Goal: Information Seeking & Learning: Learn about a topic

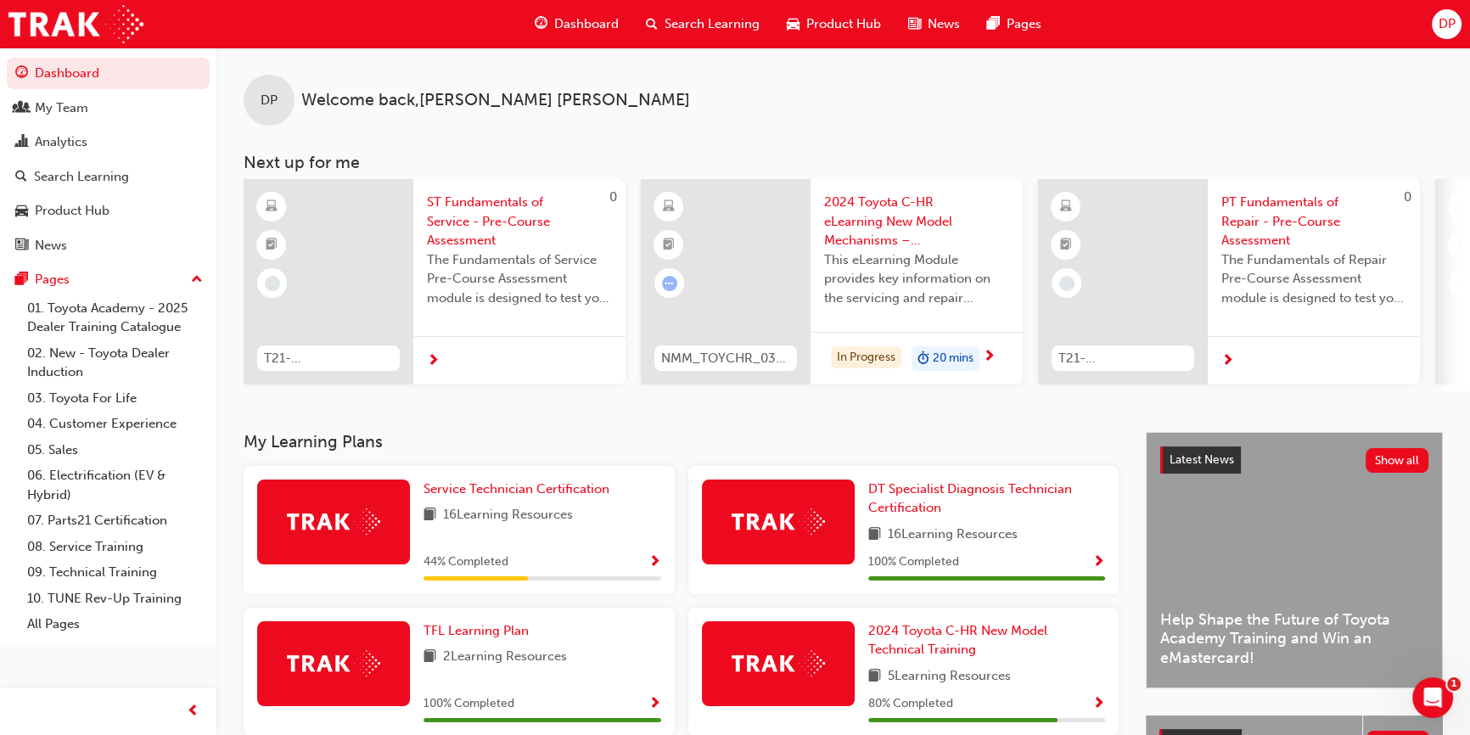
click at [876, 88] on div "DP Welcome back , [PERSON_NAME]" at bounding box center [843, 87] width 1254 height 78
click at [684, 16] on span "Search Learning" at bounding box center [712, 24] width 95 height 20
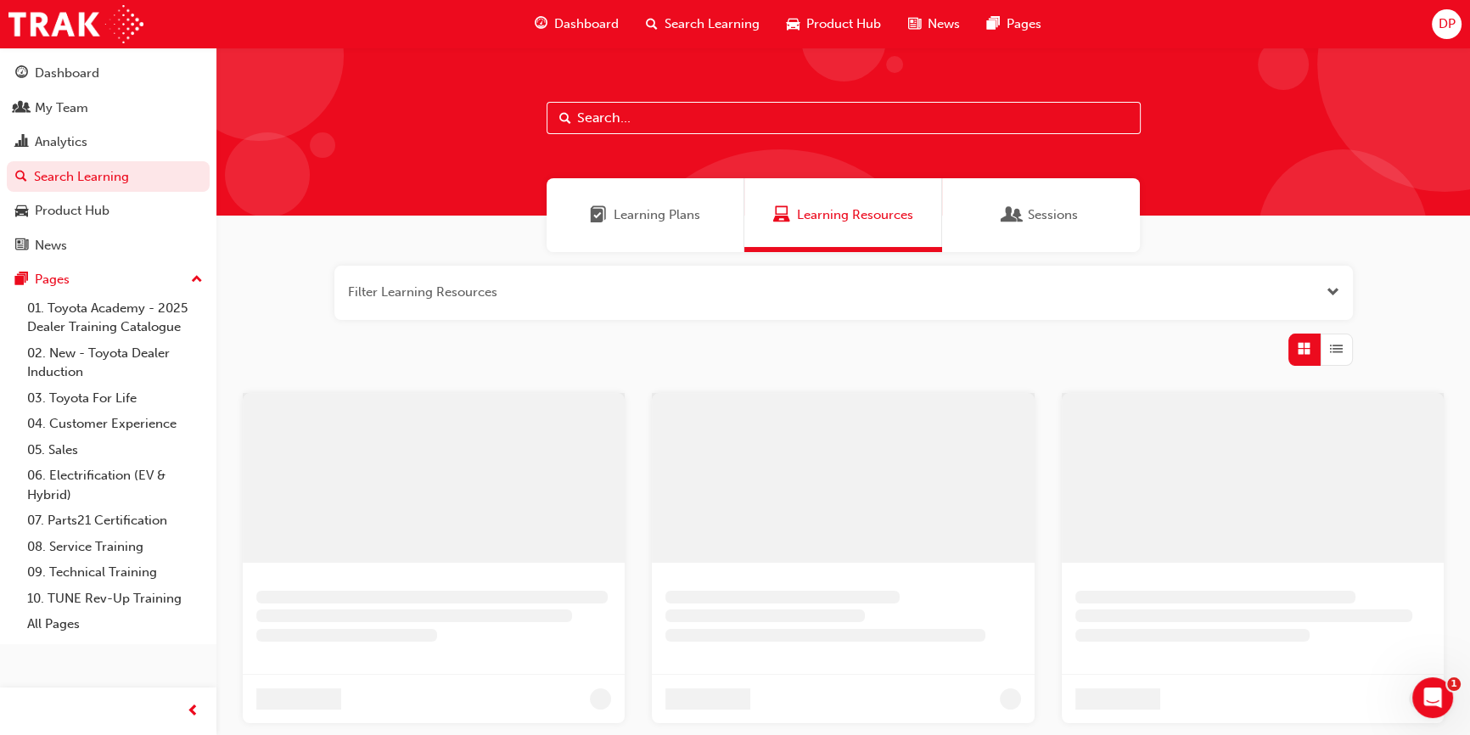
click at [660, 120] on input "text" at bounding box center [844, 118] width 594 height 32
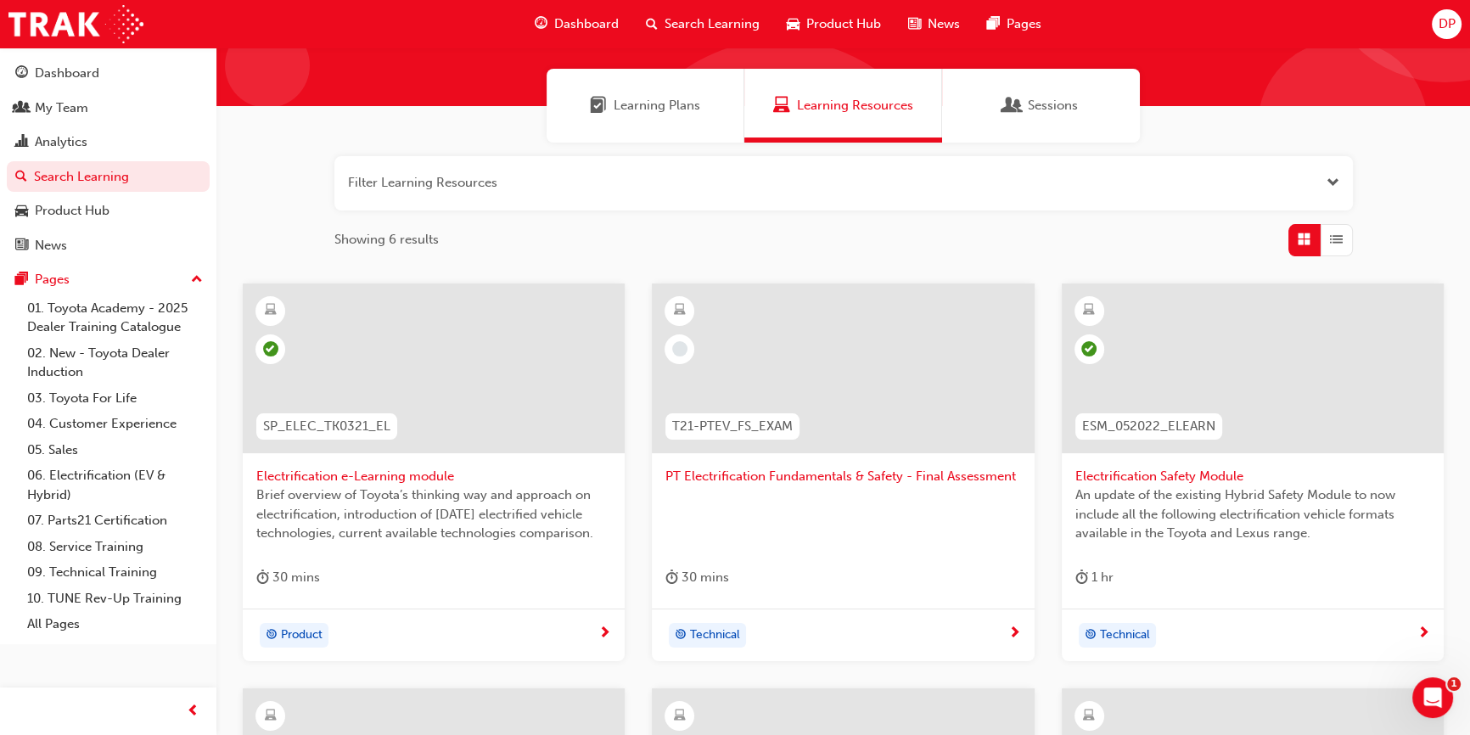
scroll to position [231, 0]
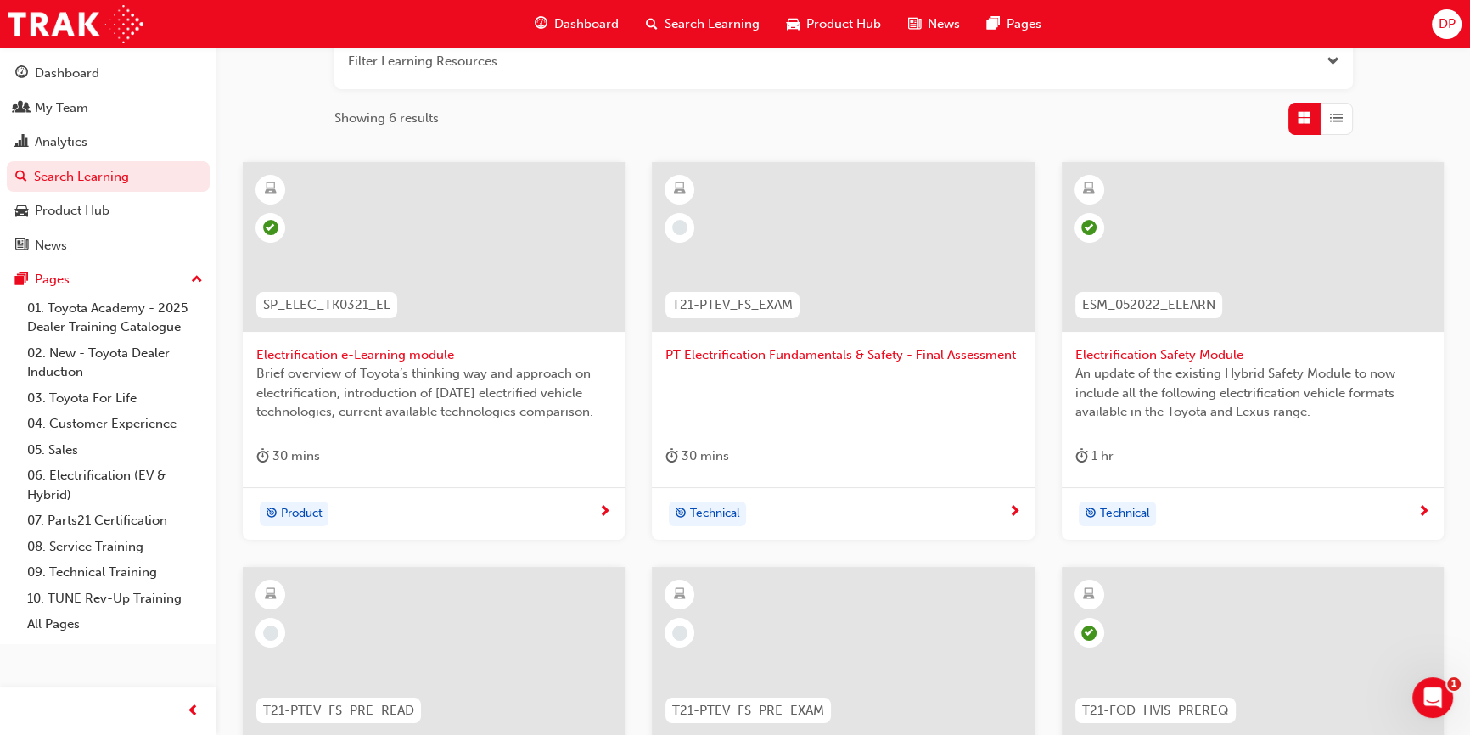
type input "electrification"
click at [1166, 416] on span "An update of the existing Hybrid Safety Module to now include all the following…" at bounding box center [1252, 393] width 355 height 58
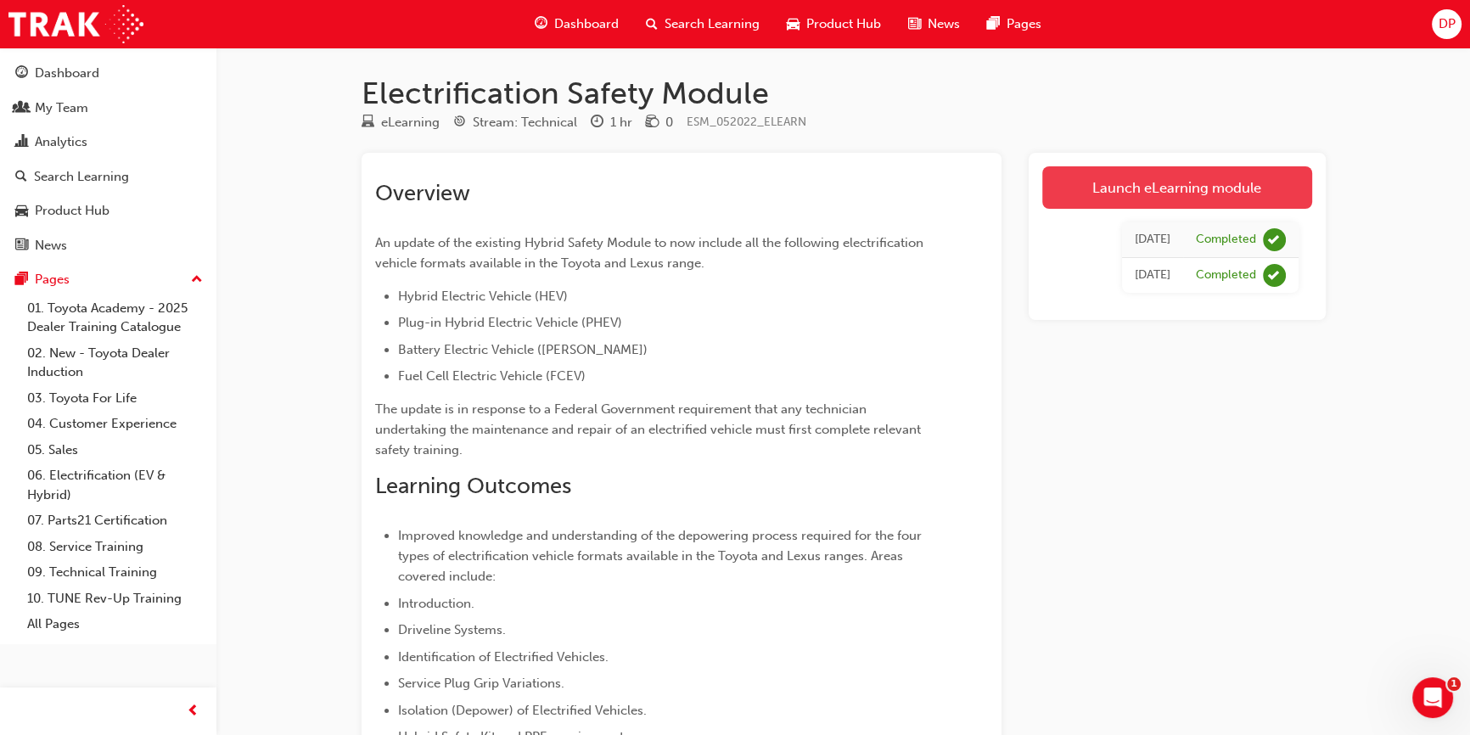
click at [1161, 186] on link "Launch eLearning module" at bounding box center [1177, 187] width 270 height 42
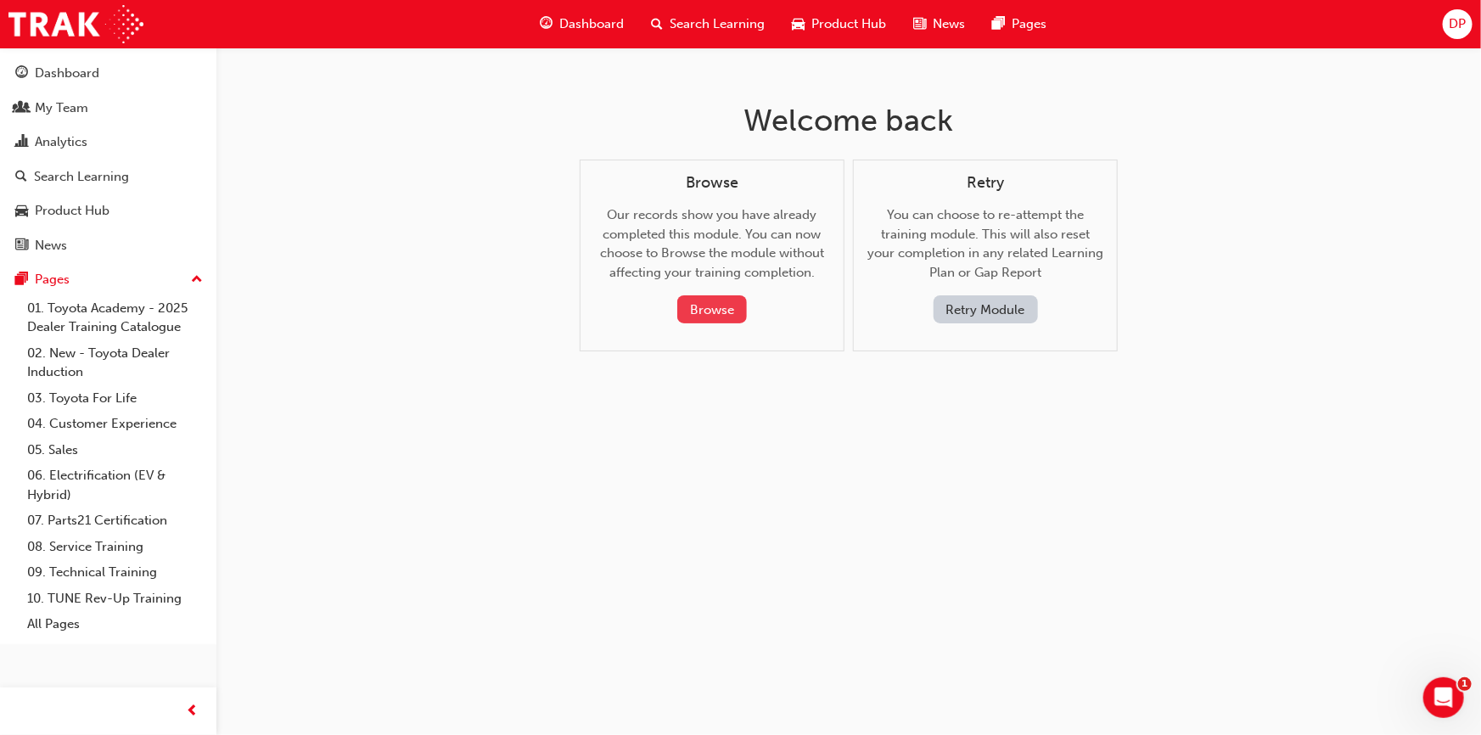
click at [691, 305] on button "Browse" at bounding box center [712, 309] width 70 height 28
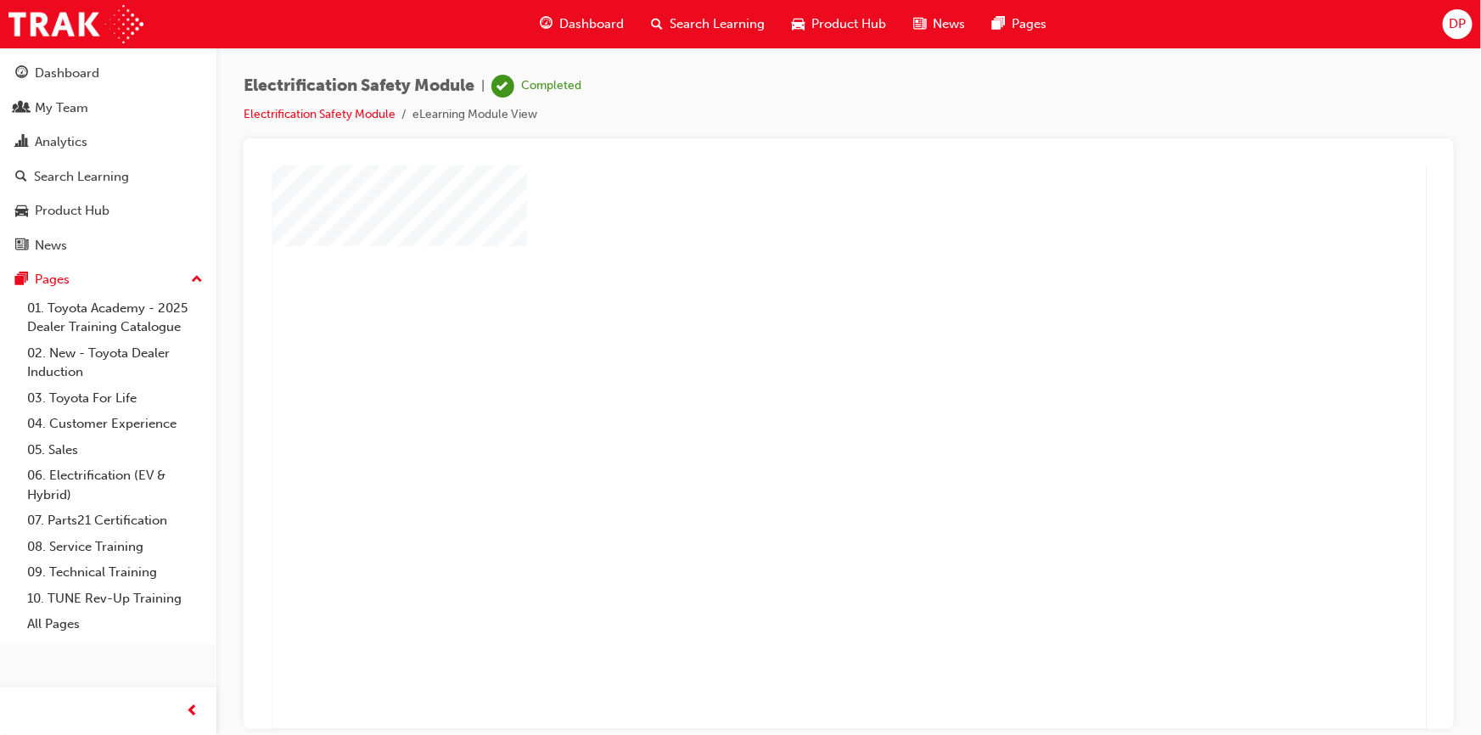
scroll to position [72, 0]
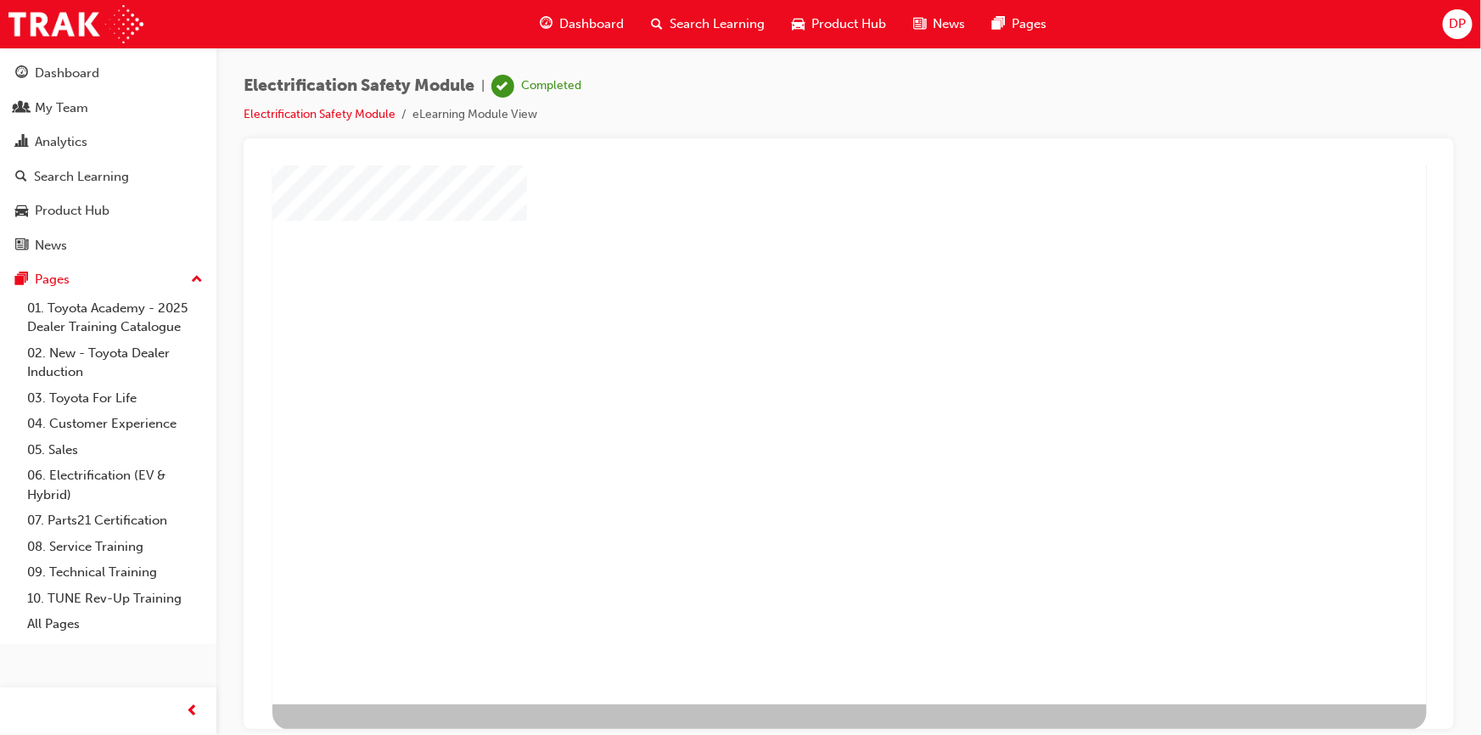
click at [800, 326] on div "play" at bounding box center [800, 326] width 0 height 0
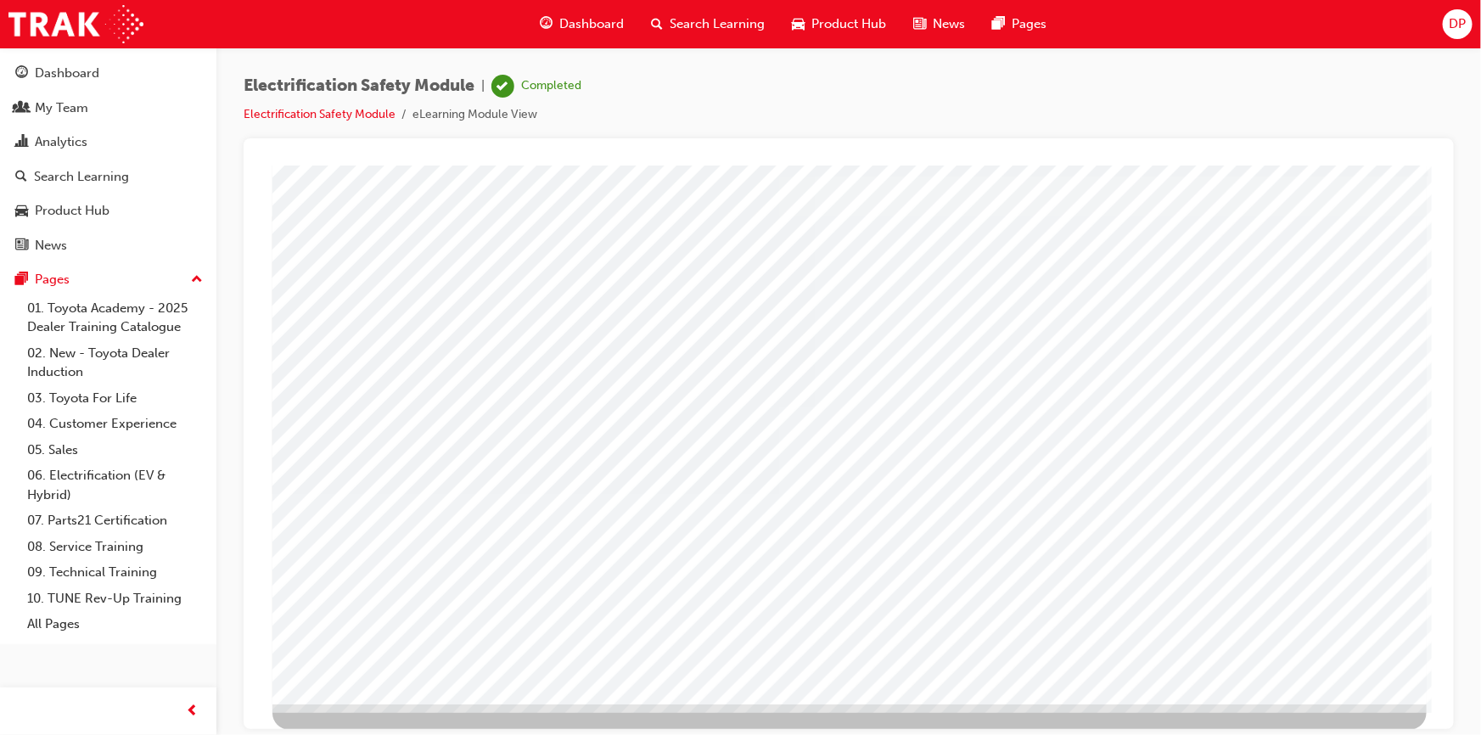
scroll to position [0, 0]
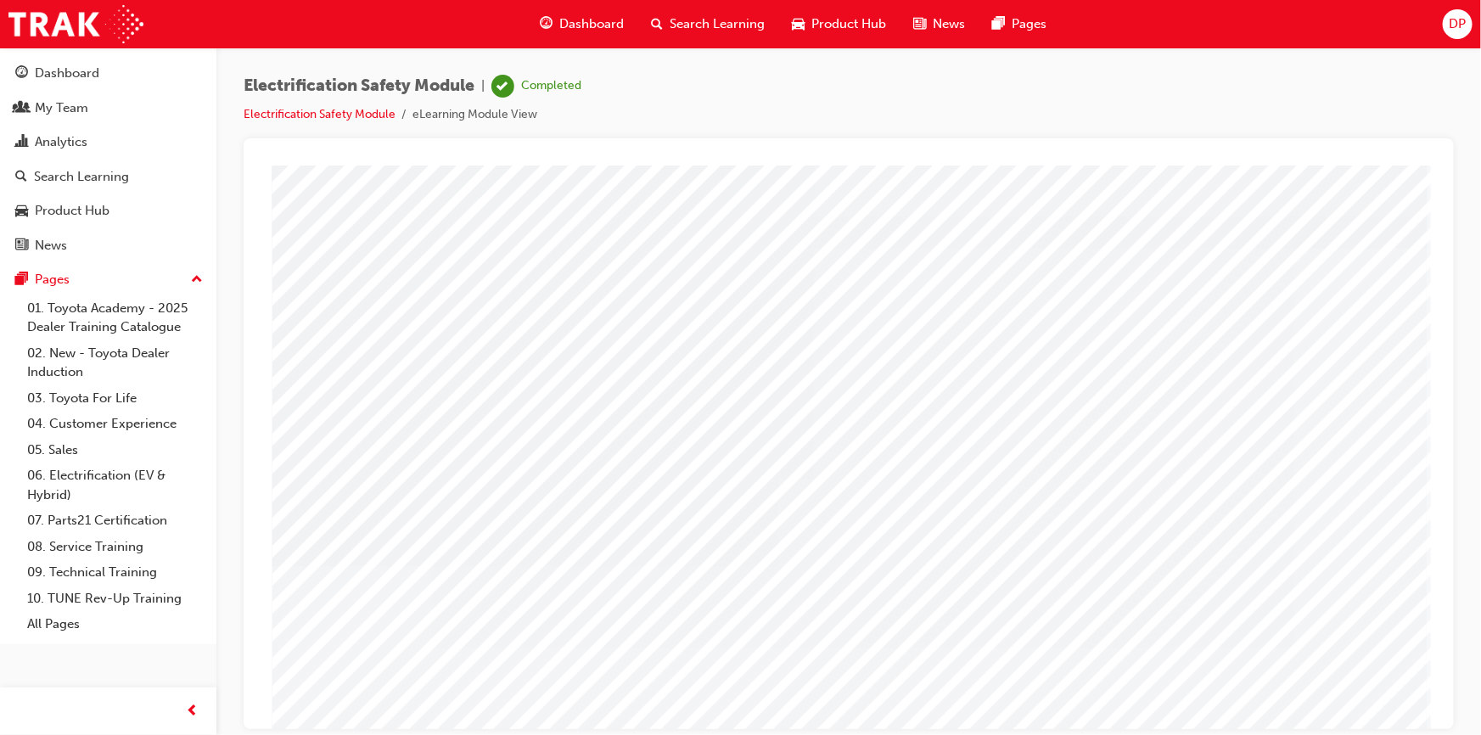
drag, startPoint x: 850, startPoint y: 319, endPoint x: 955, endPoint y: 314, distance: 105.4
drag, startPoint x: 1328, startPoint y: 457, endPoint x: 1328, endPoint y: 489, distance: 32.3
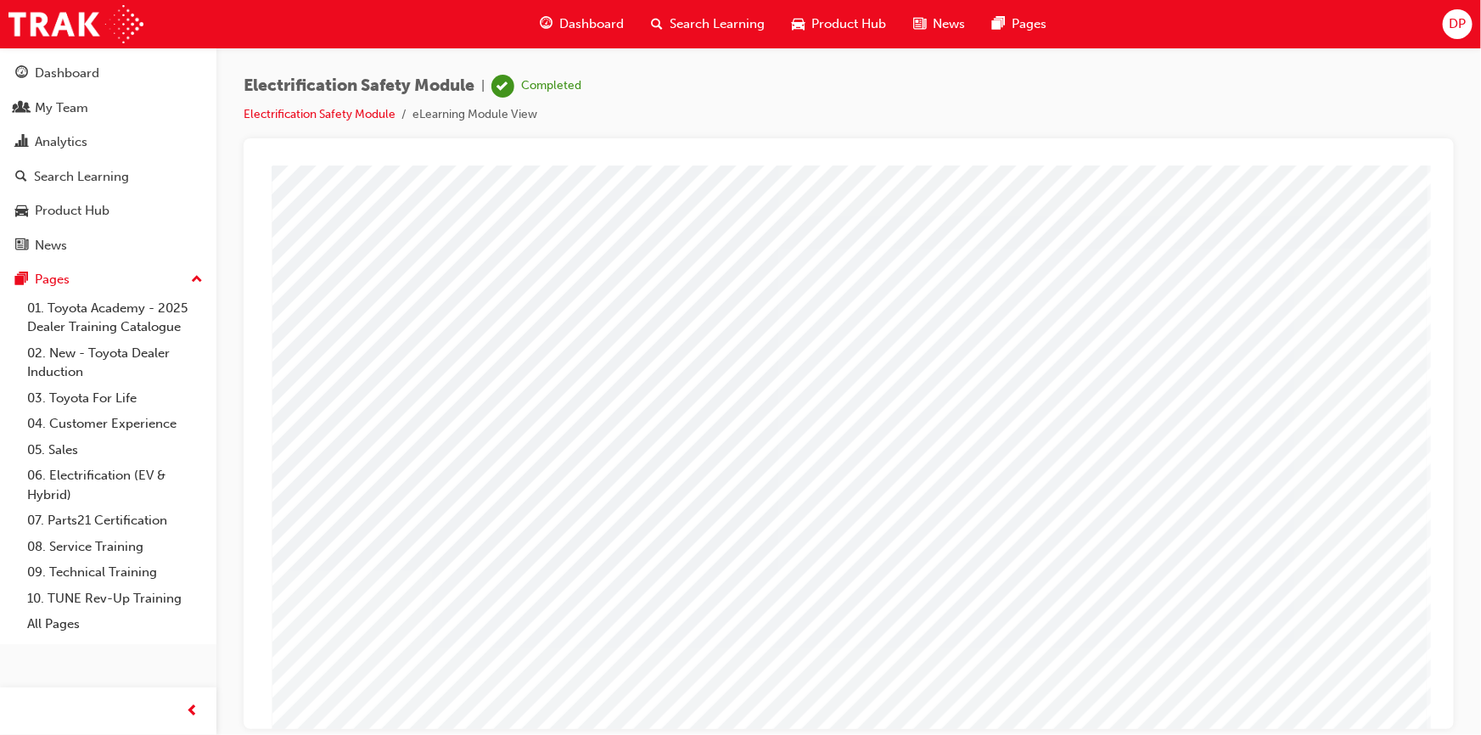
drag, startPoint x: 837, startPoint y: 630, endPoint x: 1001, endPoint y: 624, distance: 163.9
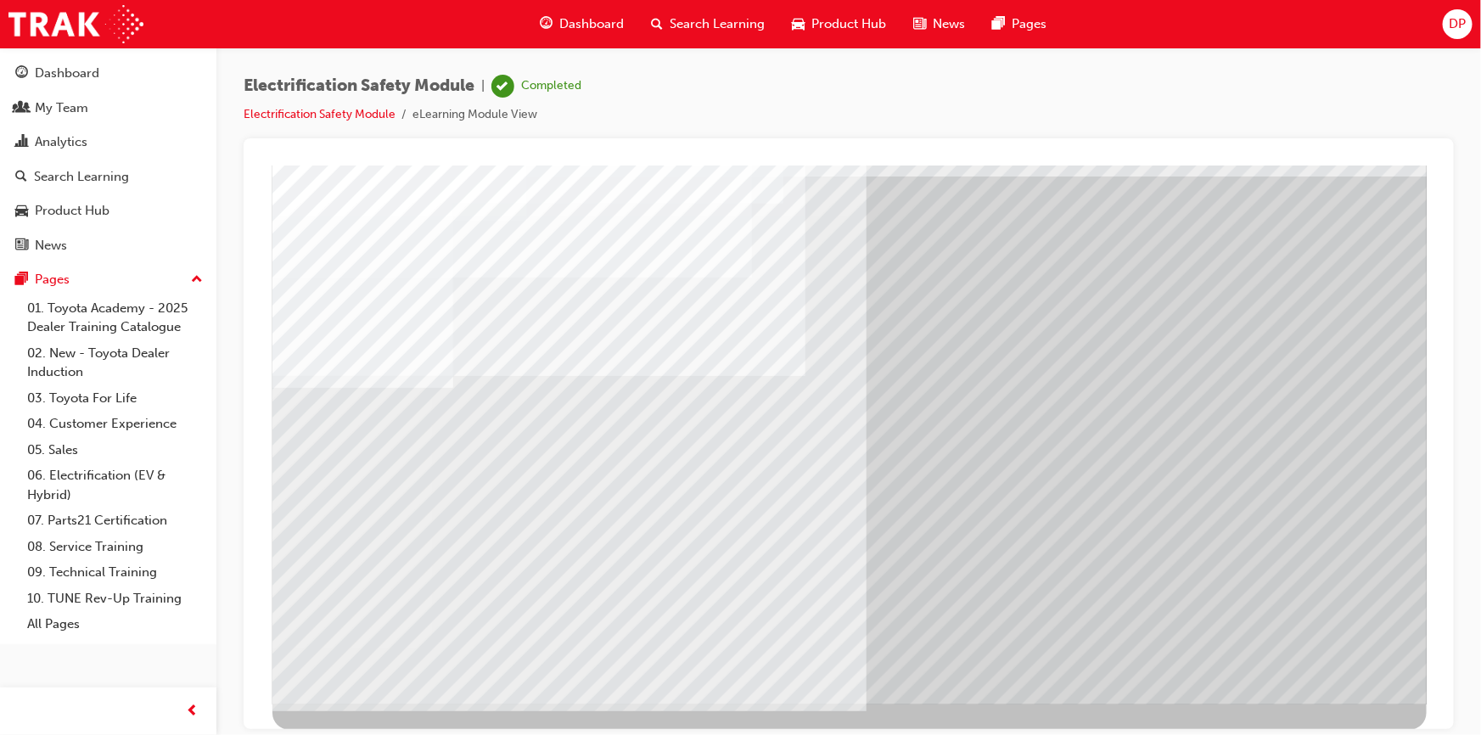
drag, startPoint x: 716, startPoint y: 433, endPoint x: 725, endPoint y: 446, distance: 15.8
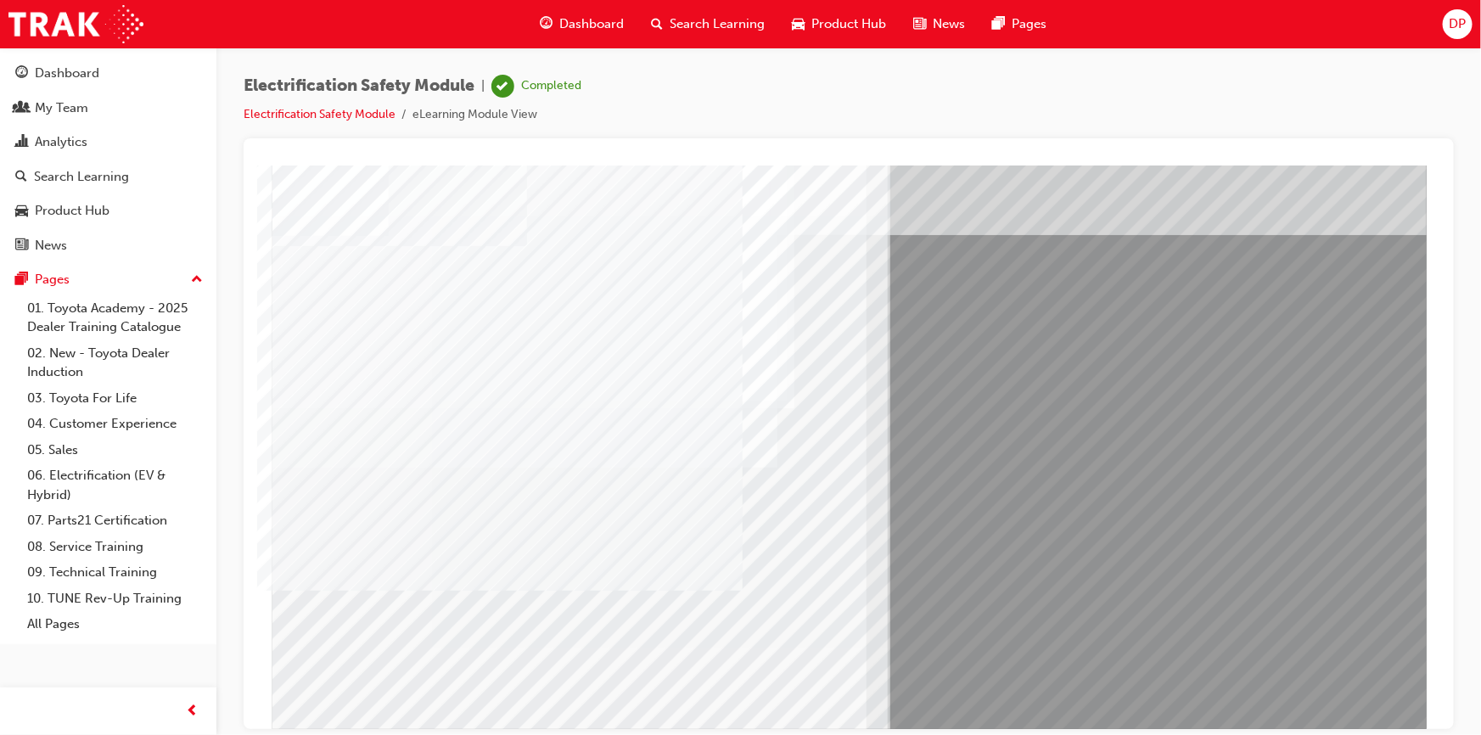
scroll to position [72, 0]
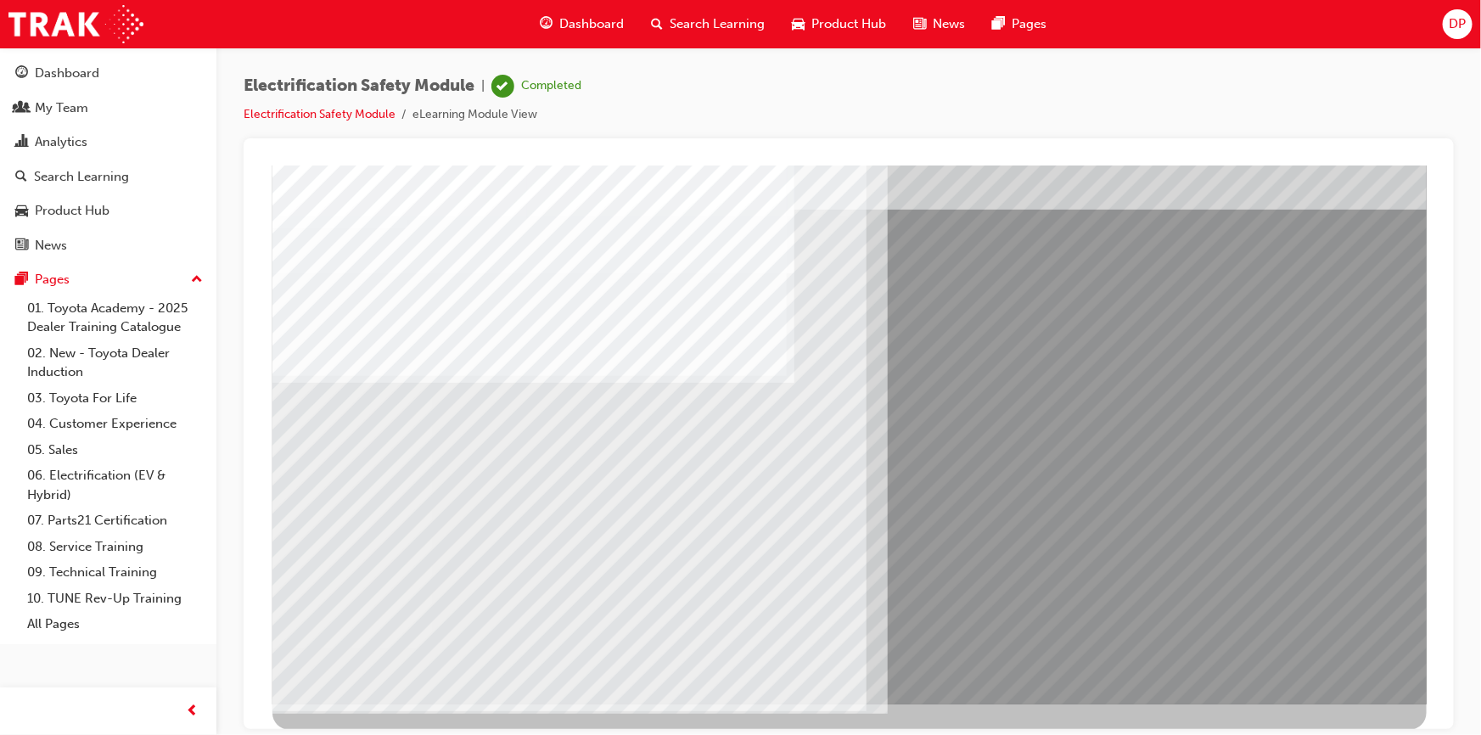
drag, startPoint x: 386, startPoint y: 572, endPoint x: 400, endPoint y: 573, distance: 13.6
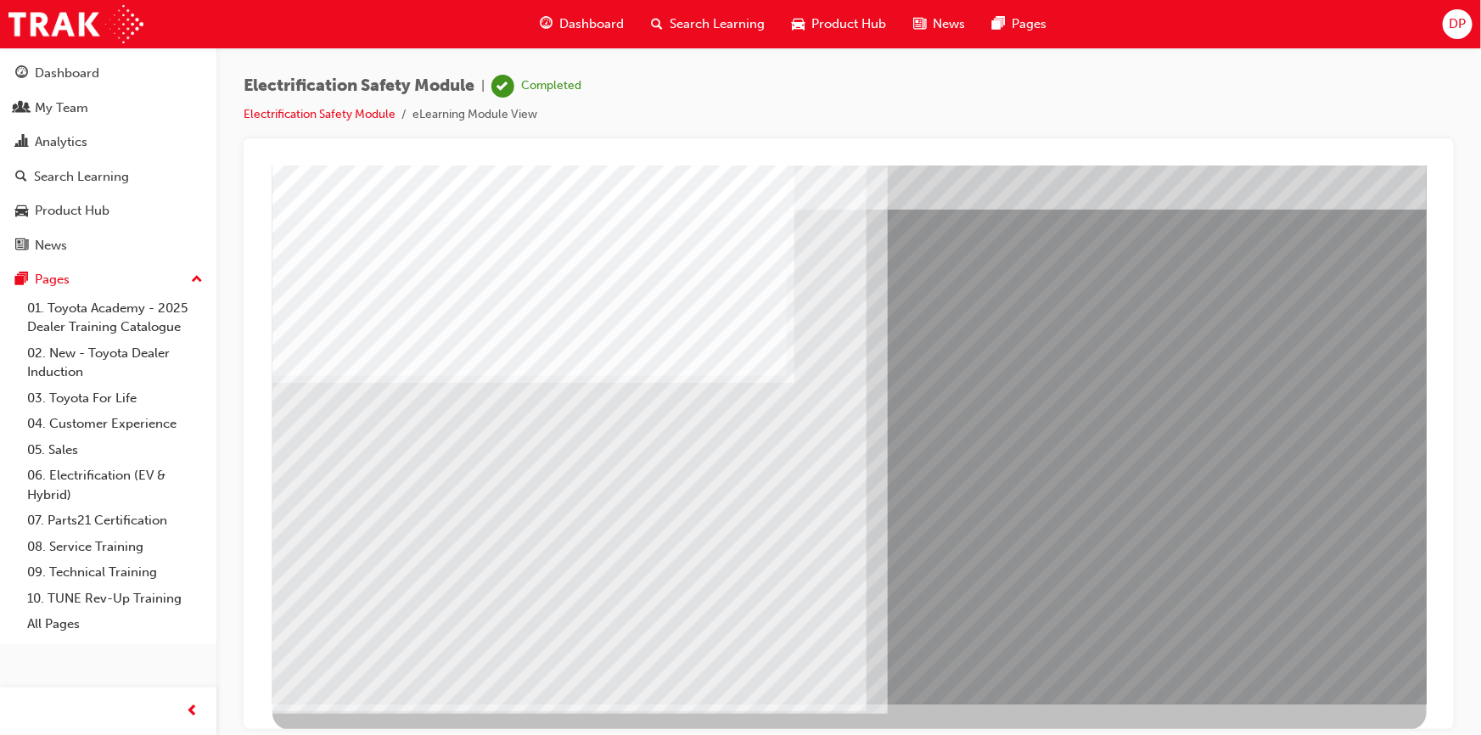
scroll to position [0, 0]
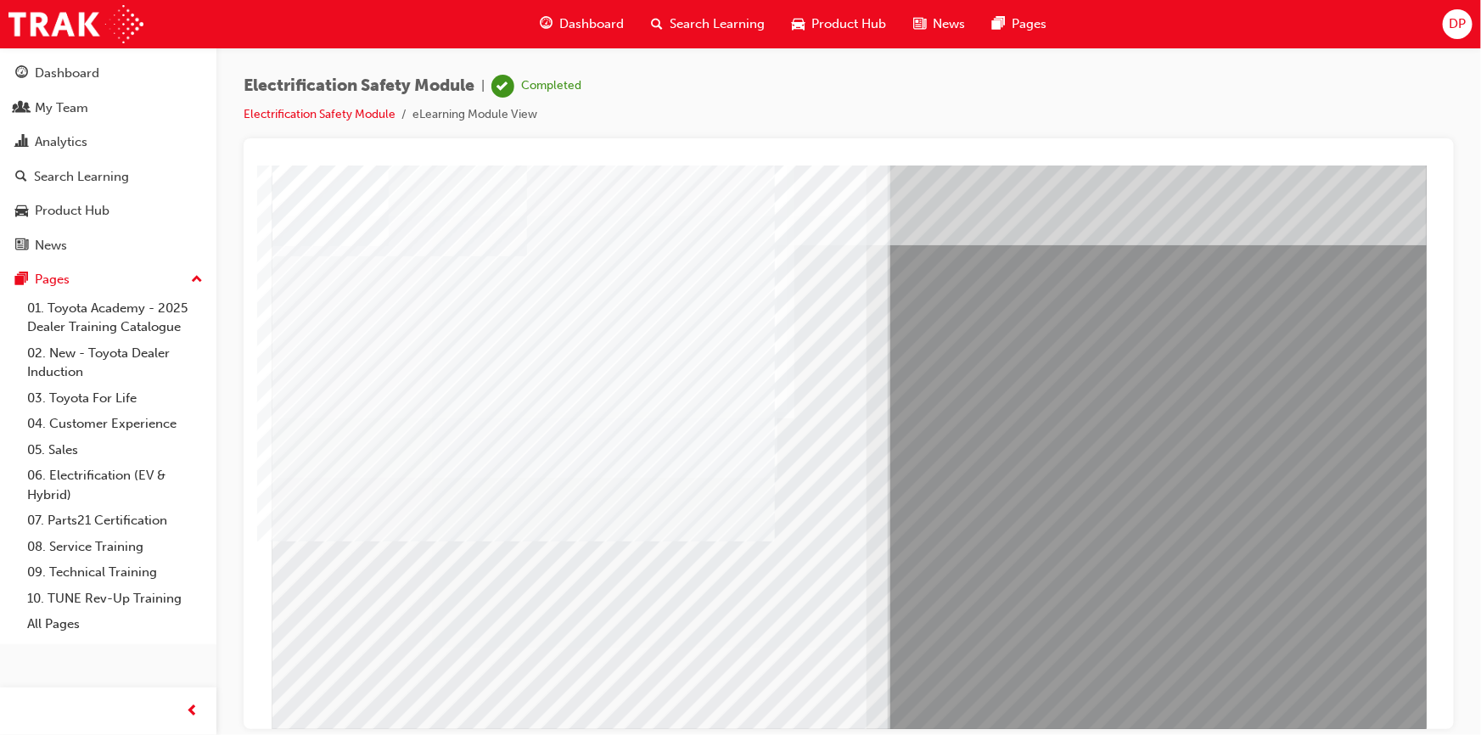
scroll to position [72, 0]
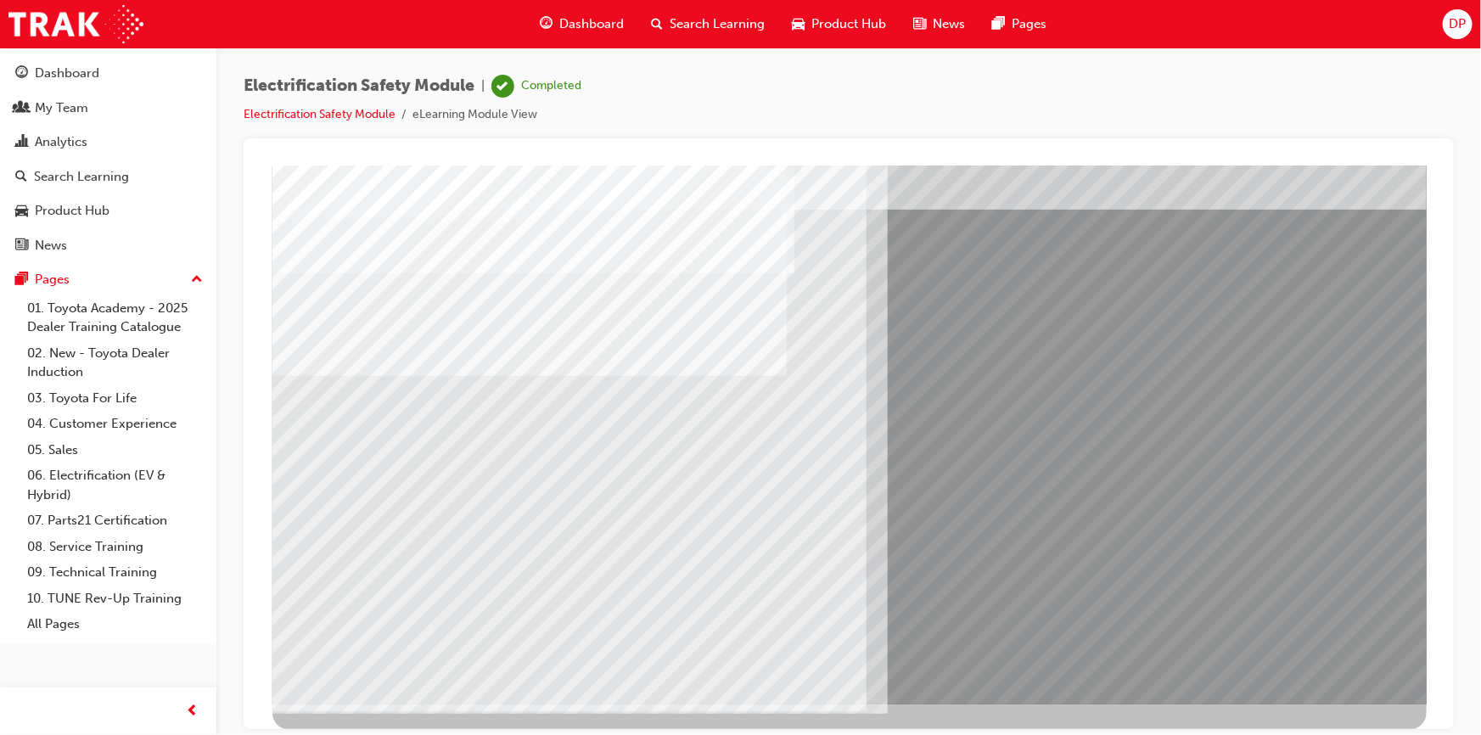
scroll to position [0, 0]
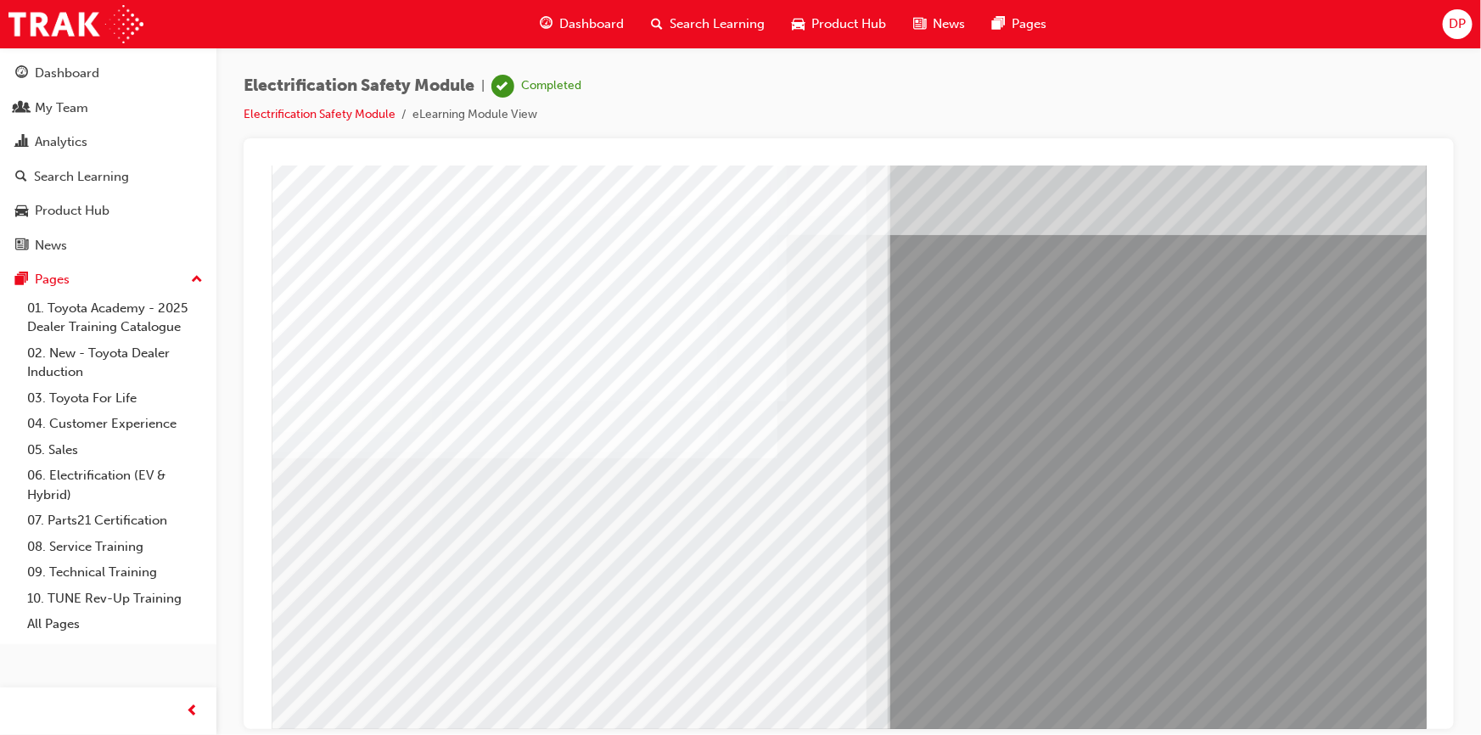
scroll to position [72, 0]
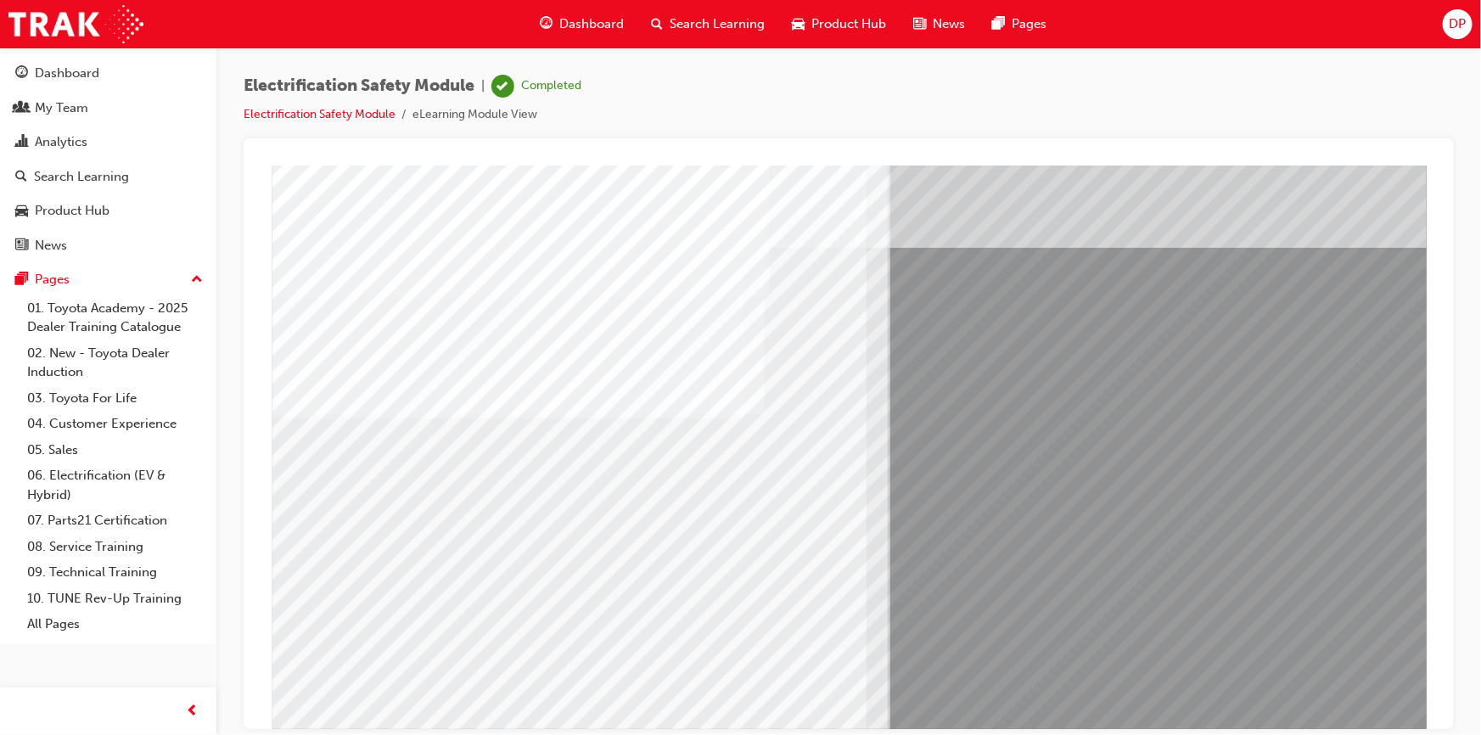
scroll to position [0, 0]
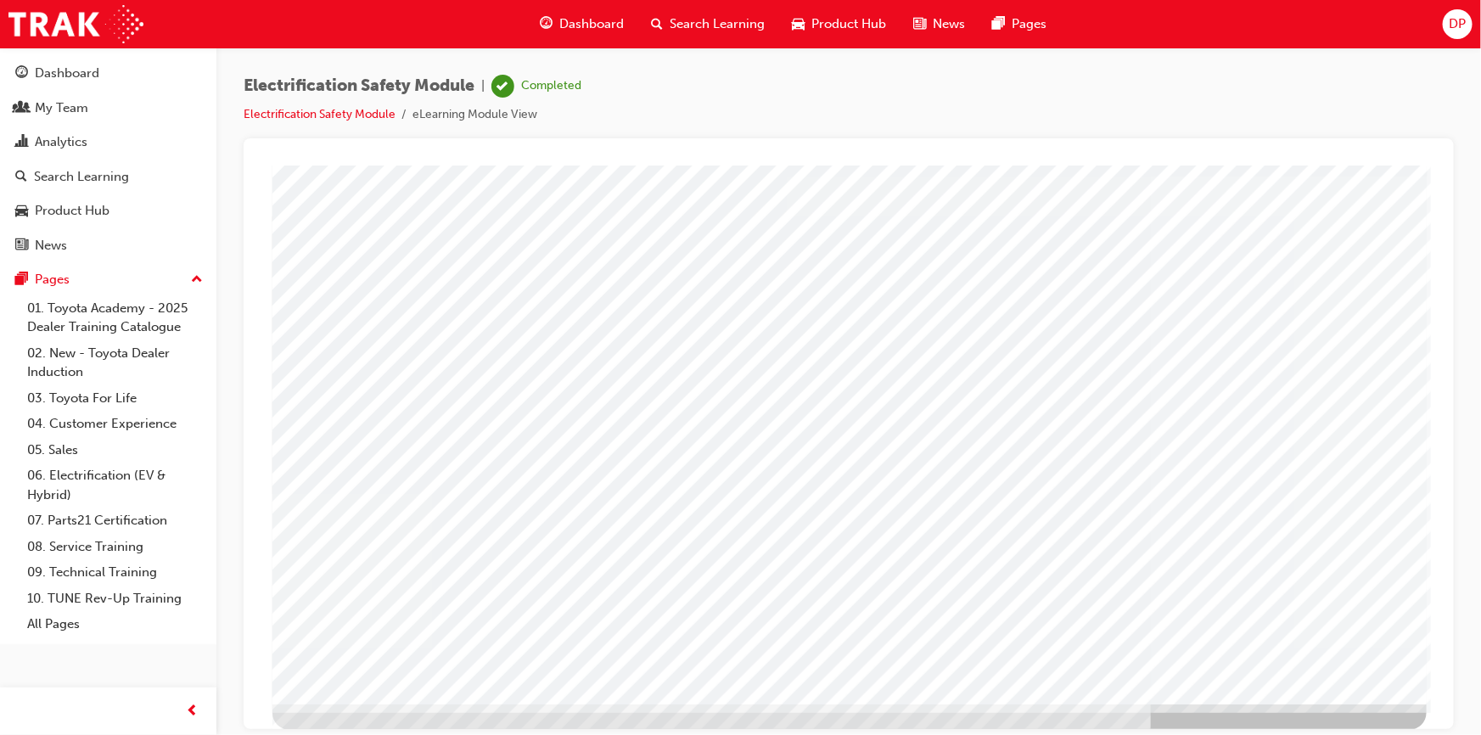
scroll to position [0, 0]
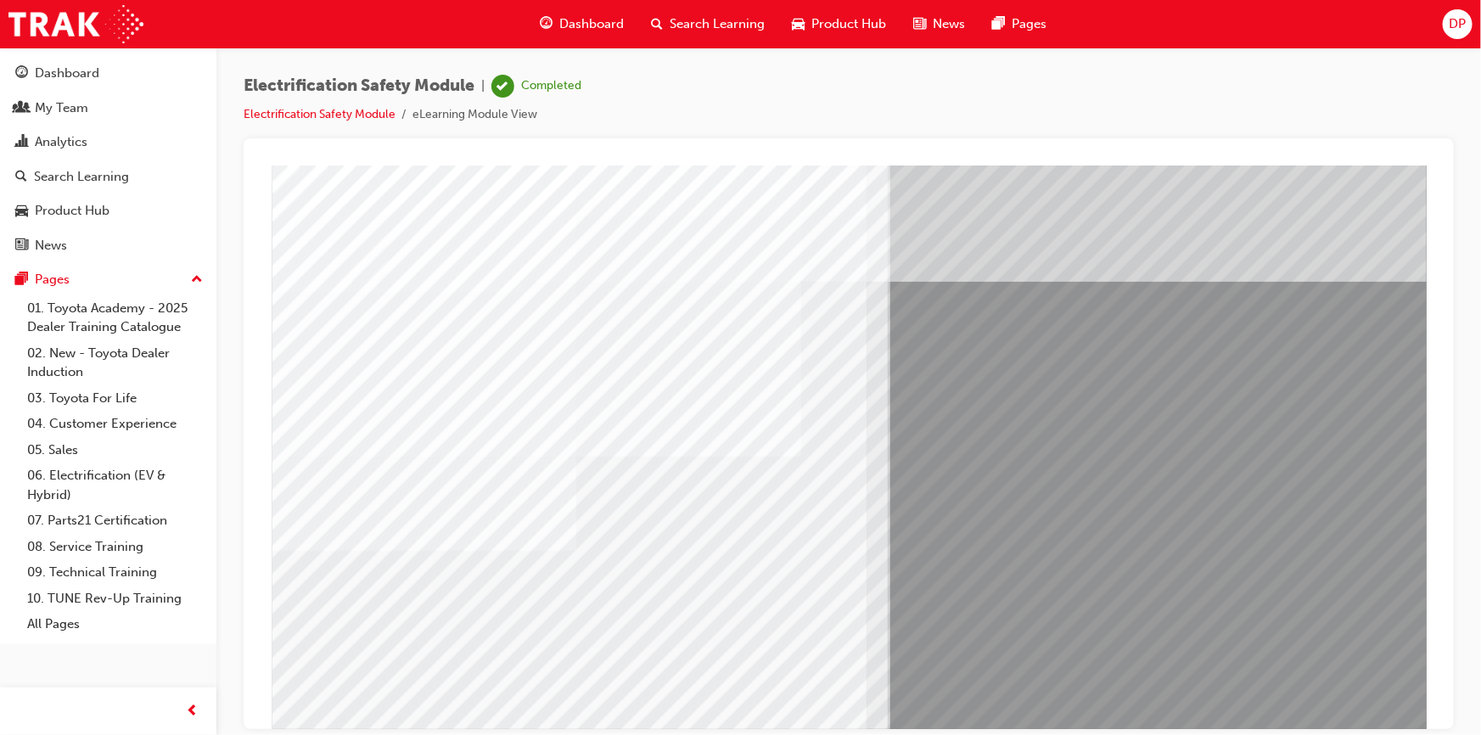
drag, startPoint x: 553, startPoint y: 616, endPoint x: 587, endPoint y: 616, distance: 33.1
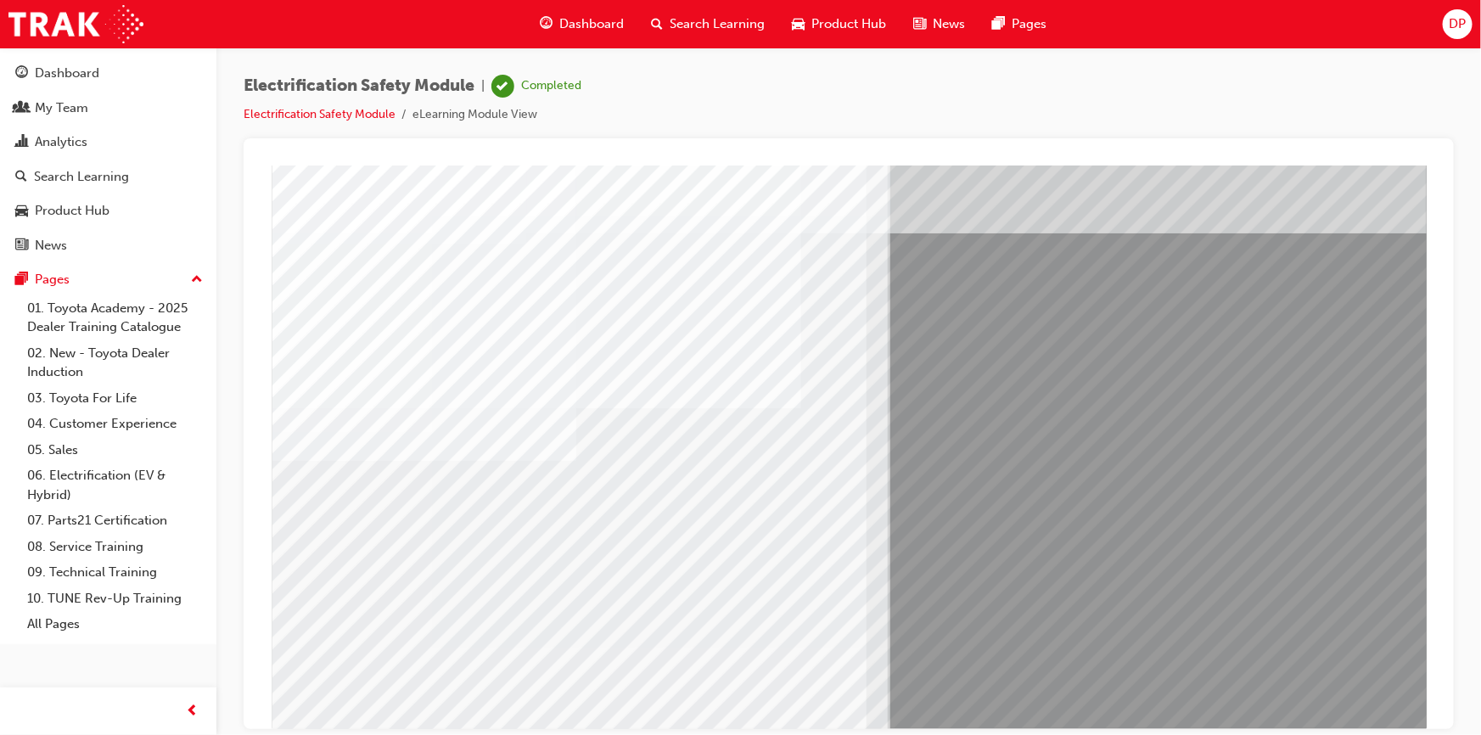
scroll to position [72, 0]
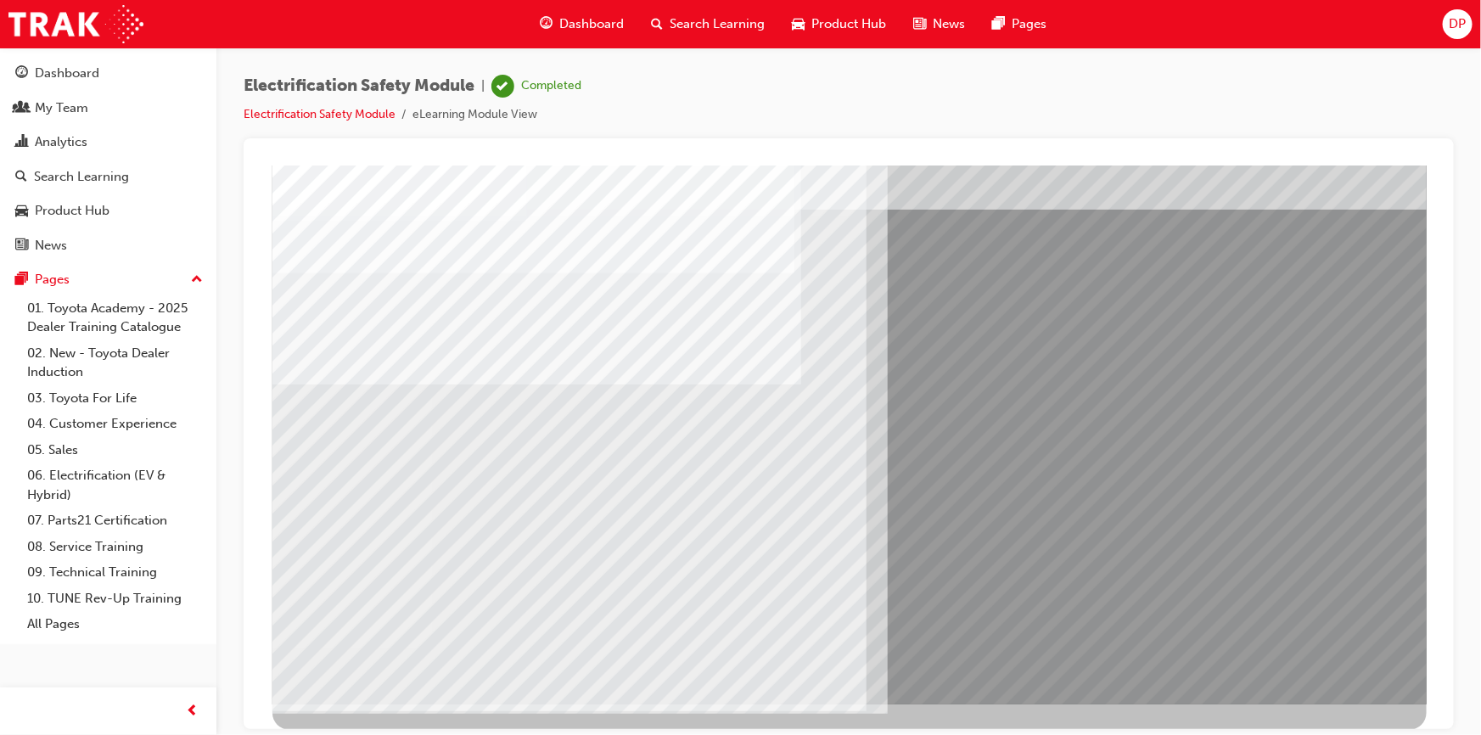
scroll to position [0, 0]
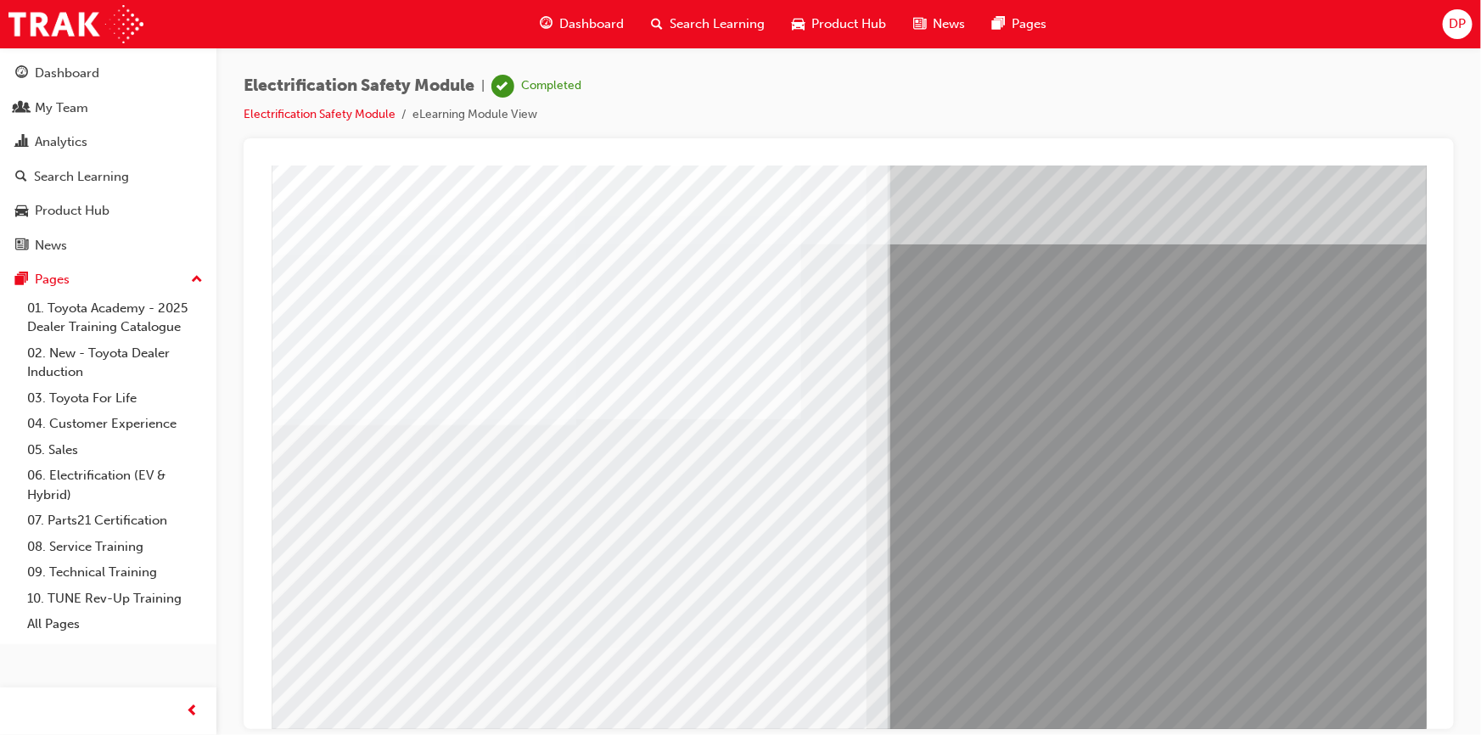
scroll to position [72, 0]
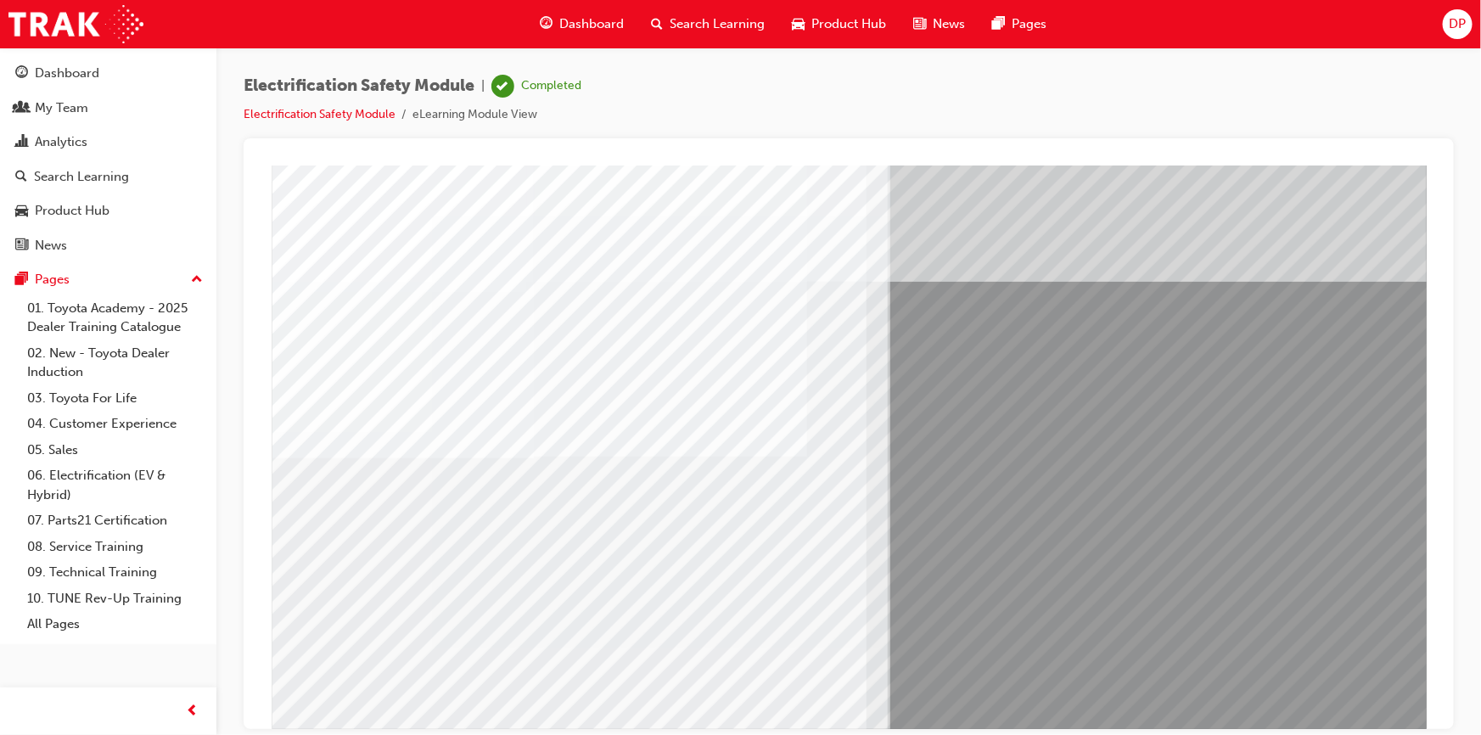
drag, startPoint x: 610, startPoint y: 626, endPoint x: 615, endPoint y: 635, distance: 9.5
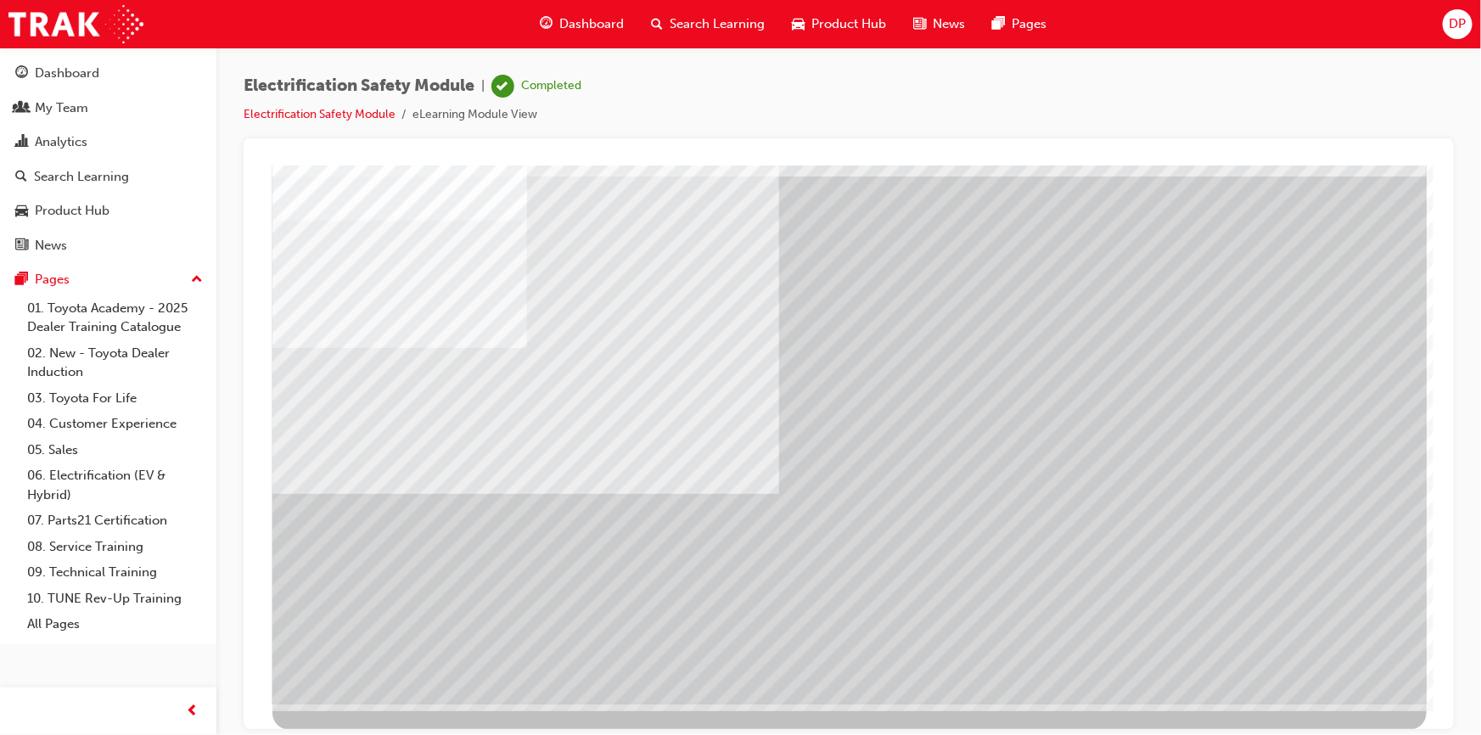
scroll to position [0, 0]
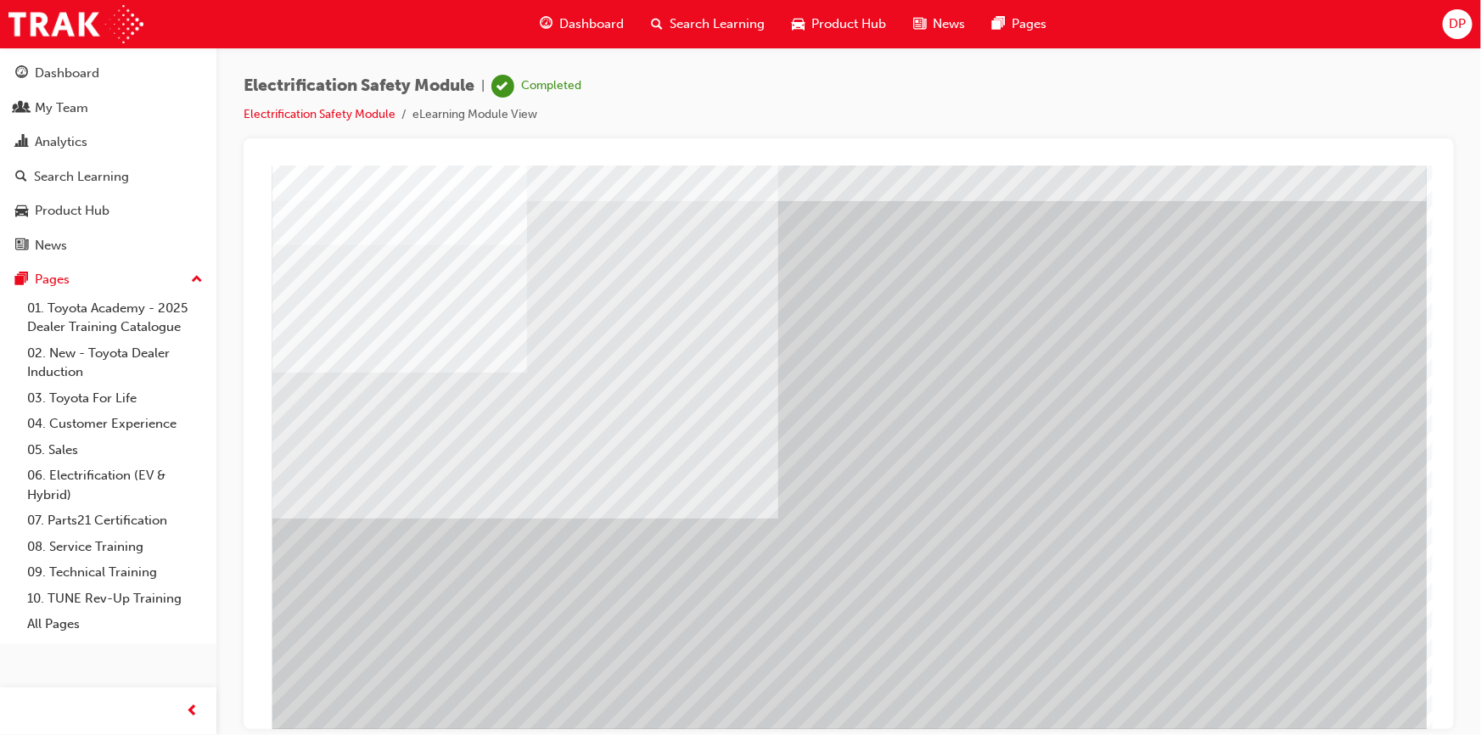
scroll to position [72, 0]
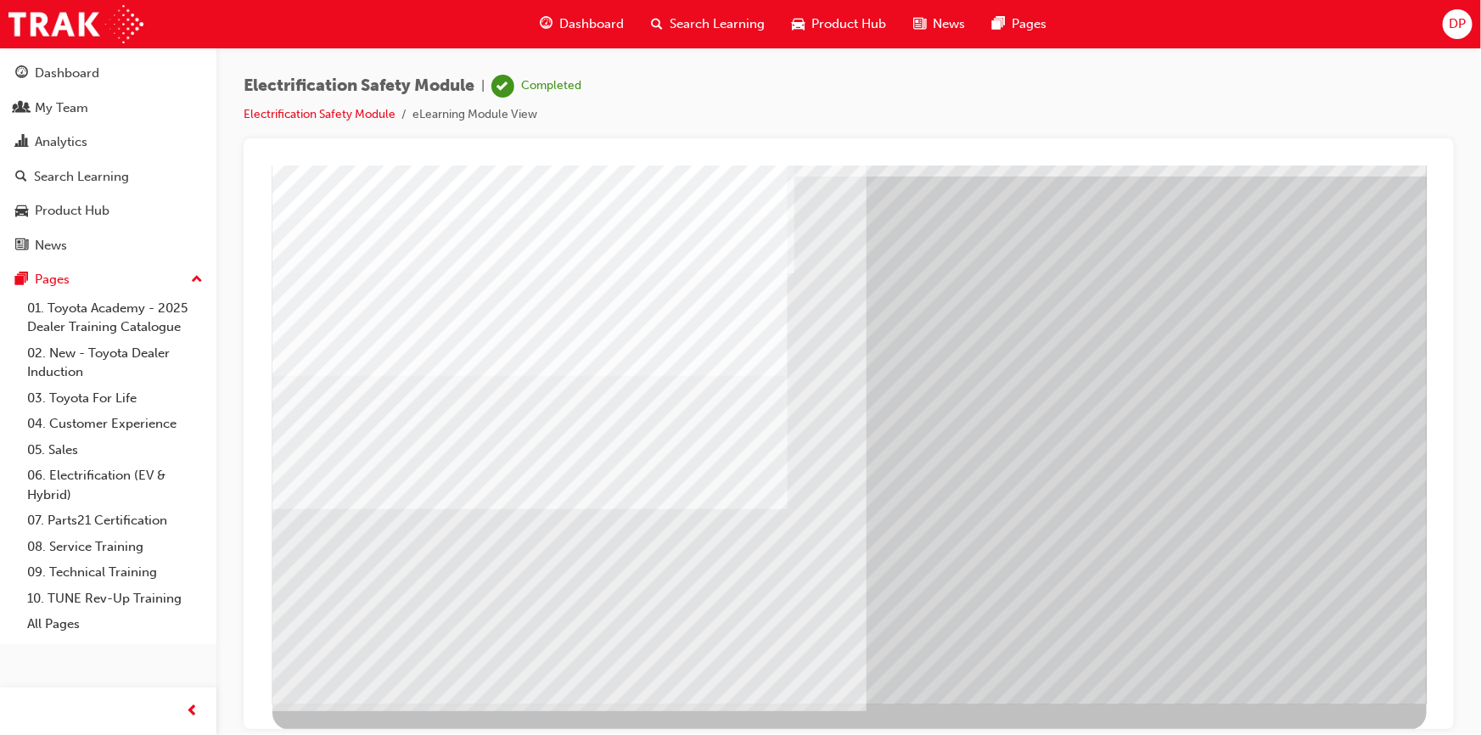
scroll to position [0, 0]
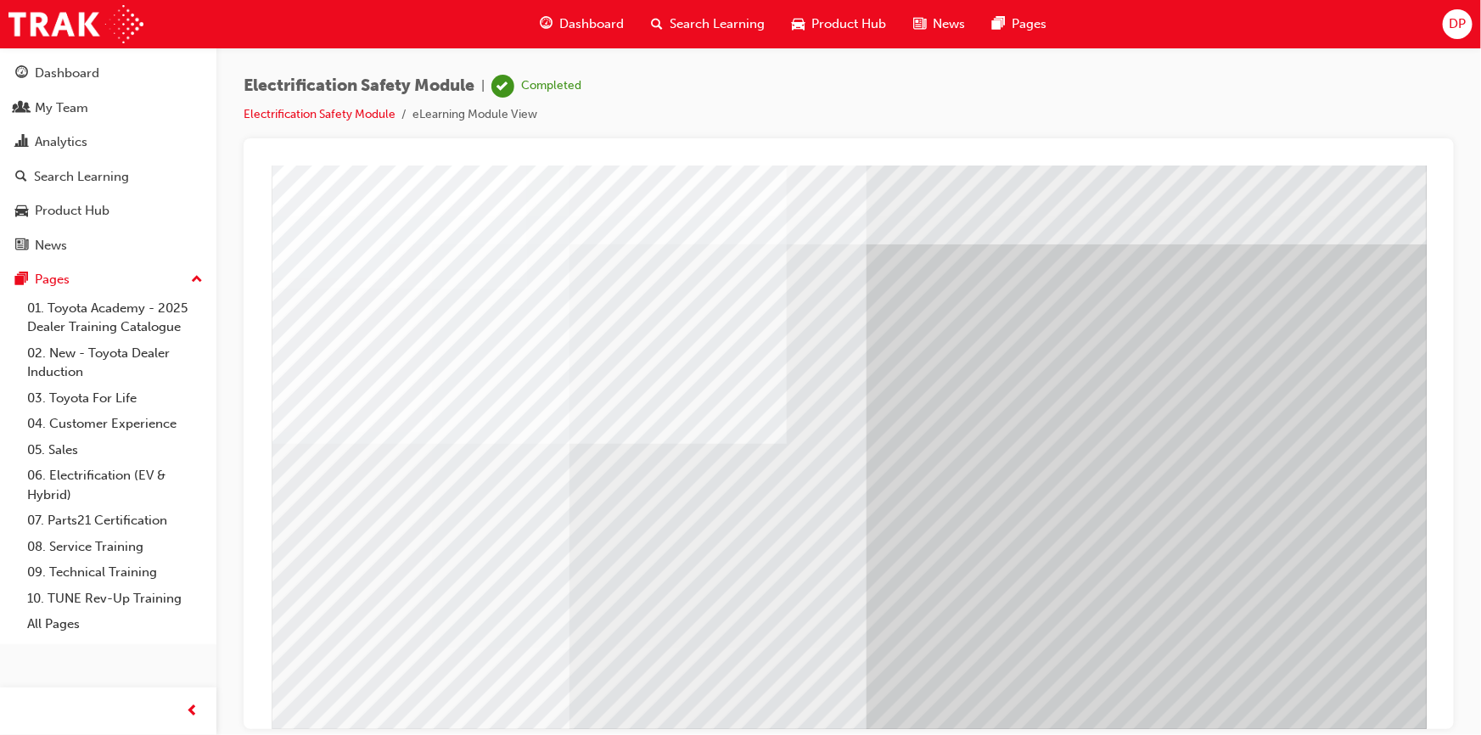
scroll to position [72, 0]
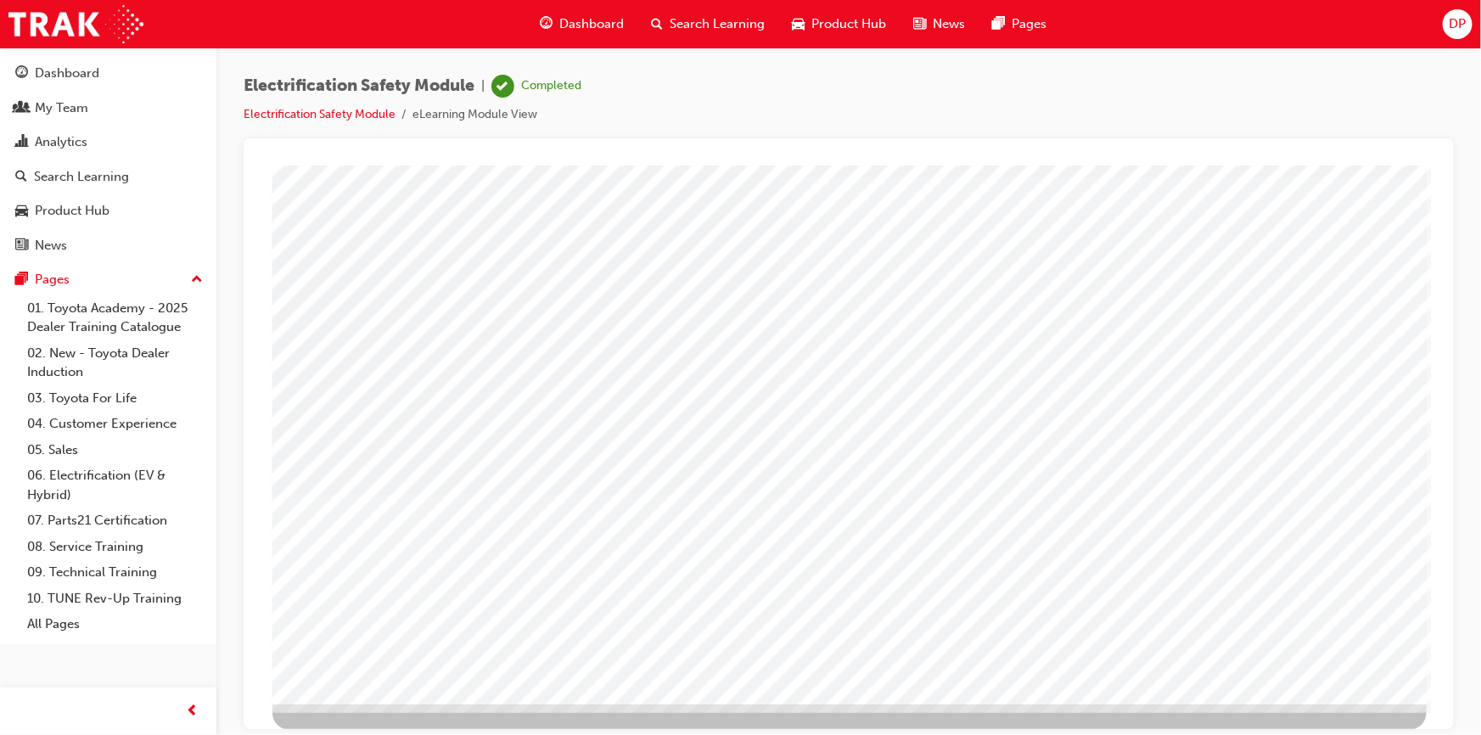
scroll to position [0, 0]
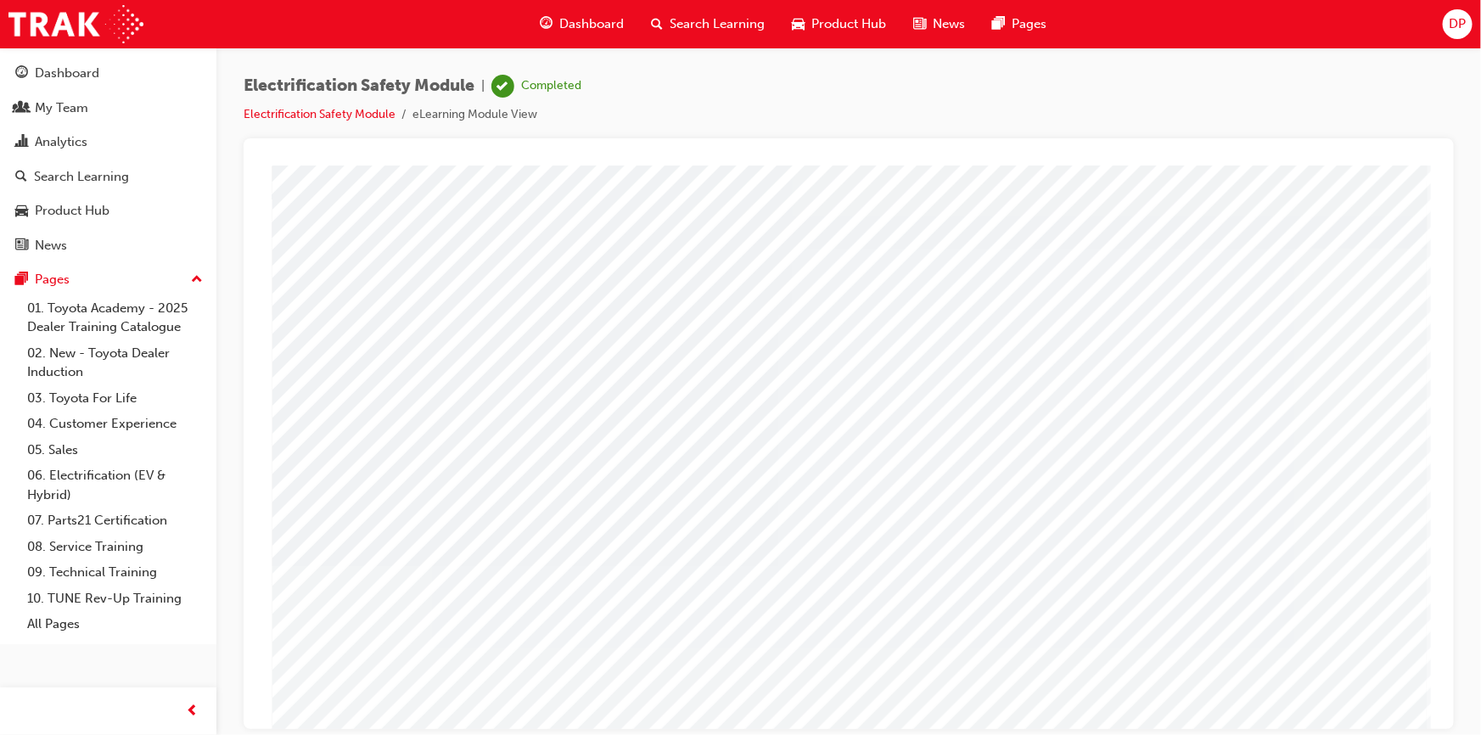
drag, startPoint x: 838, startPoint y: 658, endPoint x: 806, endPoint y: 645, distance: 33.9
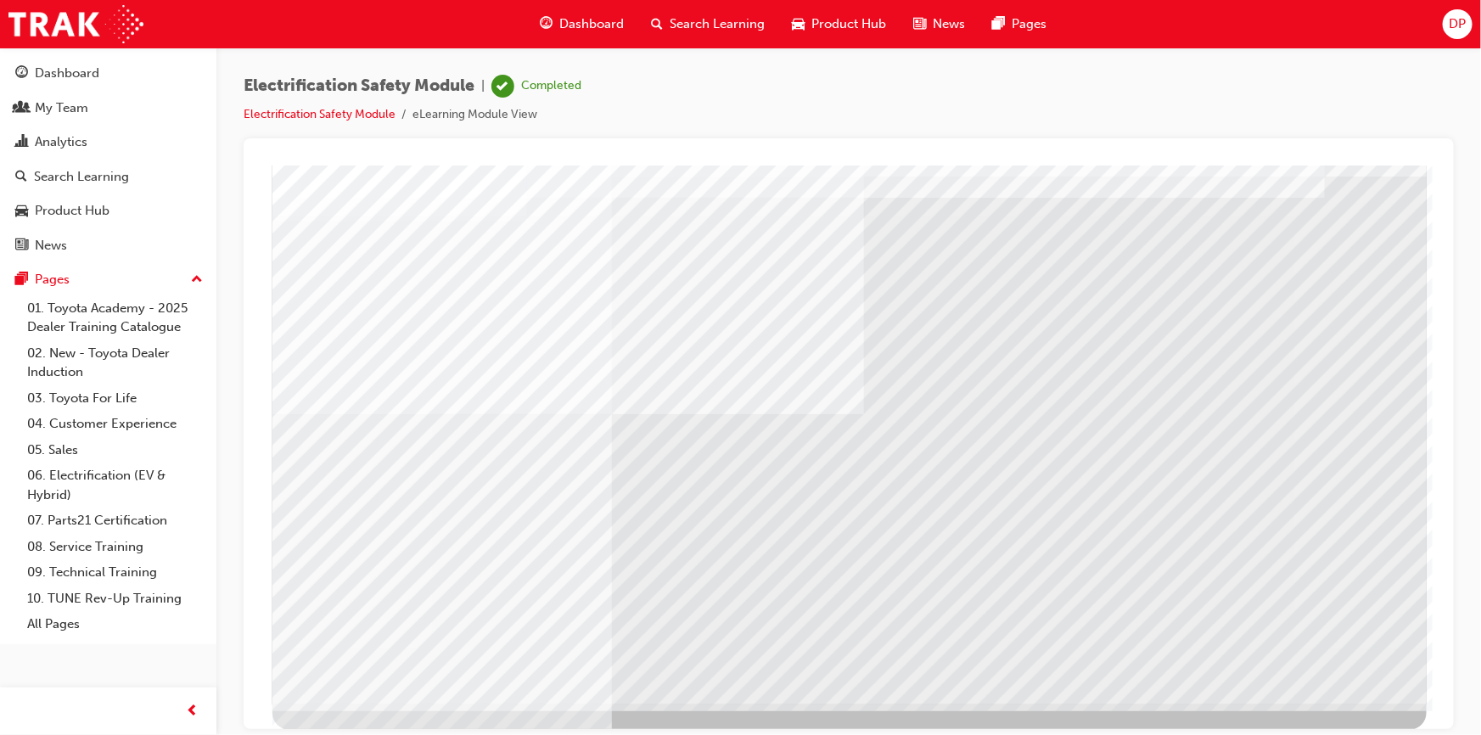
scroll to position [0, 0]
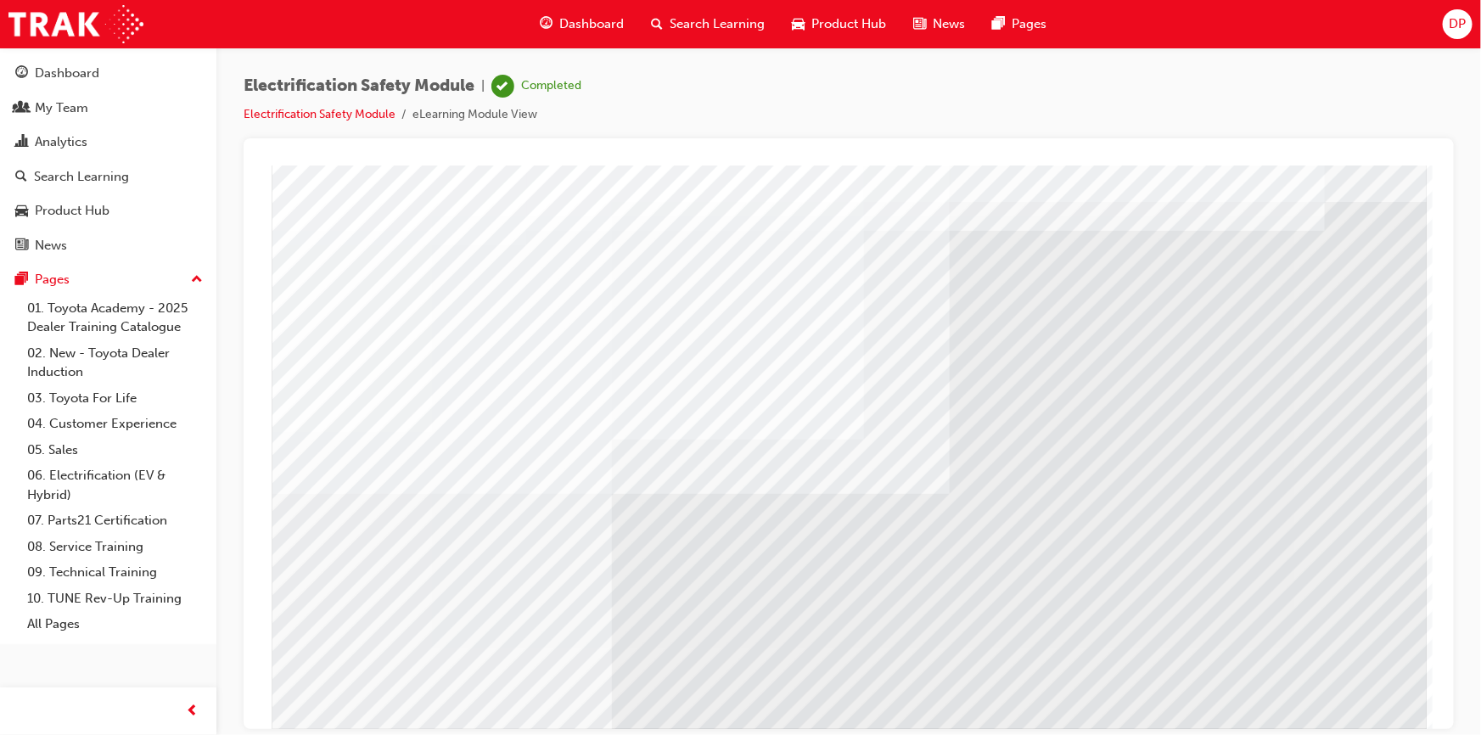
scroll to position [72, 0]
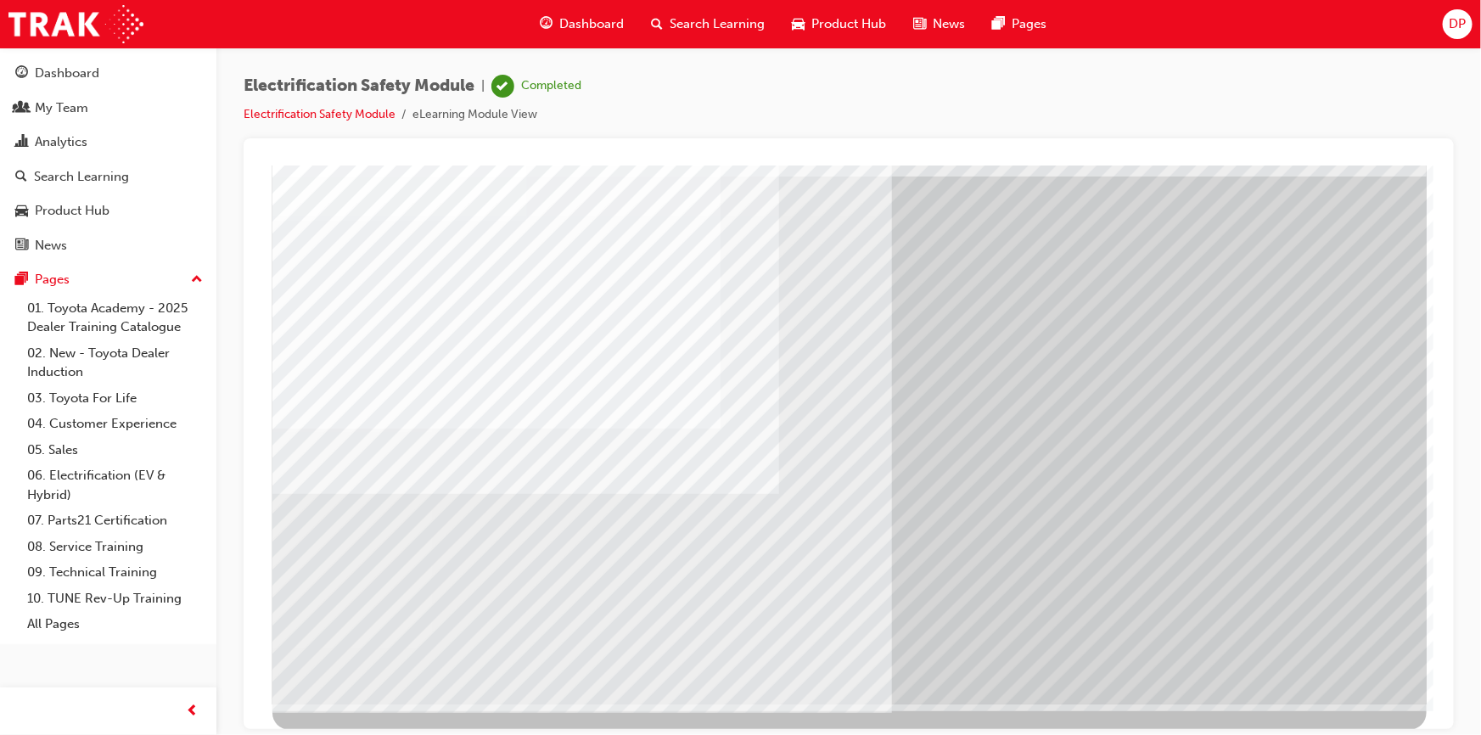
scroll to position [0, 0]
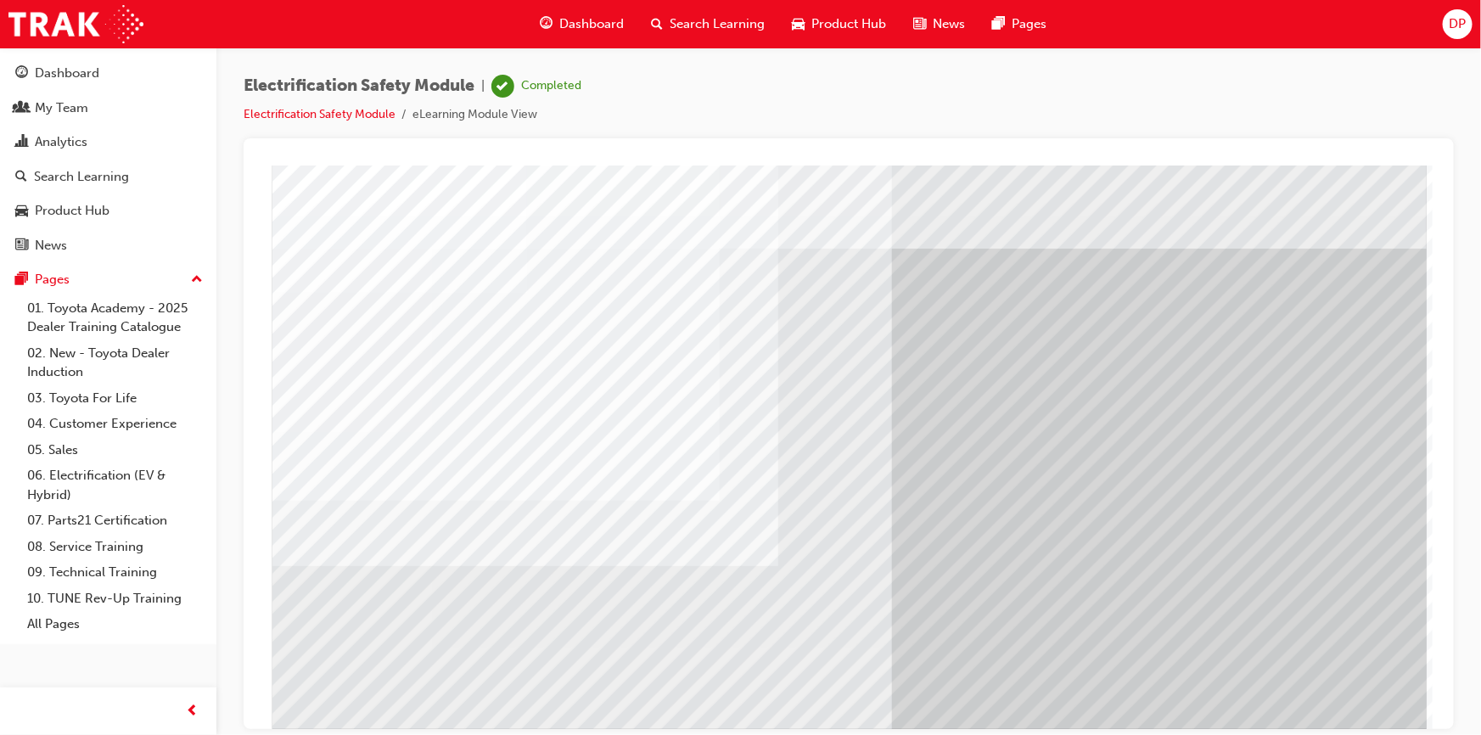
drag, startPoint x: 686, startPoint y: 625, endPoint x: 694, endPoint y: 624, distance: 8.5
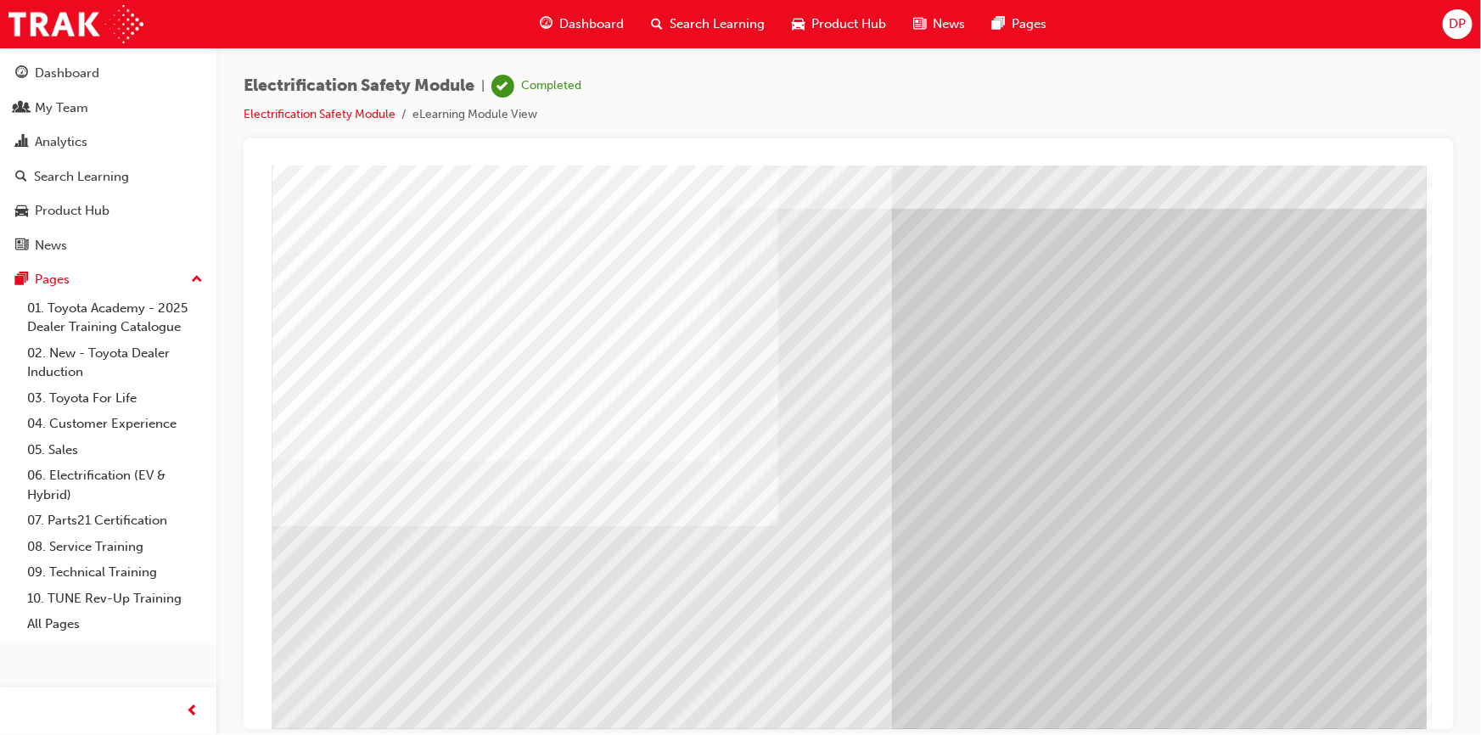
scroll to position [72, 0]
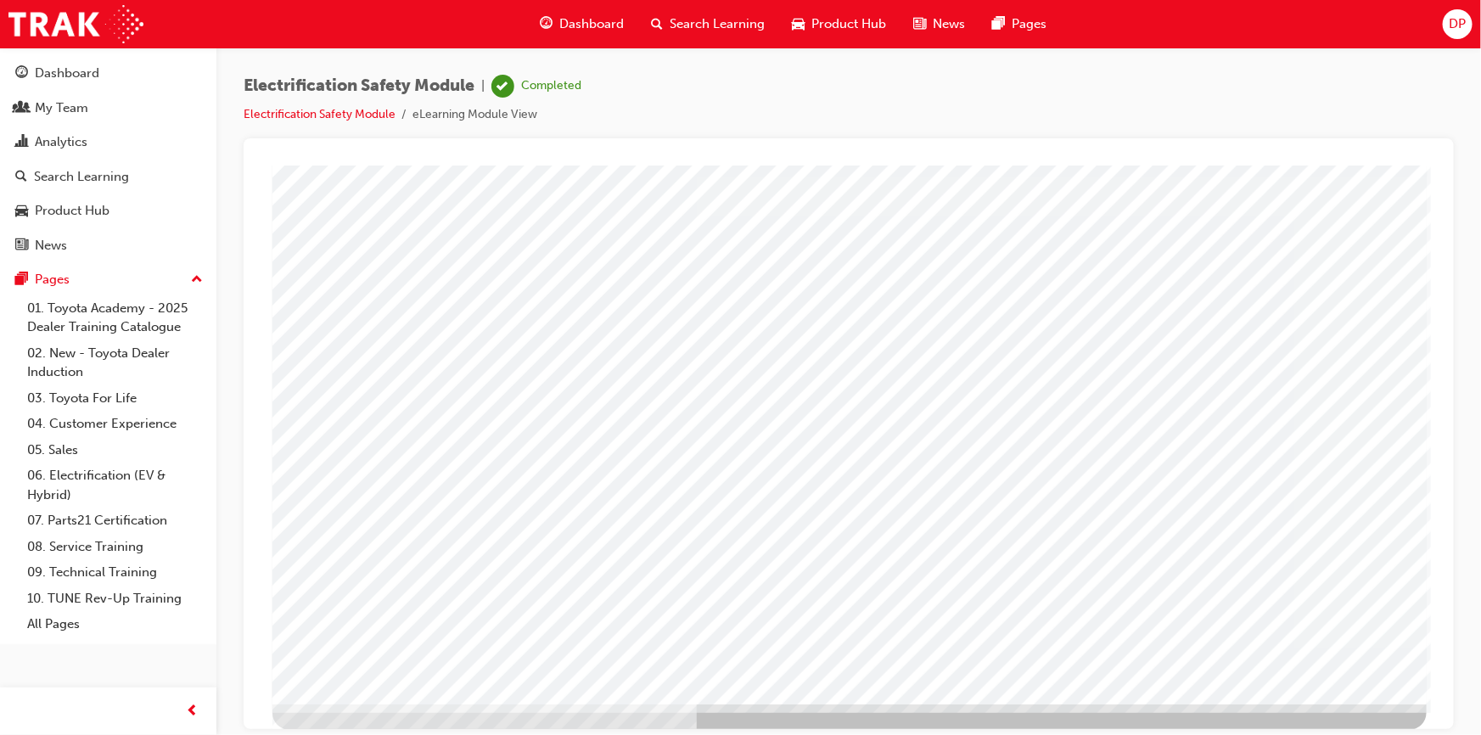
drag, startPoint x: 1087, startPoint y: 638, endPoint x: 1113, endPoint y: 643, distance: 26.8
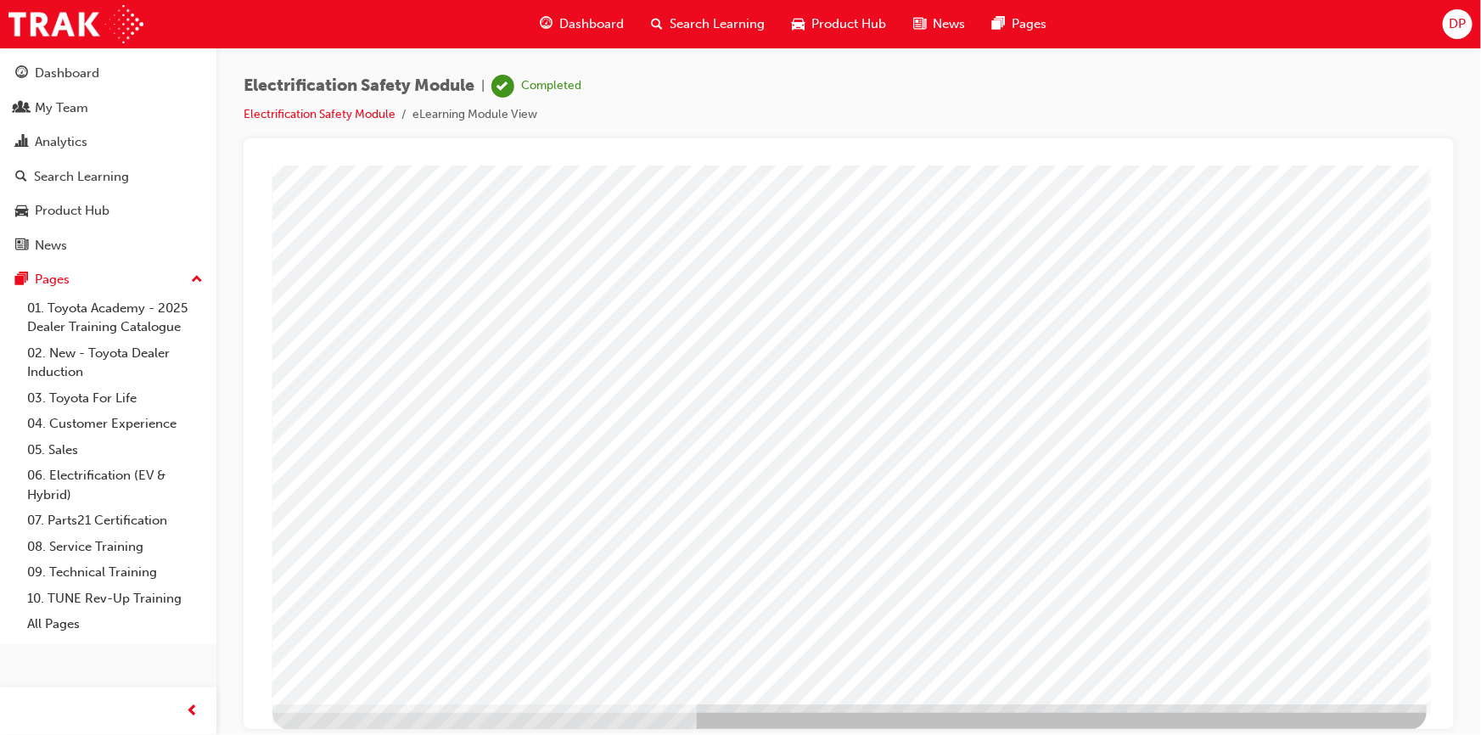
drag, startPoint x: 364, startPoint y: 299, endPoint x: 377, endPoint y: 312, distance: 18.6
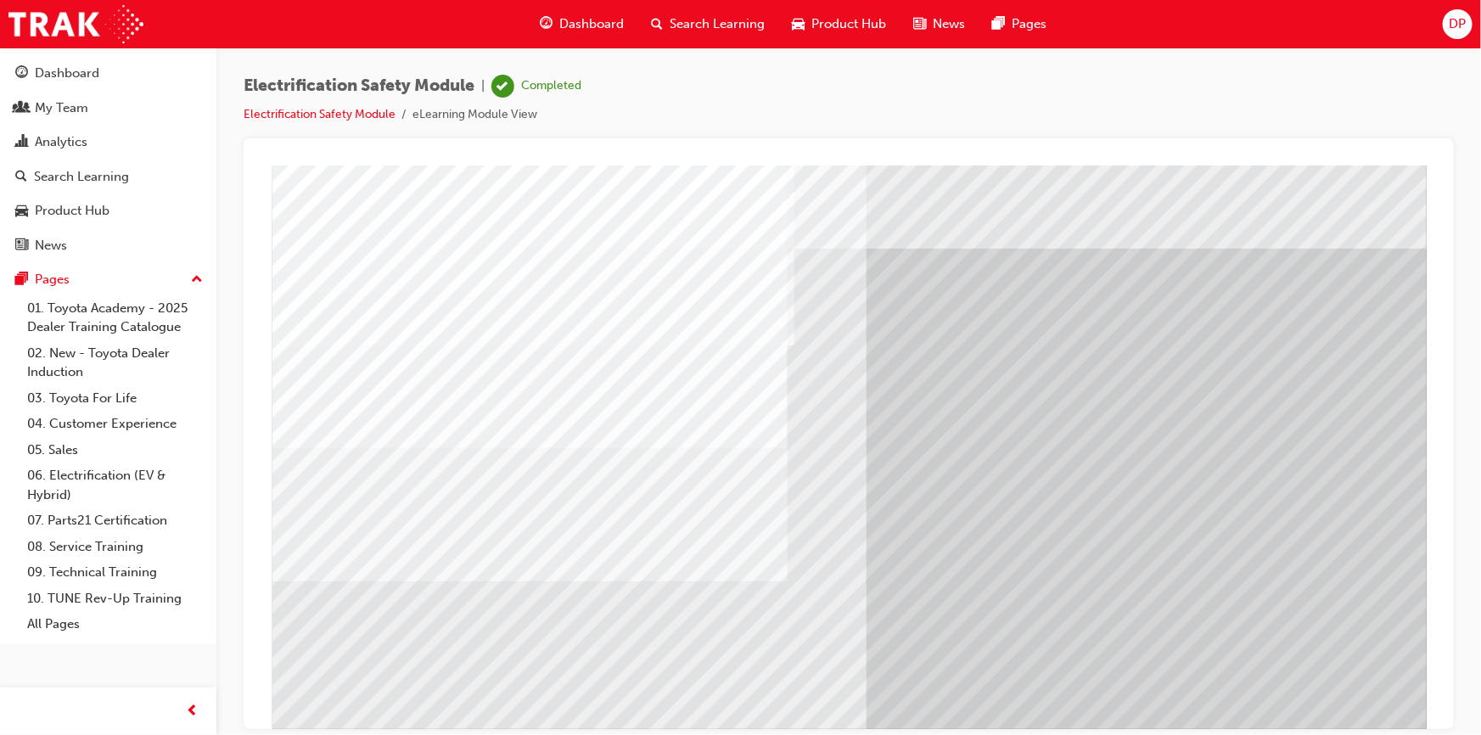
drag, startPoint x: 812, startPoint y: 317, endPoint x: 815, endPoint y: 342, distance: 25.6
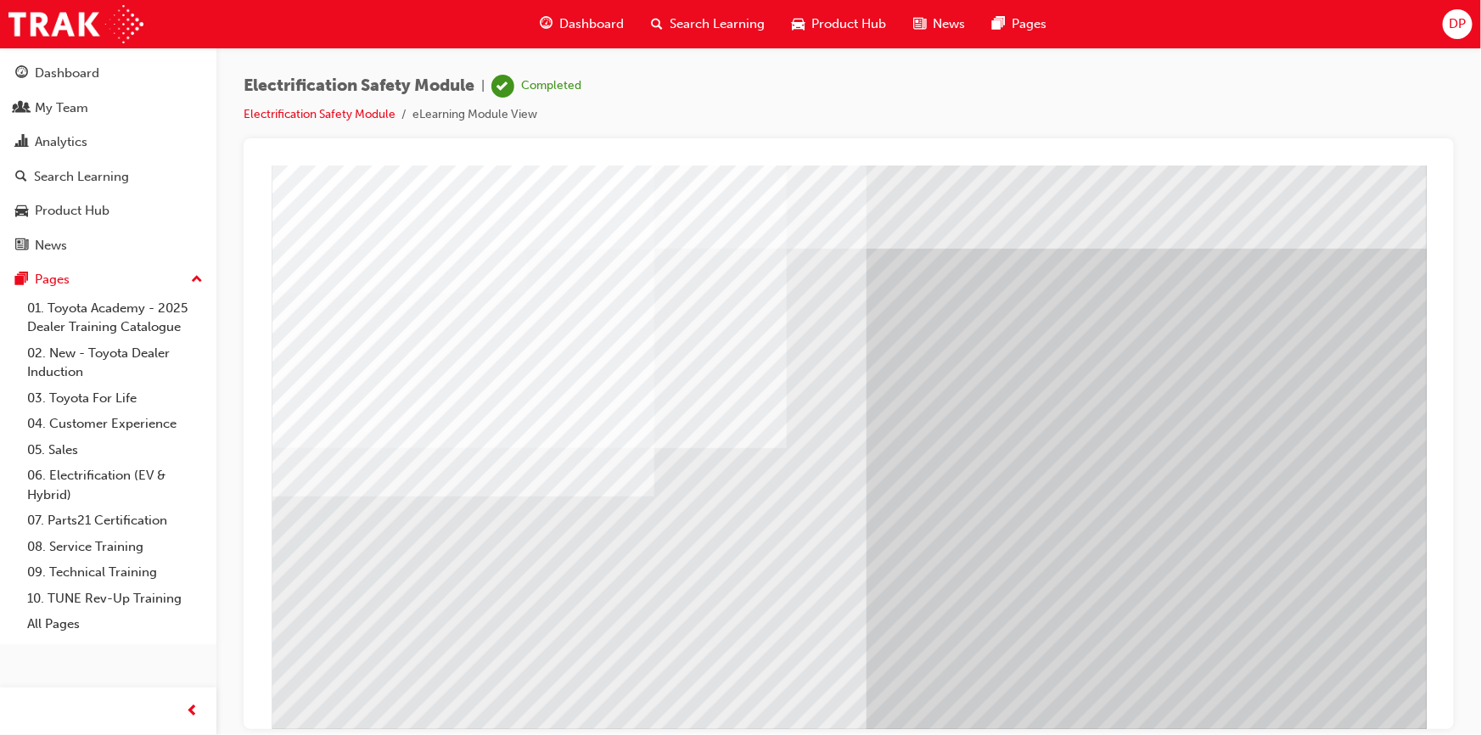
drag, startPoint x: 776, startPoint y: 616, endPoint x: 781, endPoint y: 625, distance: 9.9
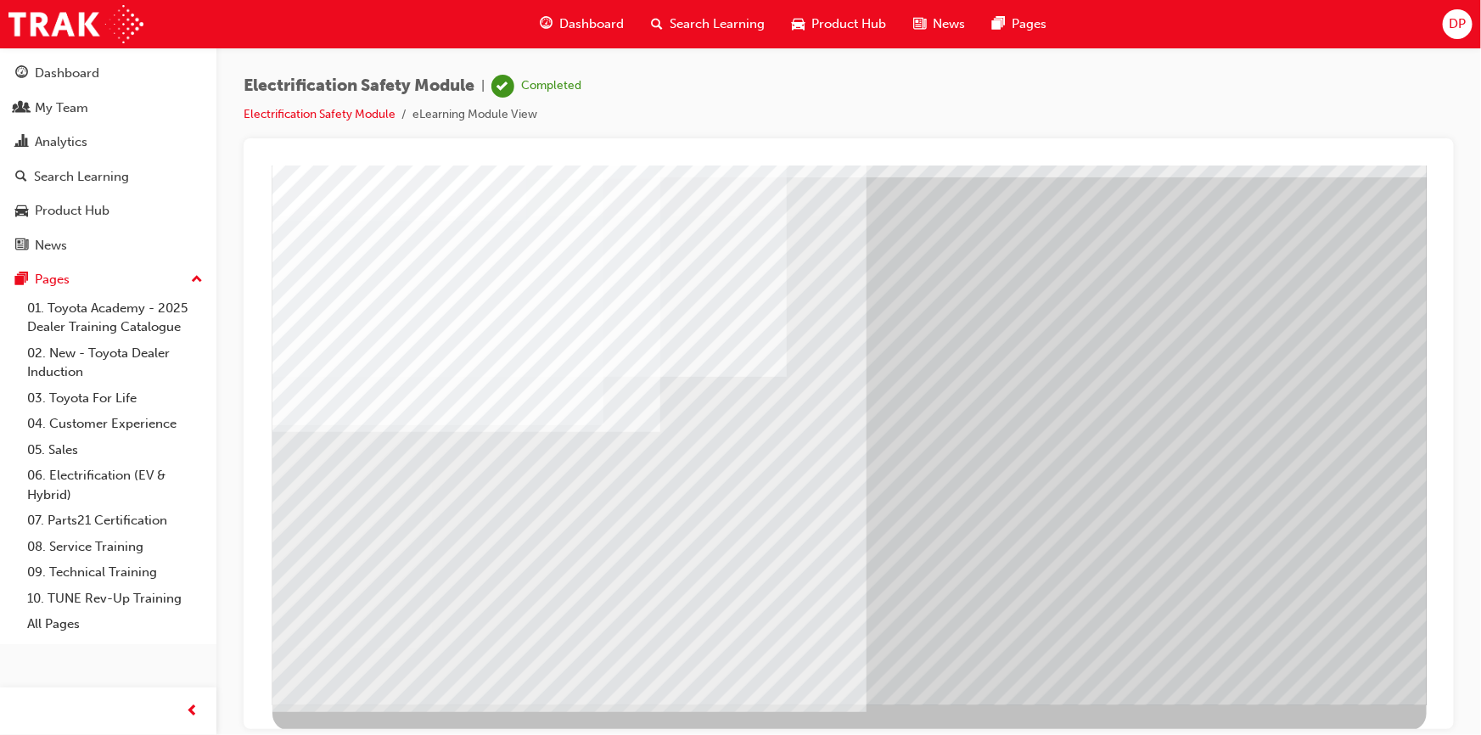
scroll to position [72, 0]
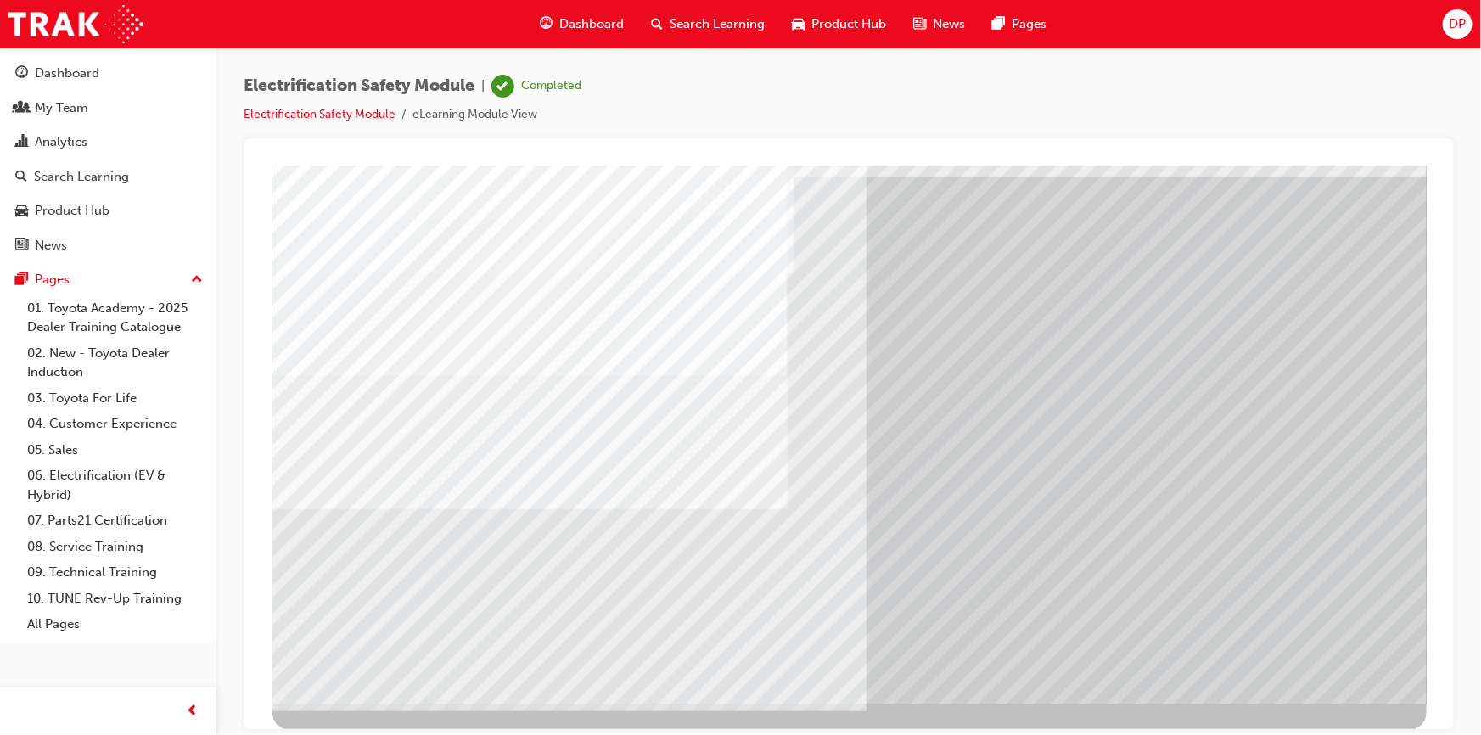
scroll to position [0, 0]
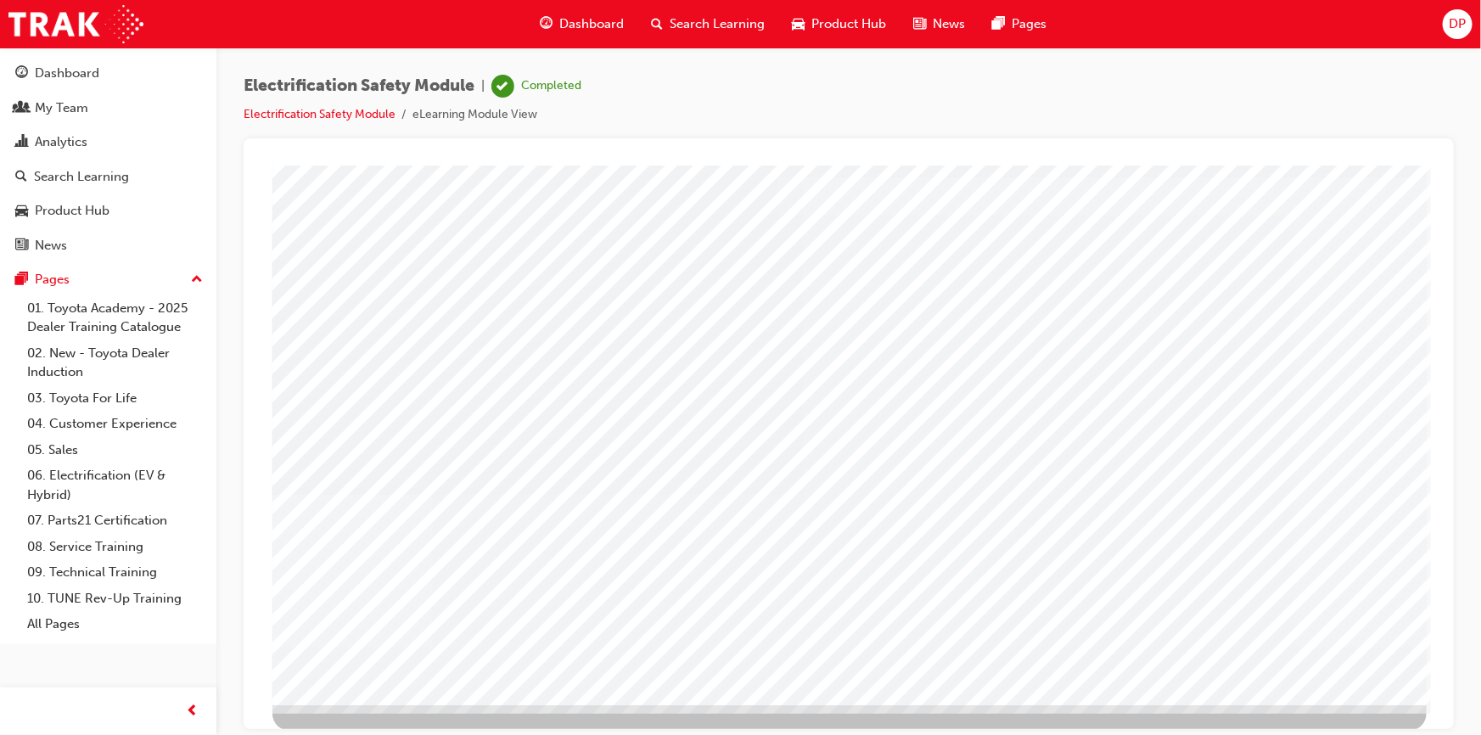
scroll to position [72, 0]
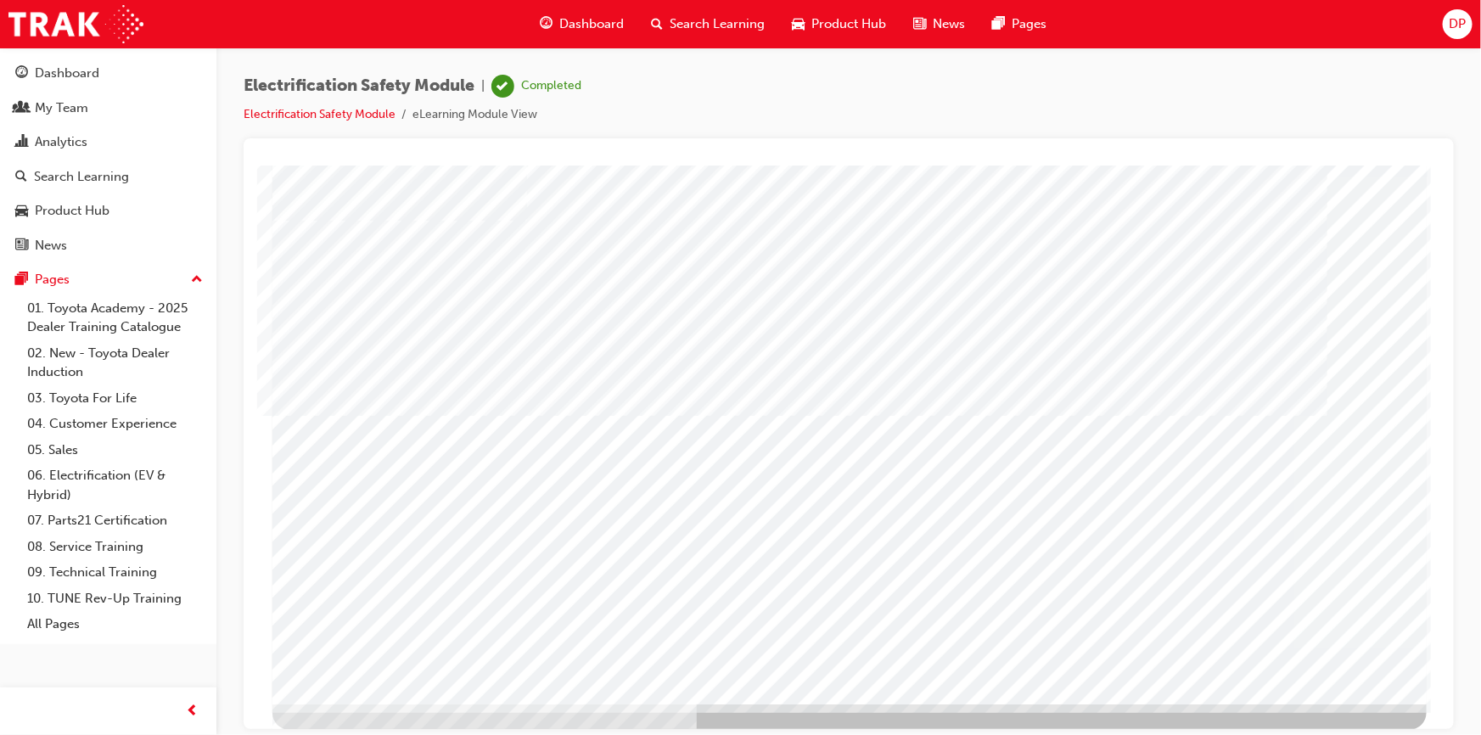
drag, startPoint x: 1086, startPoint y: 585, endPoint x: 1103, endPoint y: 587, distance: 17.2
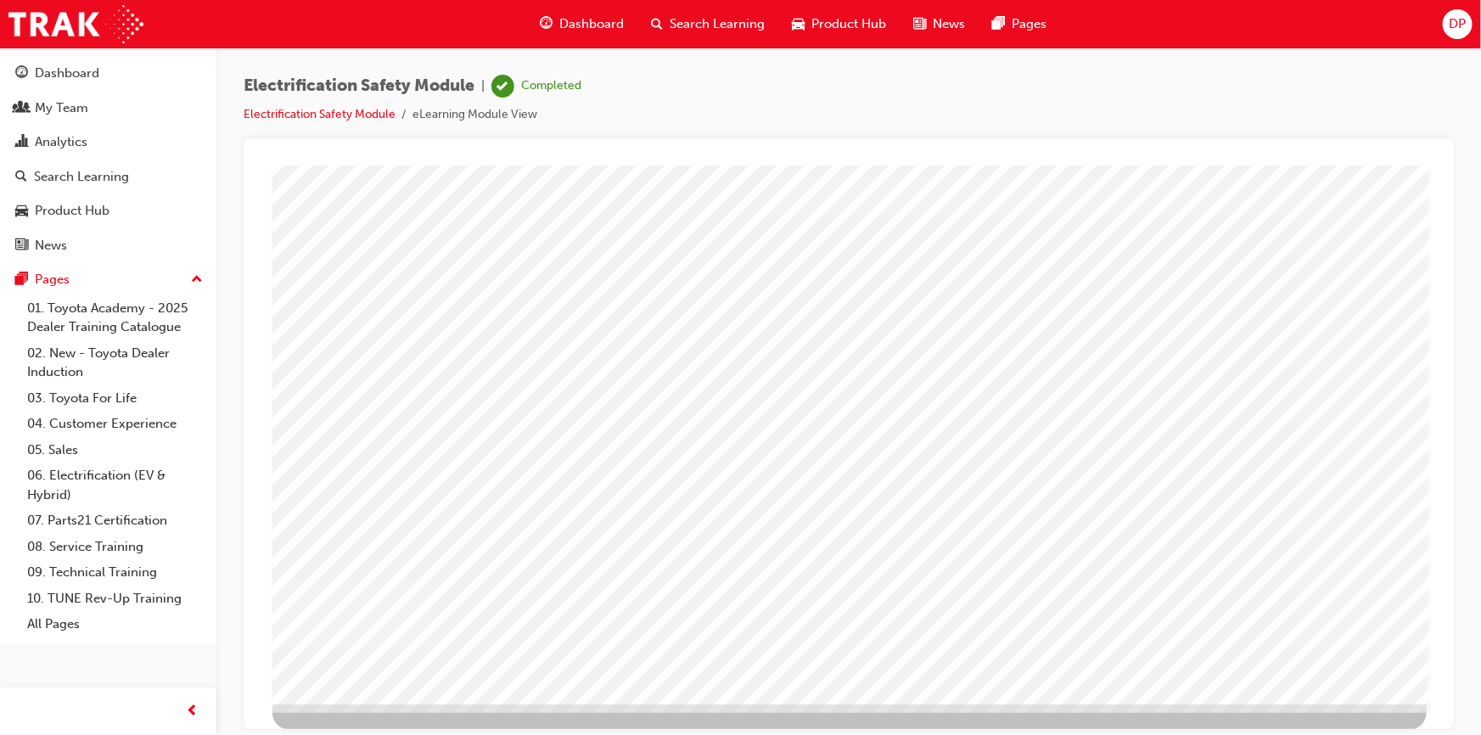
scroll to position [0, 0]
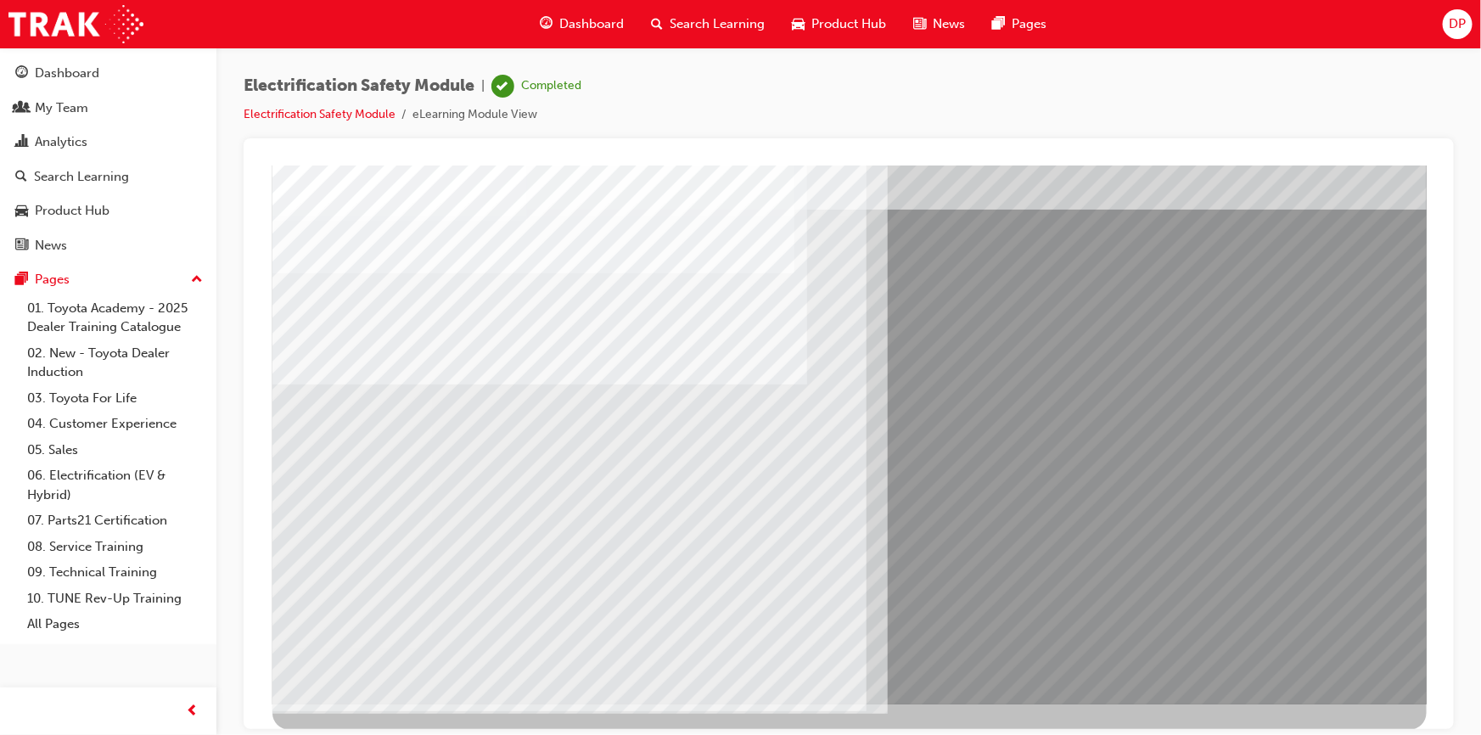
scroll to position [0, 0]
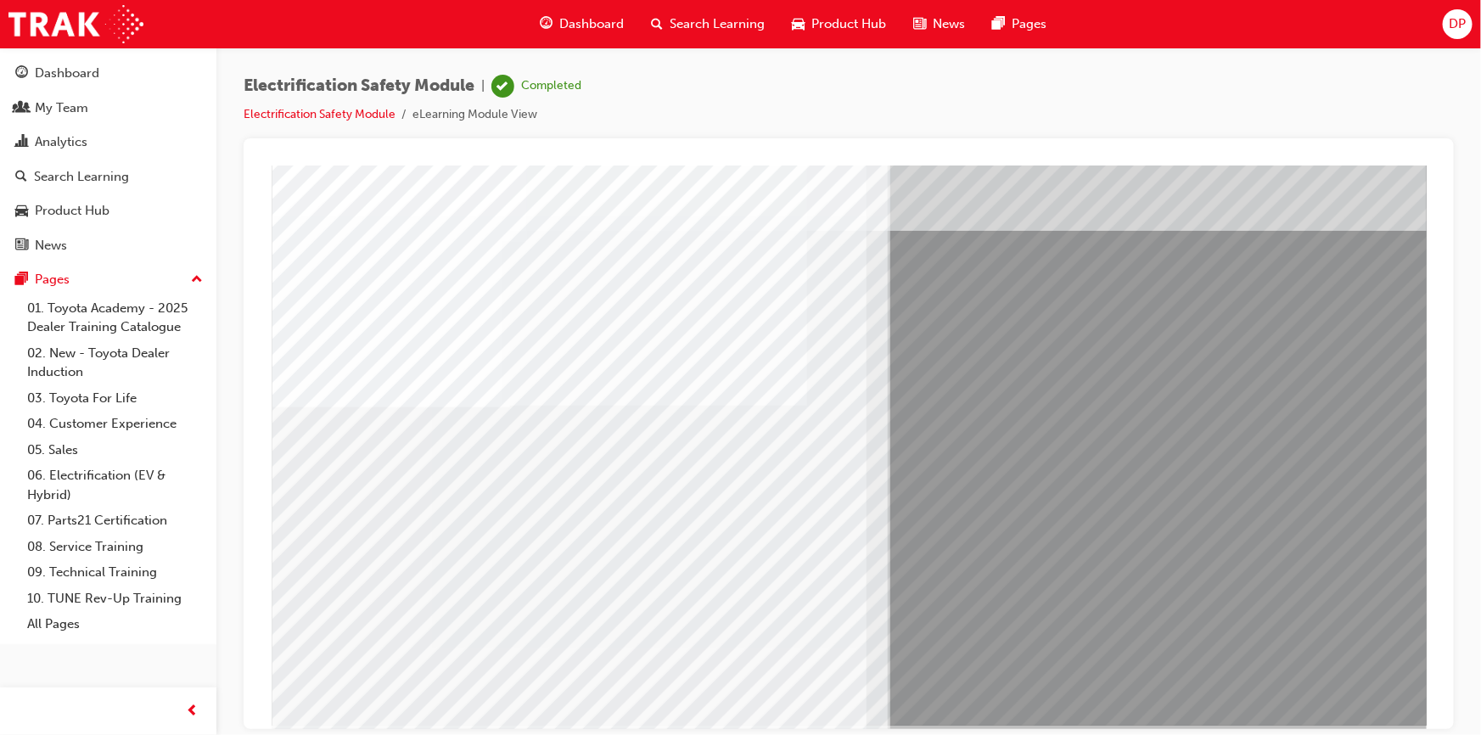
scroll to position [72, 0]
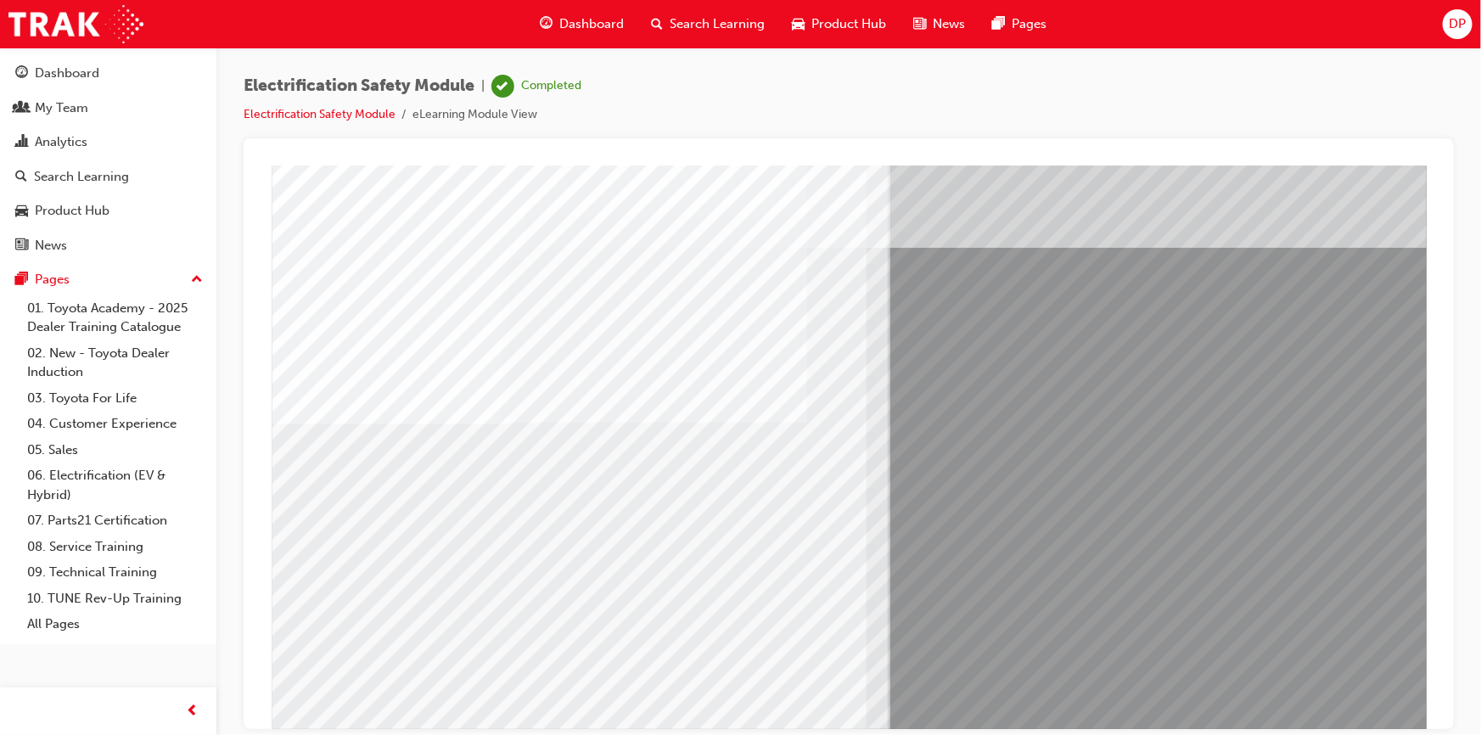
scroll to position [0, 0]
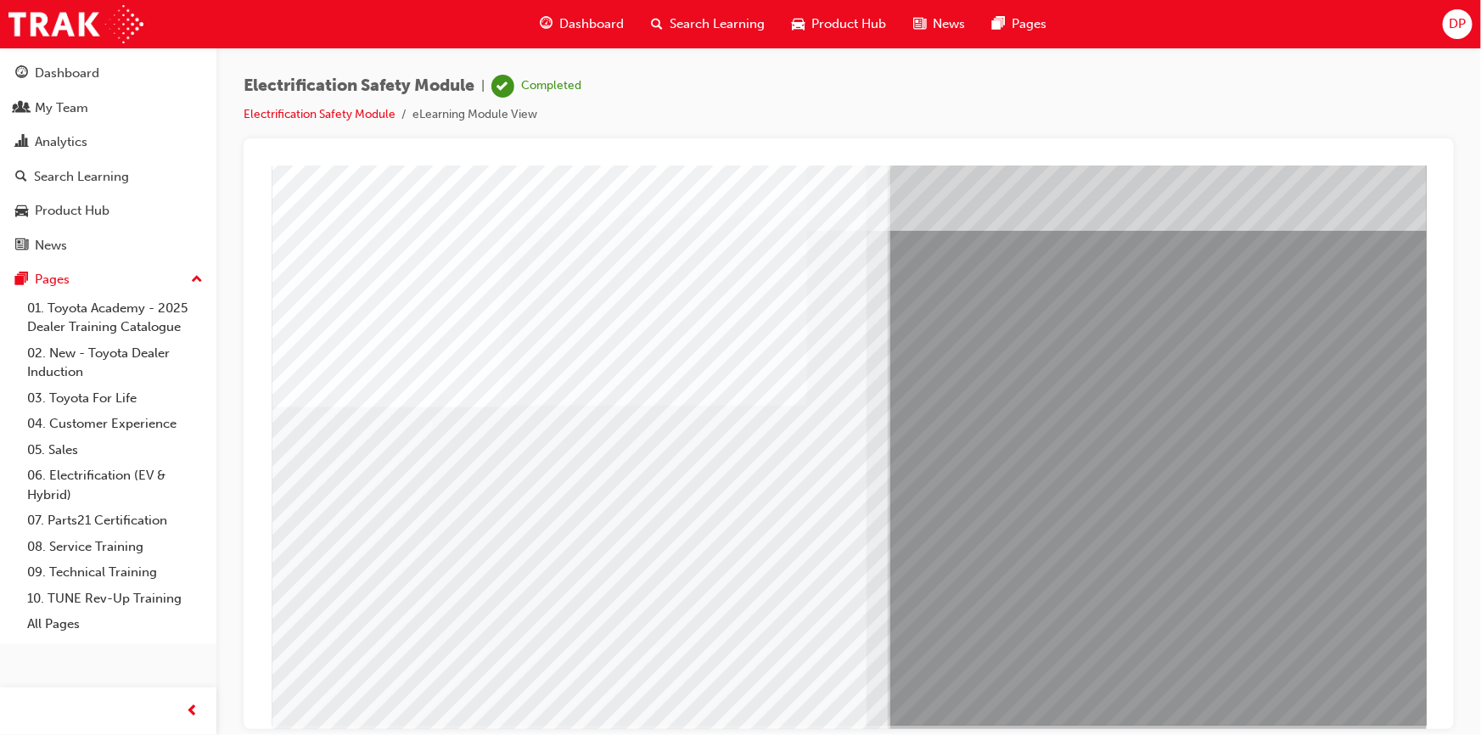
scroll to position [72, 0]
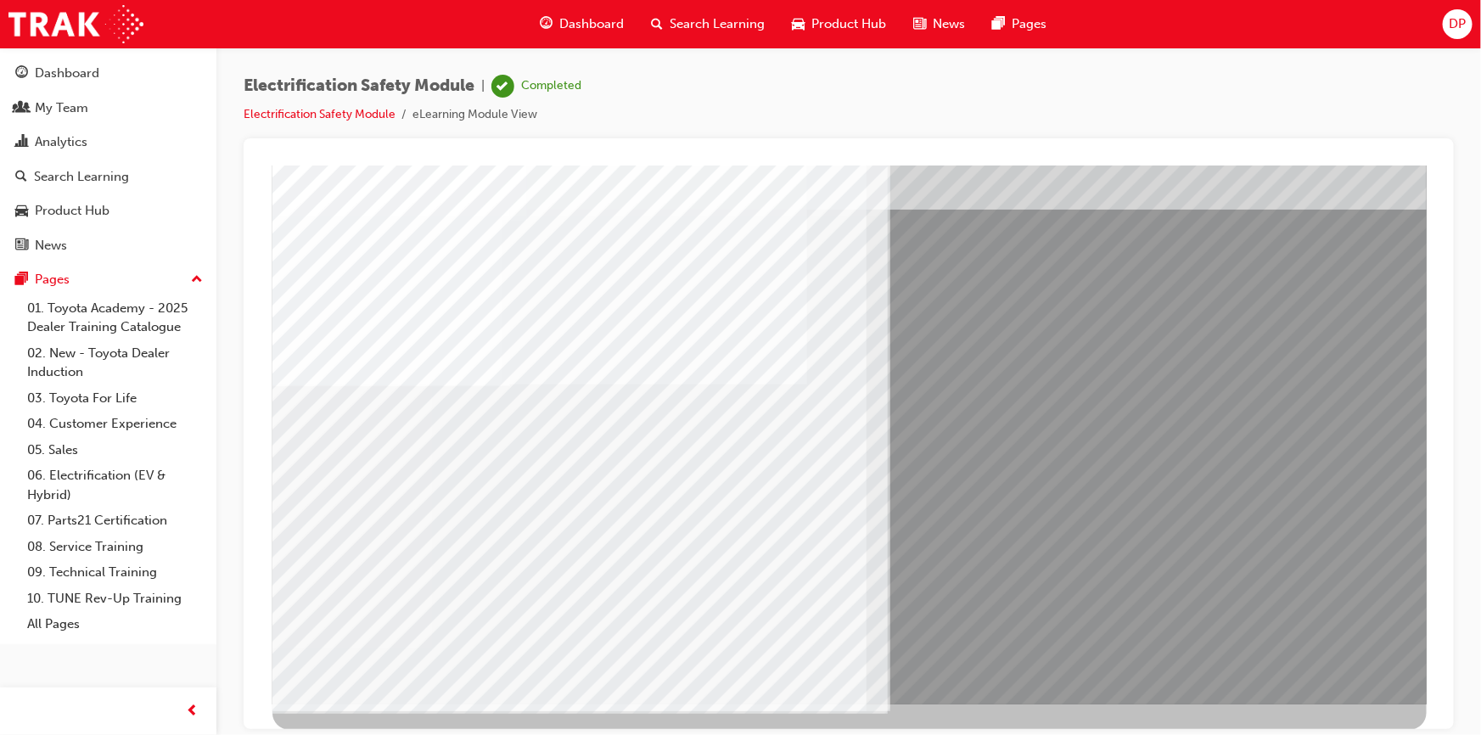
scroll to position [0, 0]
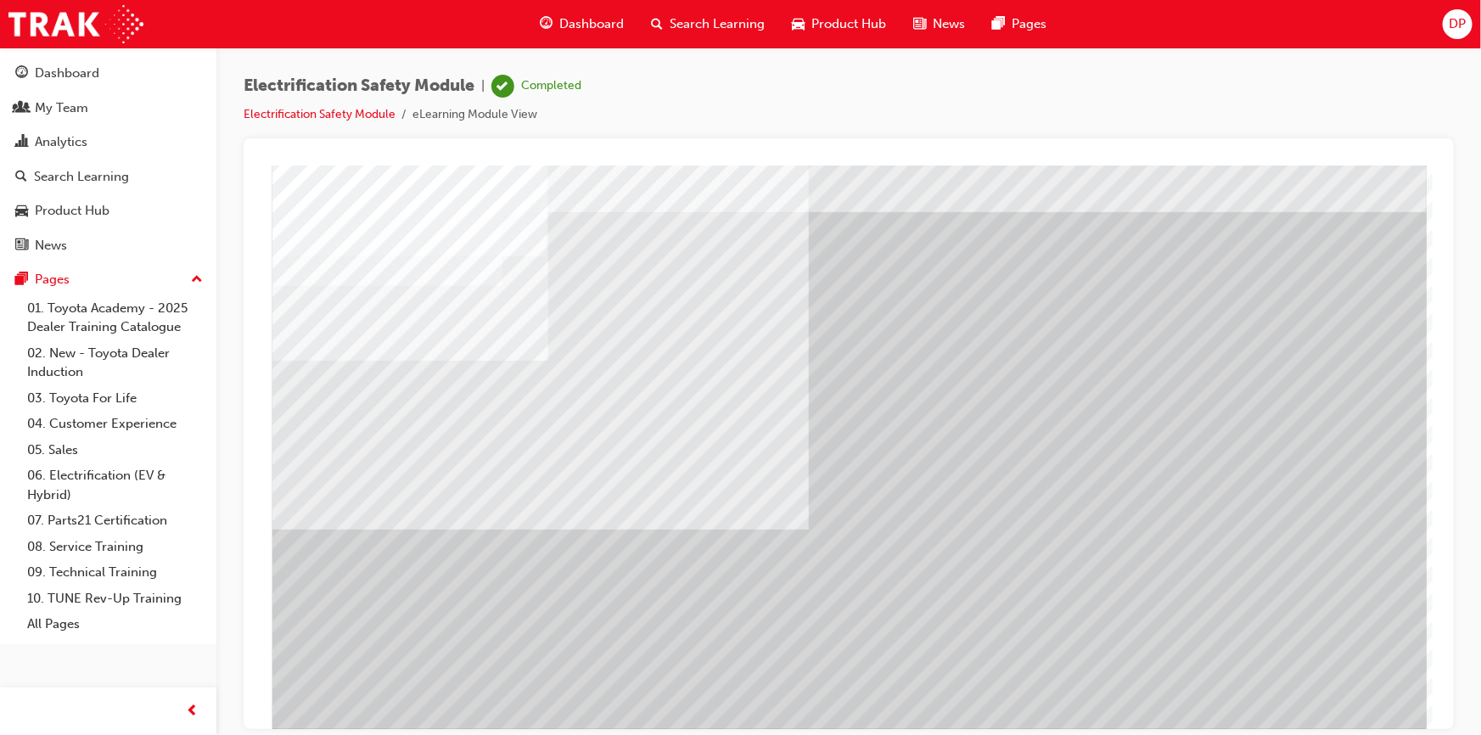
scroll to position [72, 0]
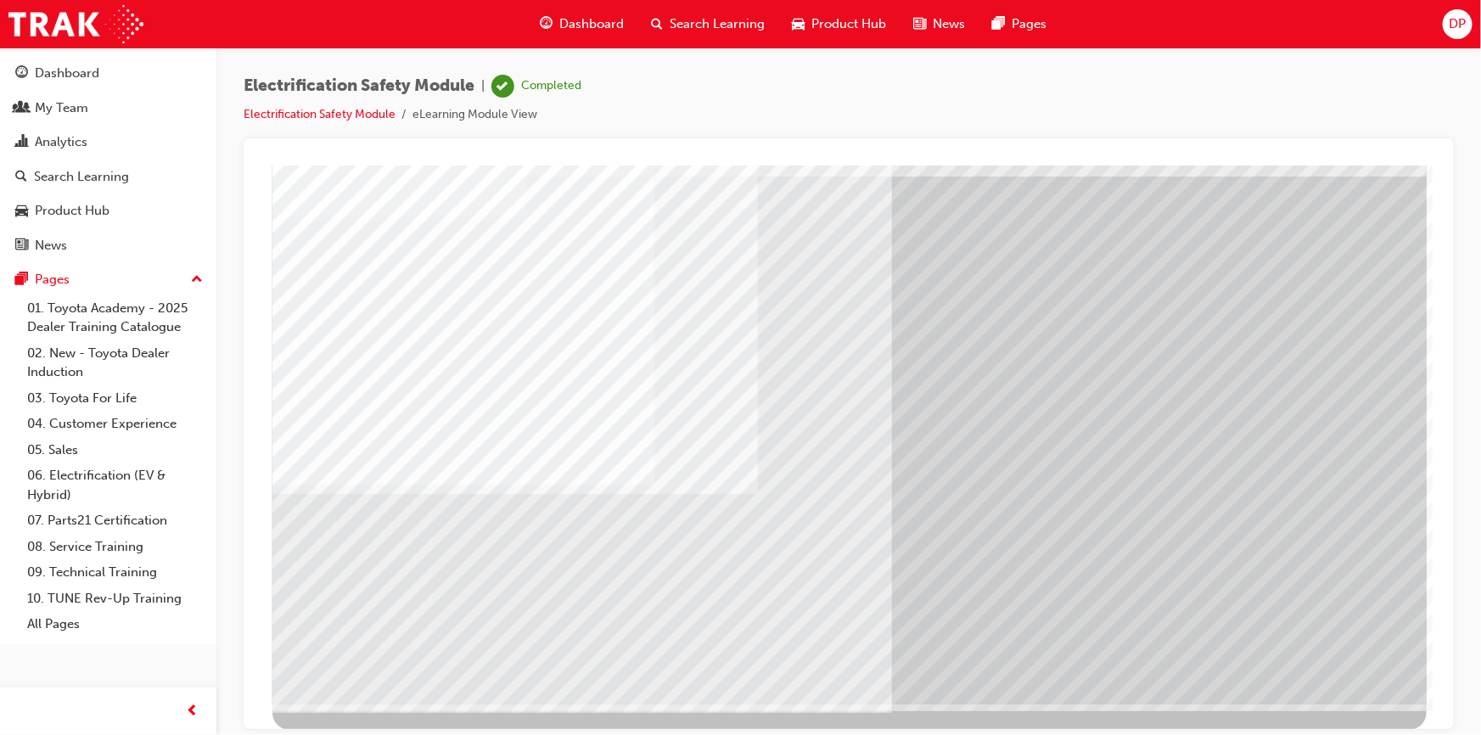
scroll to position [0, 0]
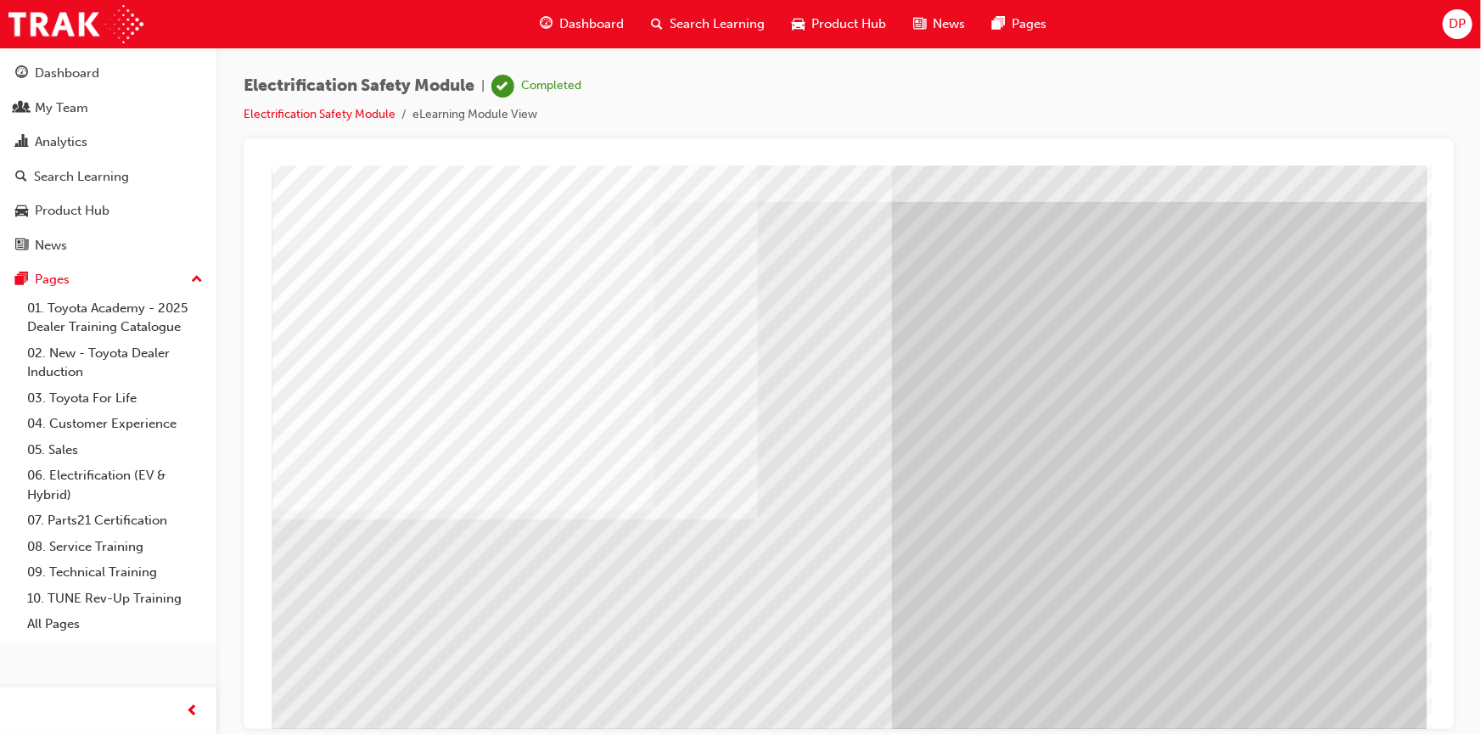
scroll to position [72, 0]
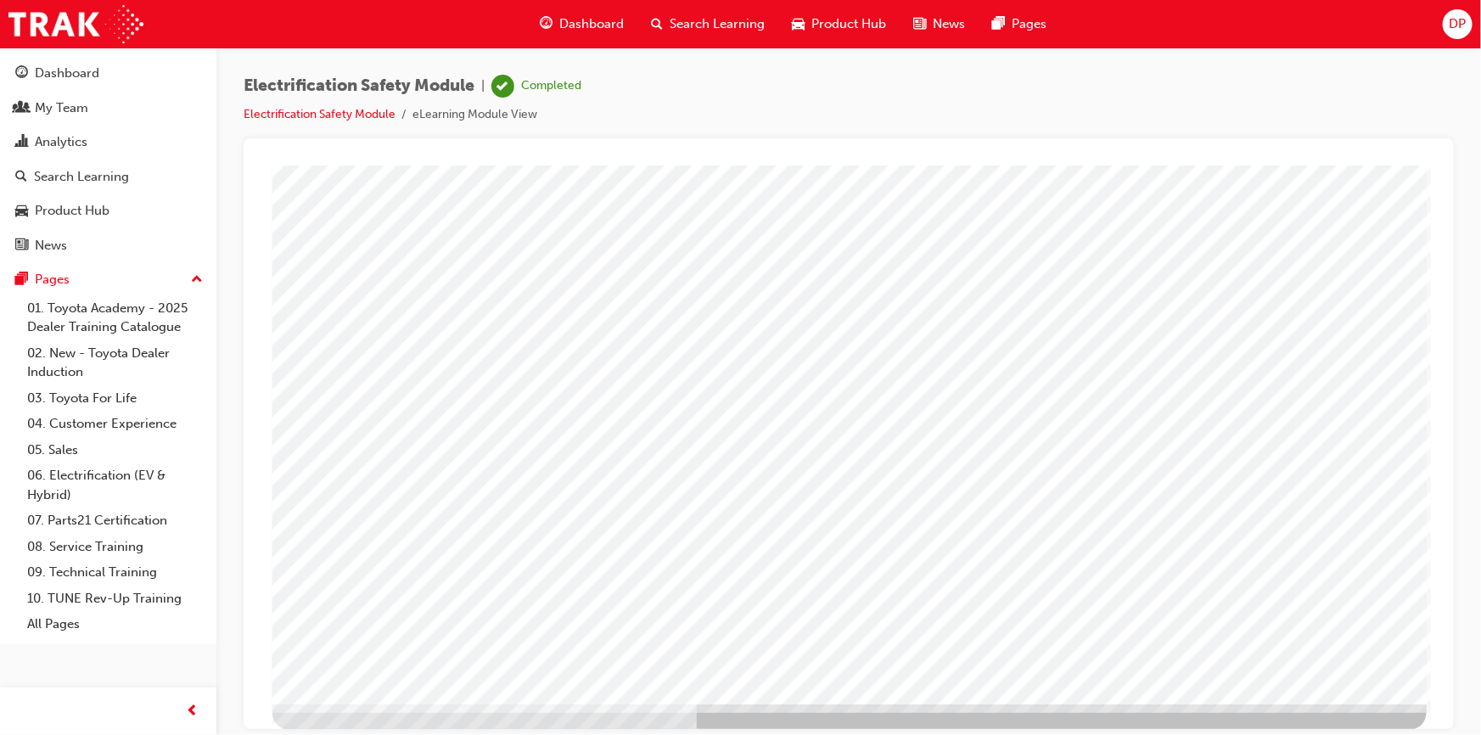
scroll to position [0, 0]
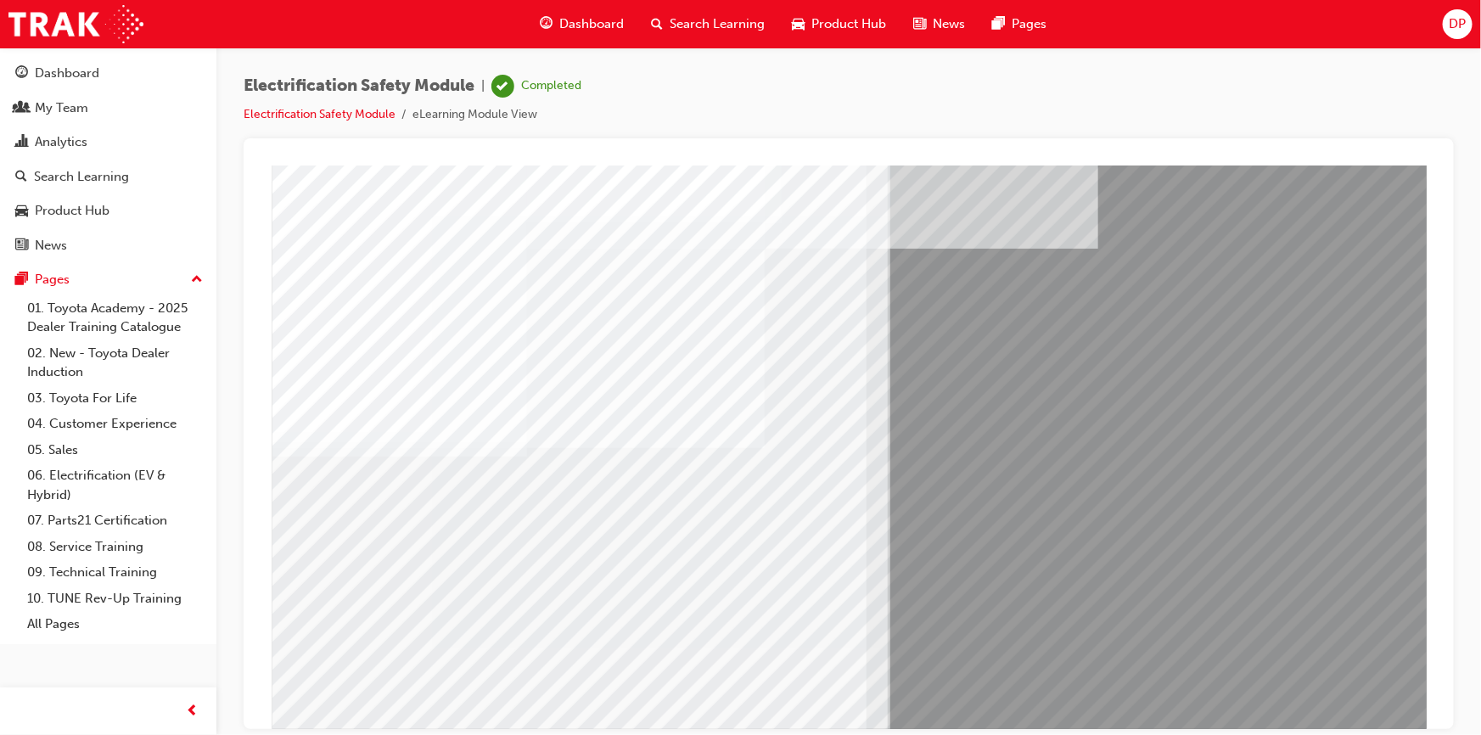
scroll to position [72, 0]
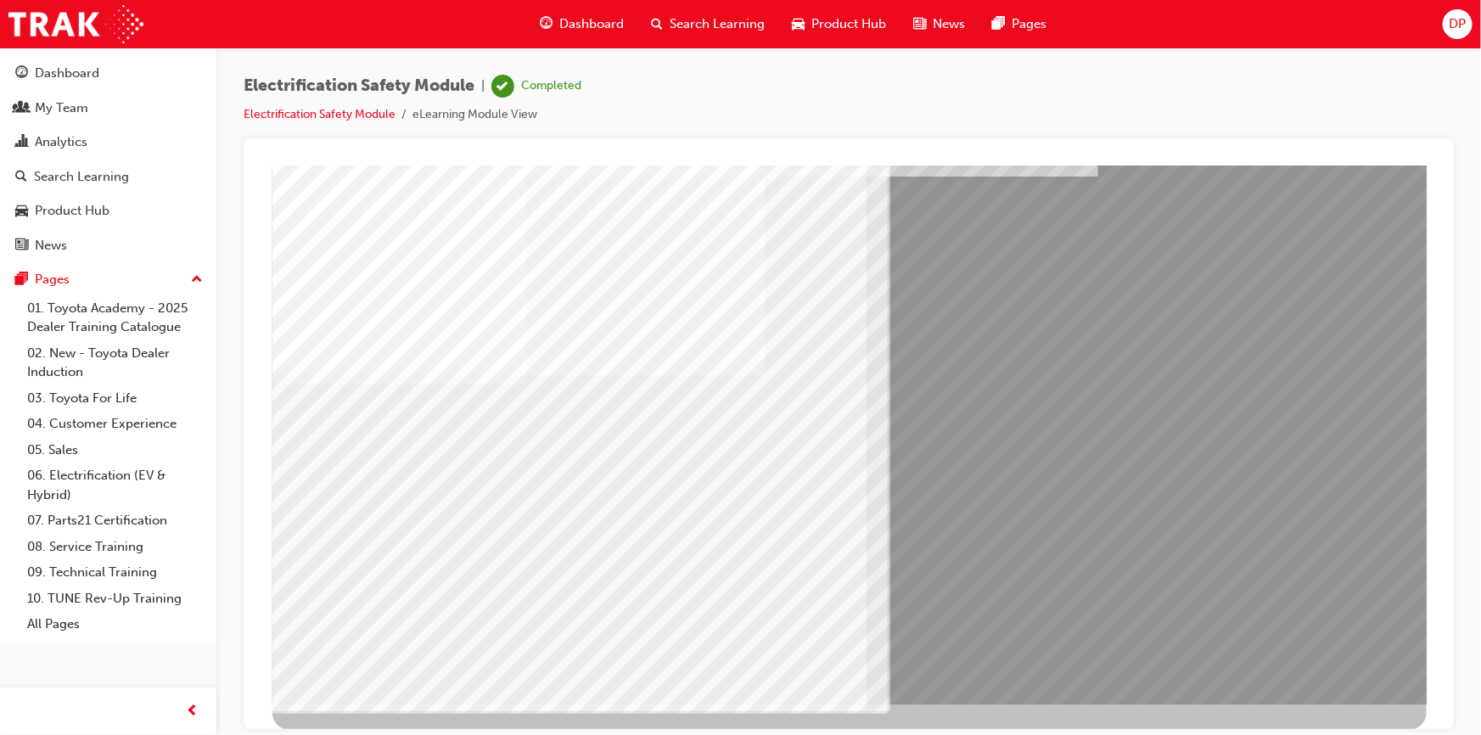
click at [814, 592] on div "multistate" at bounding box center [849, 398] width 1154 height 611
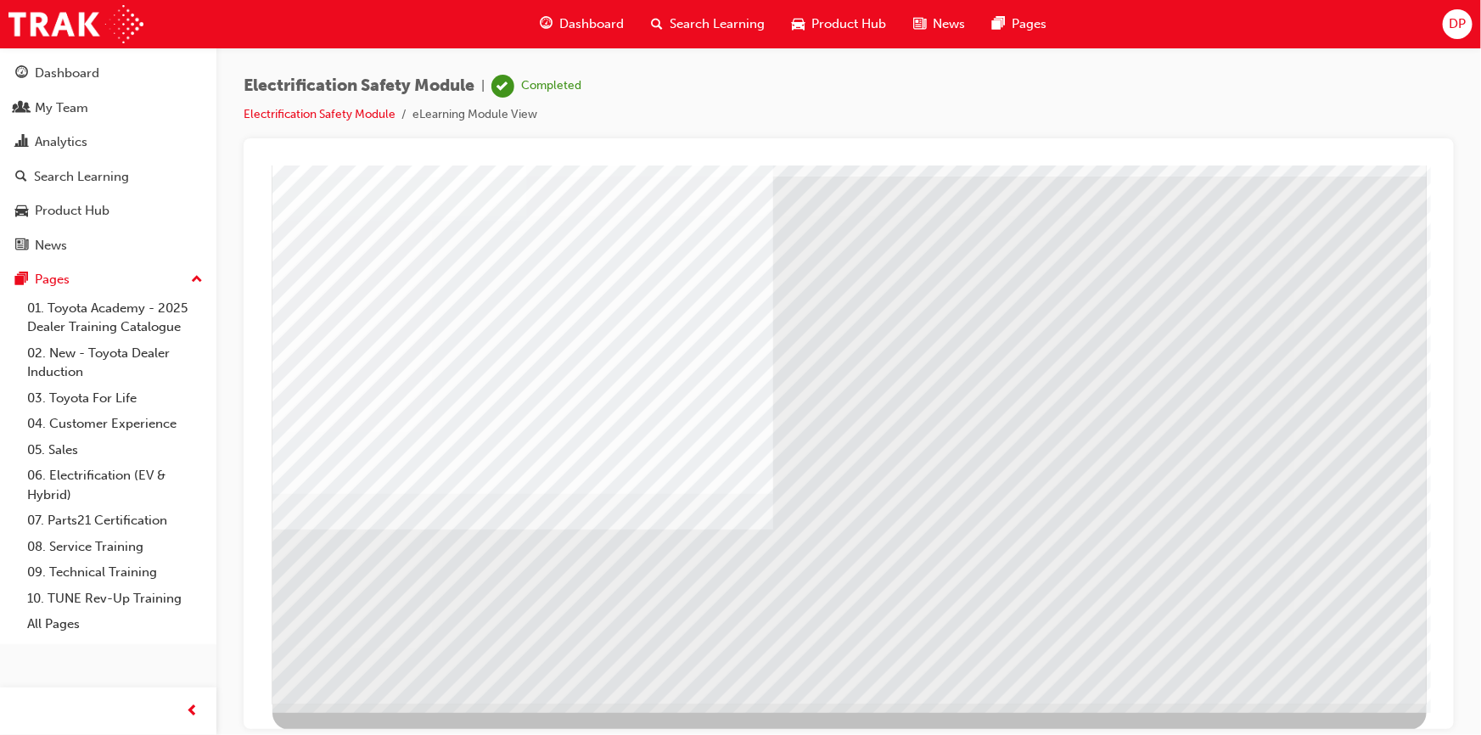
scroll to position [0, 0]
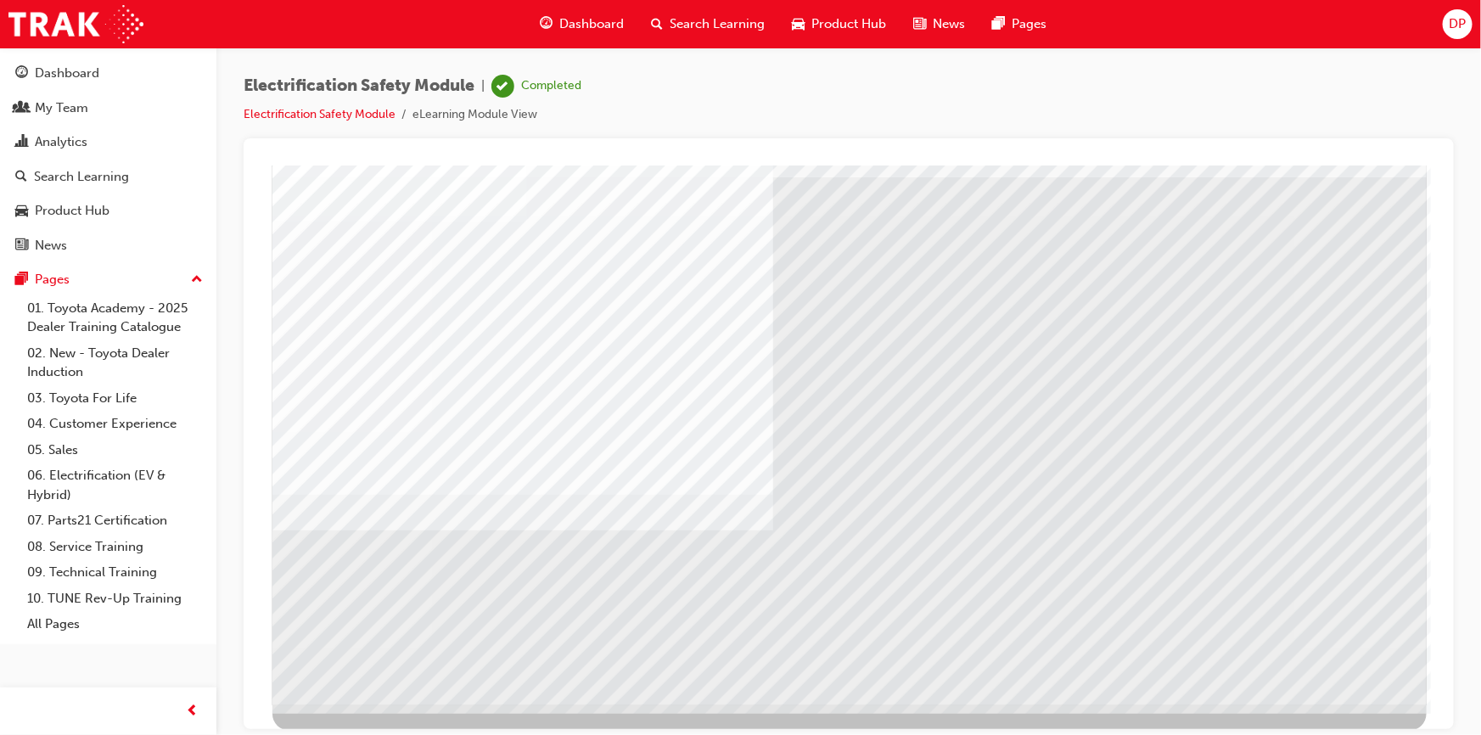
scroll to position [72, 0]
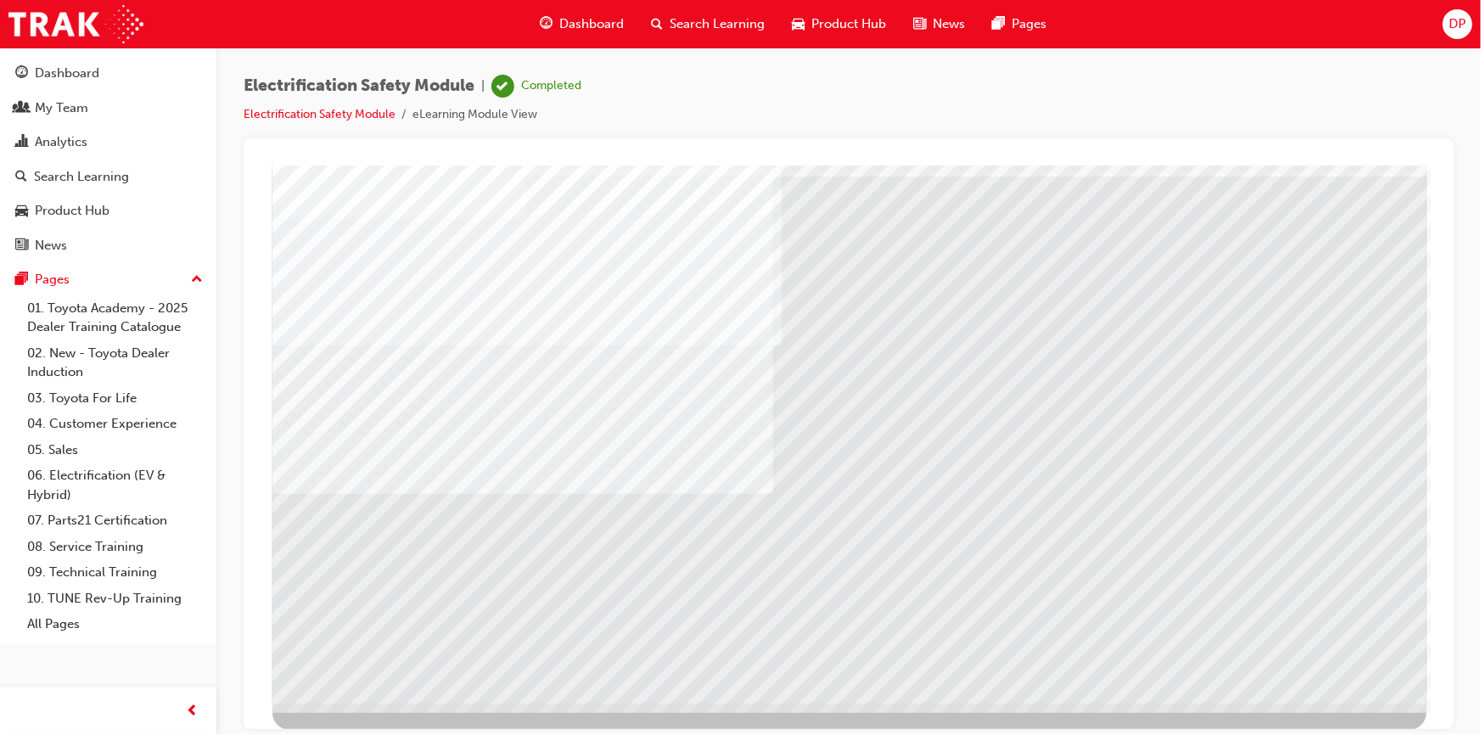
click at [1338, 649] on div at bounding box center [849, 398] width 1154 height 611
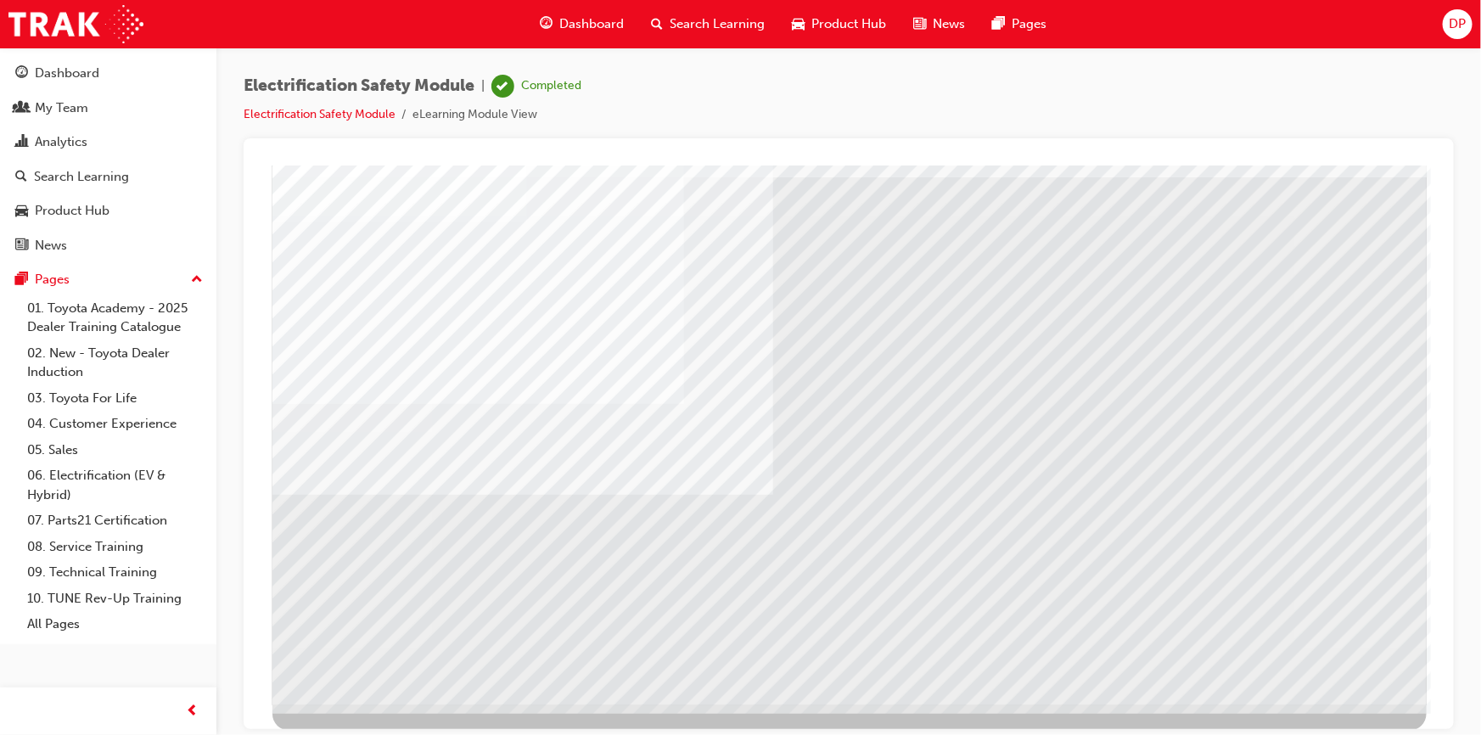
scroll to position [72, 0]
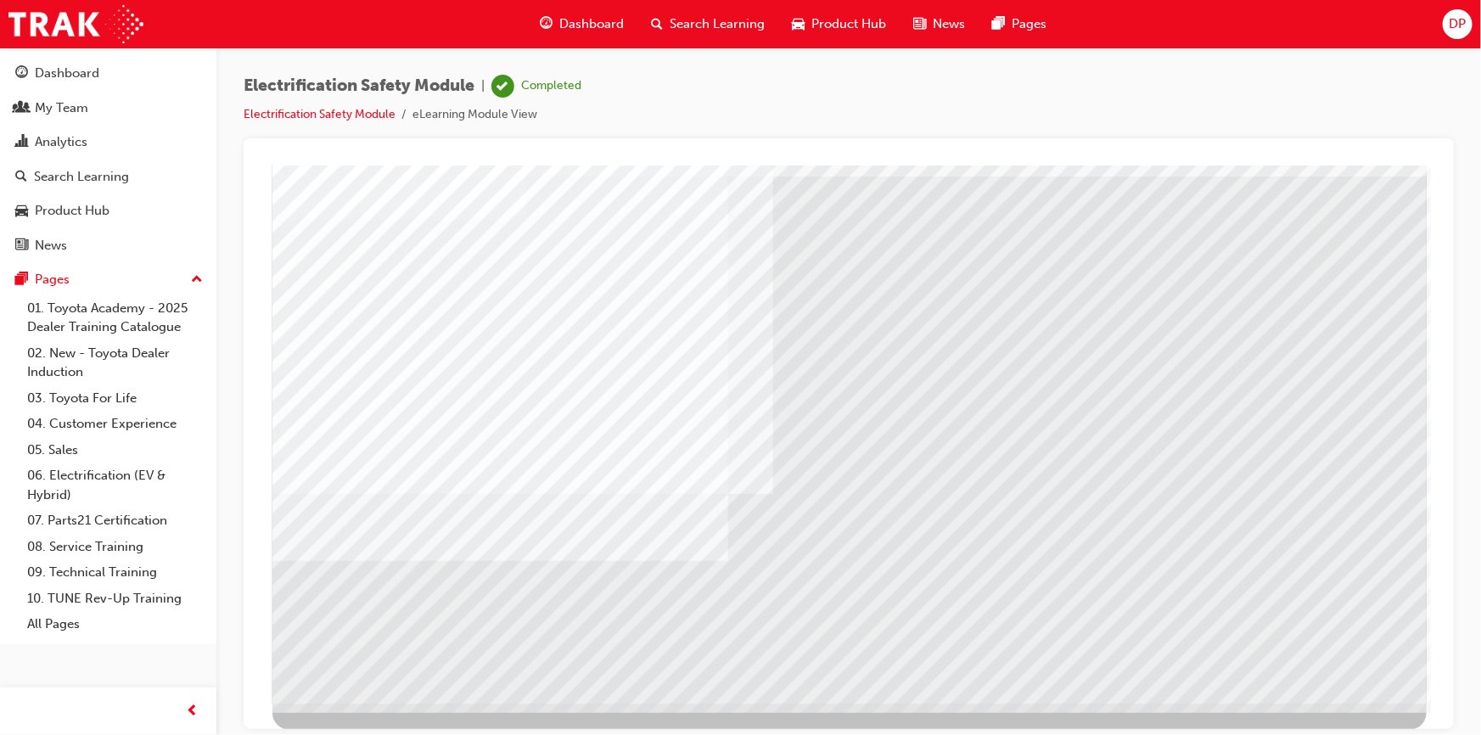
scroll to position [0, 0]
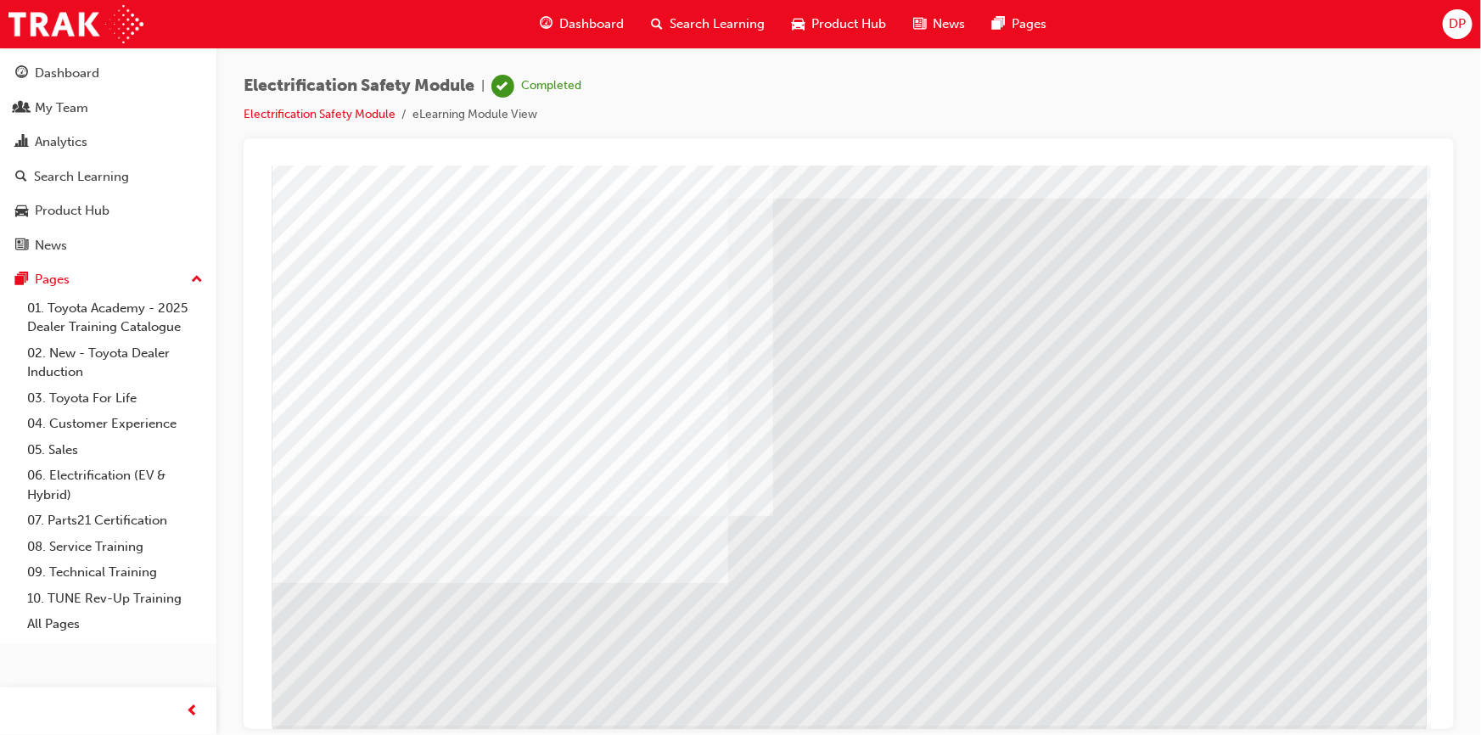
scroll to position [72, 0]
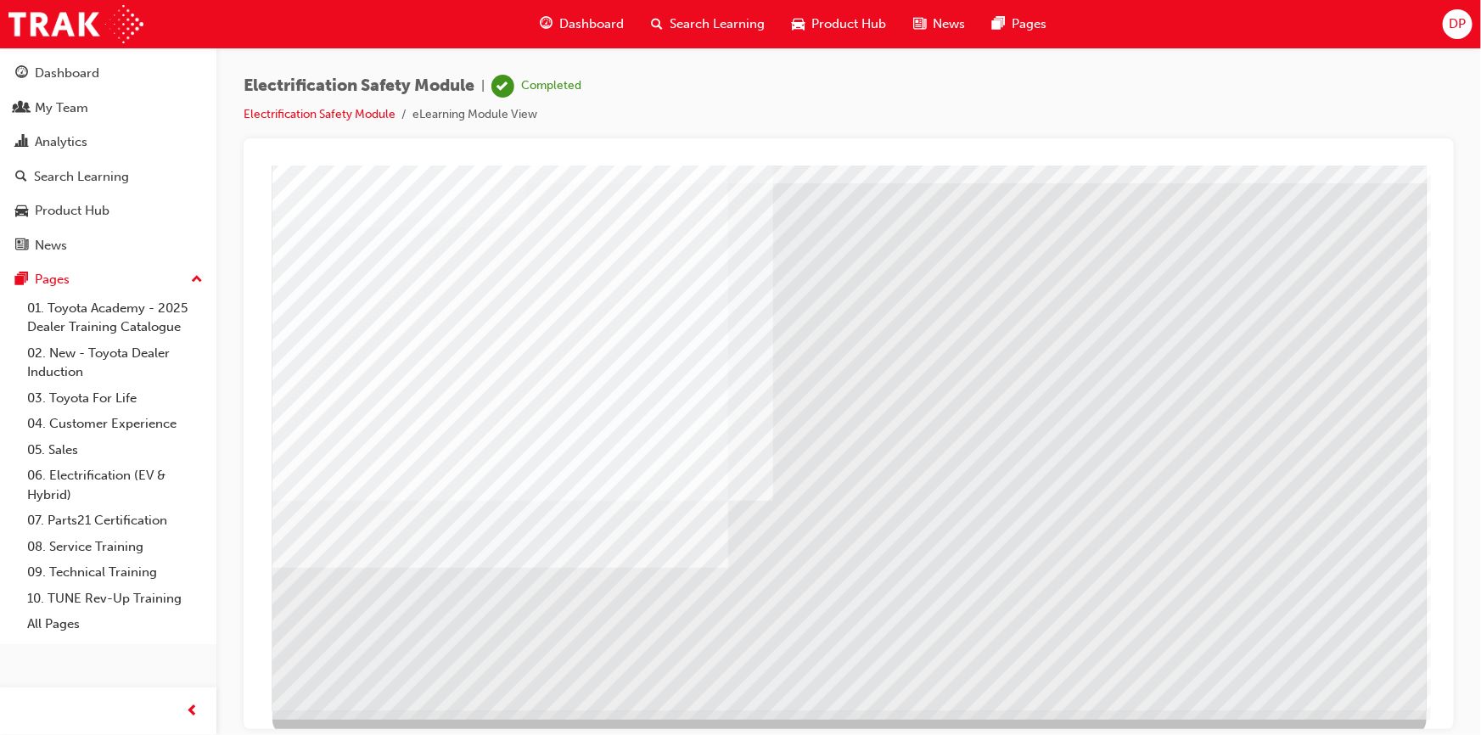
scroll to position [72, 0]
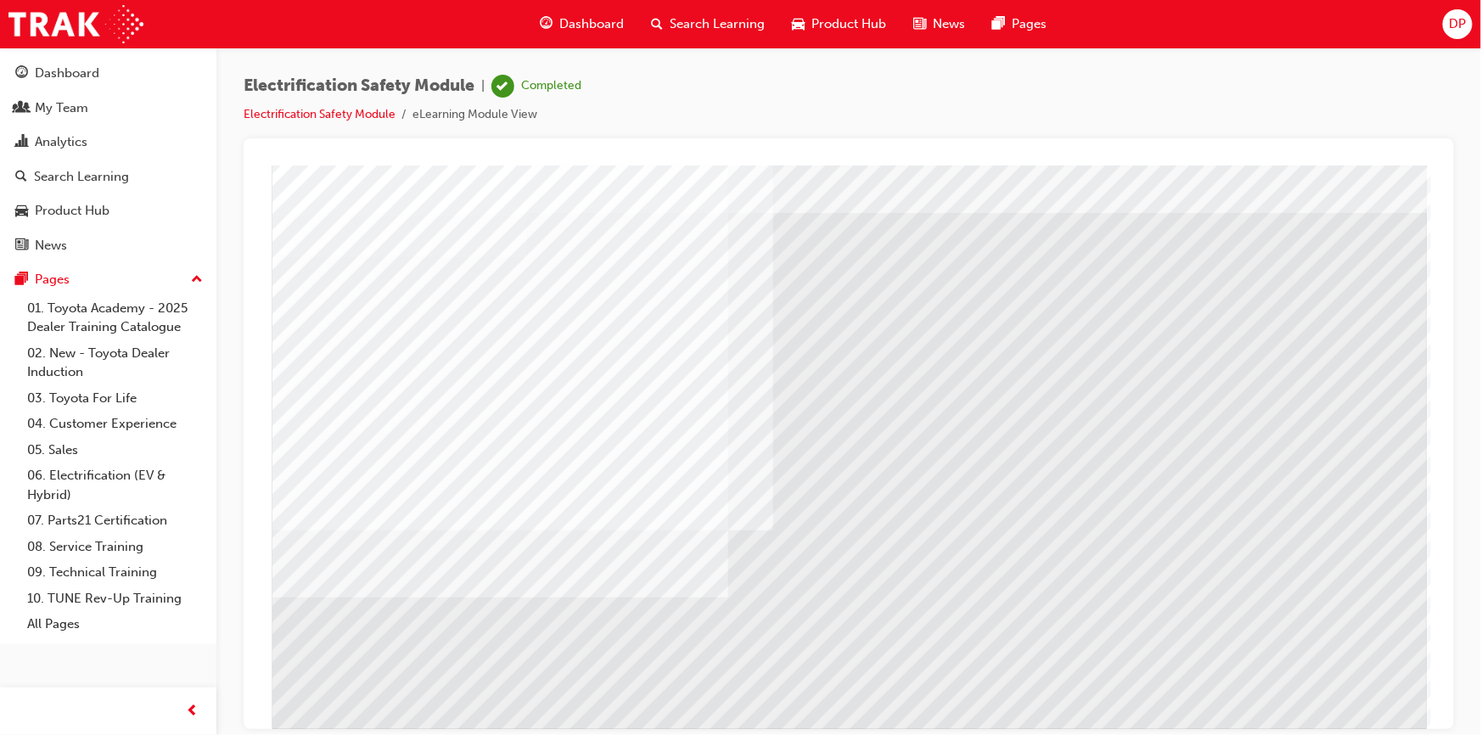
scroll to position [72, 0]
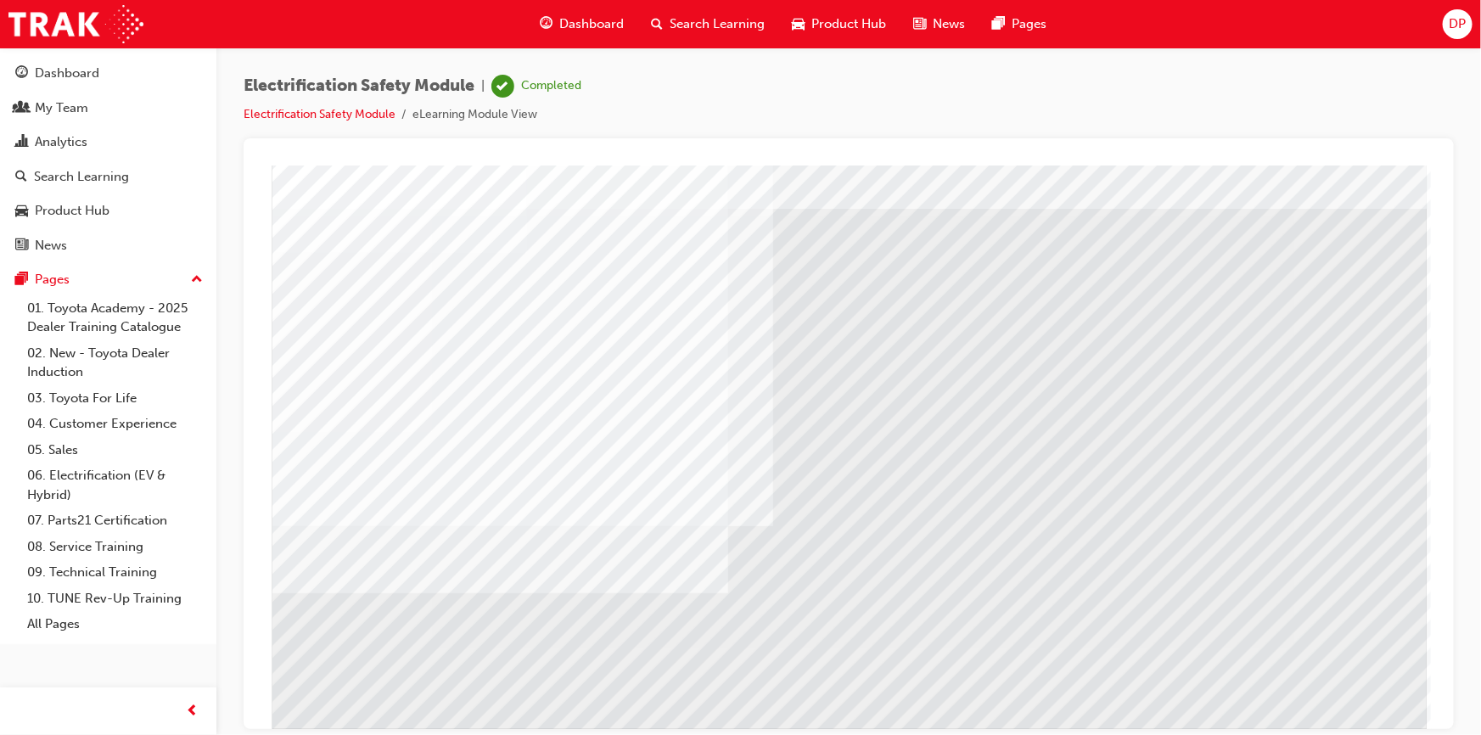
scroll to position [72, 0]
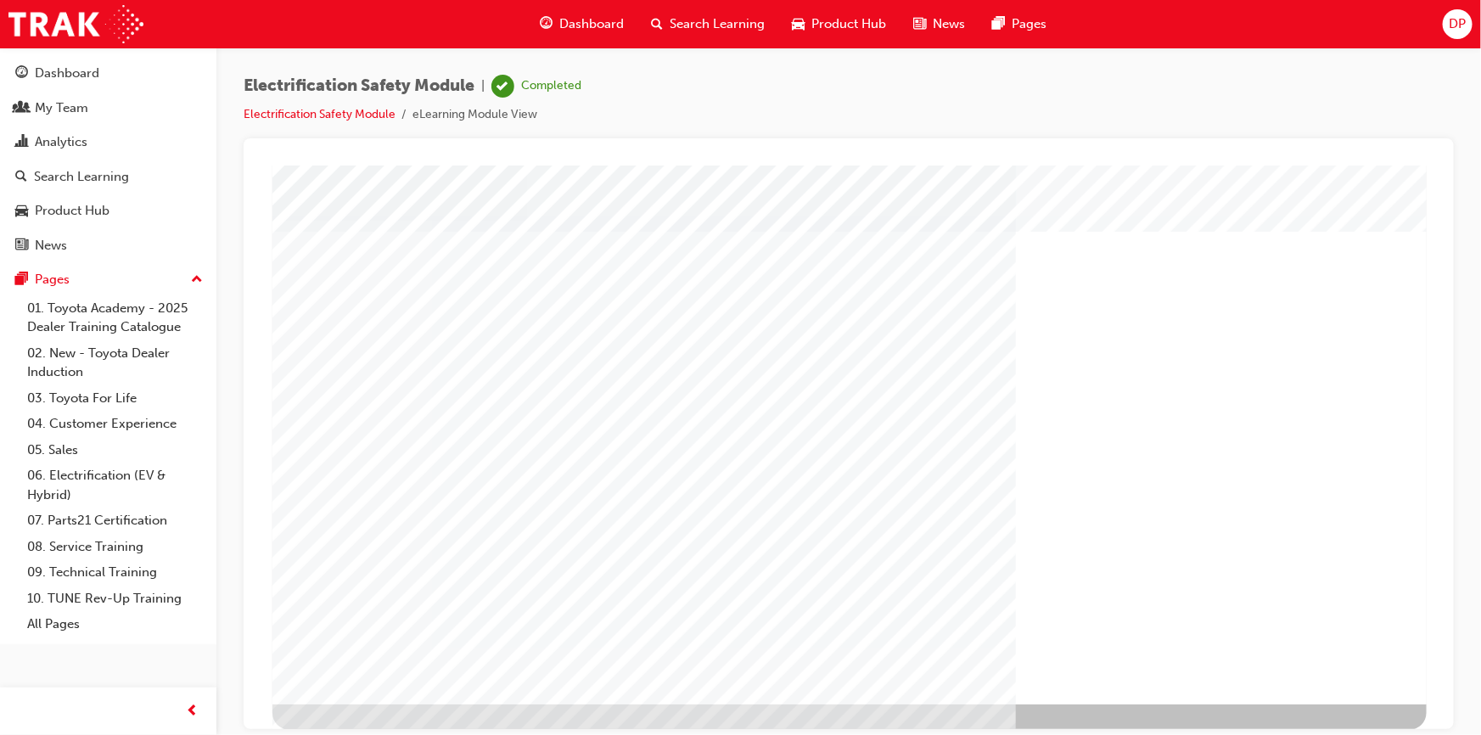
click at [697, 20] on span "Search Learning" at bounding box center [717, 24] width 95 height 20
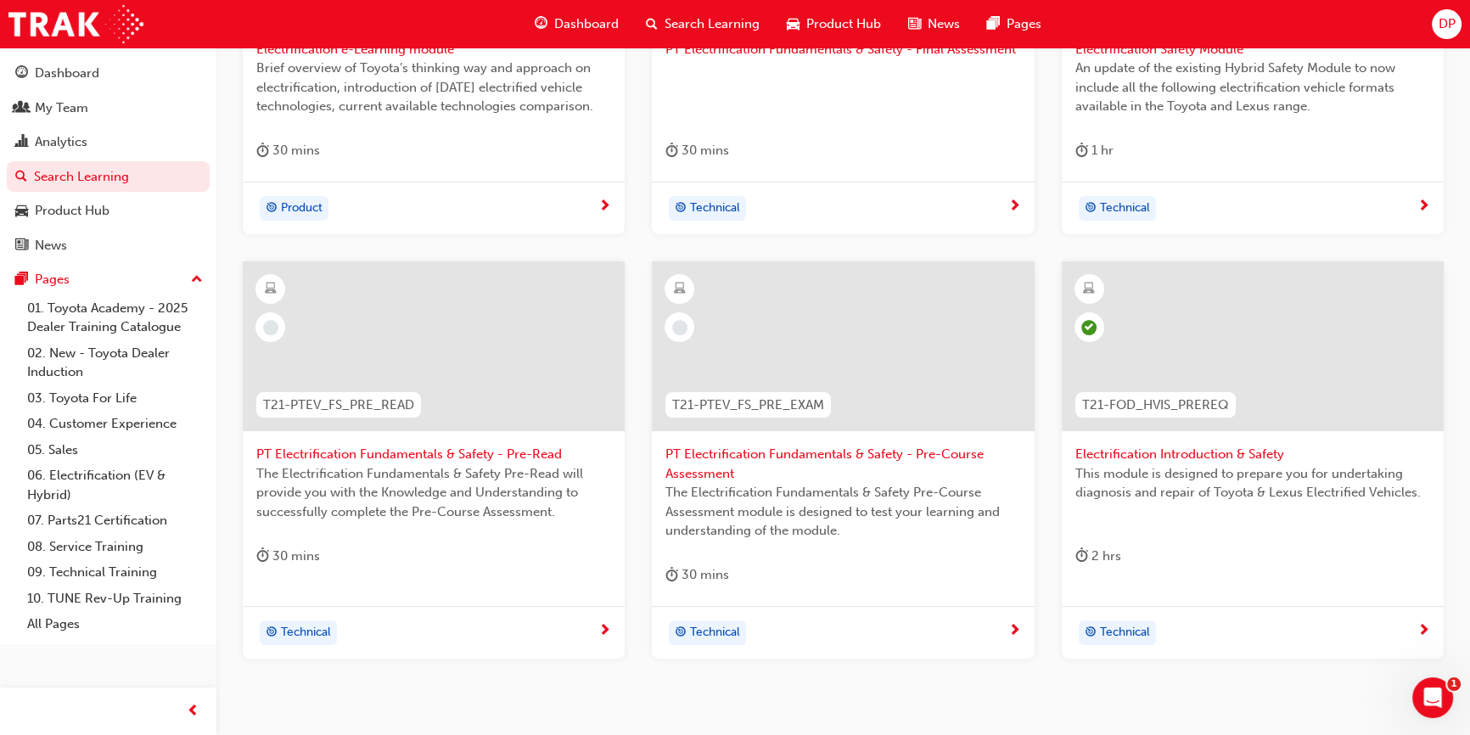
scroll to position [540, 0]
click at [435, 448] on span "PT Electrification Fundamentals & Safety - Pre-Read" at bounding box center [433, 451] width 355 height 20
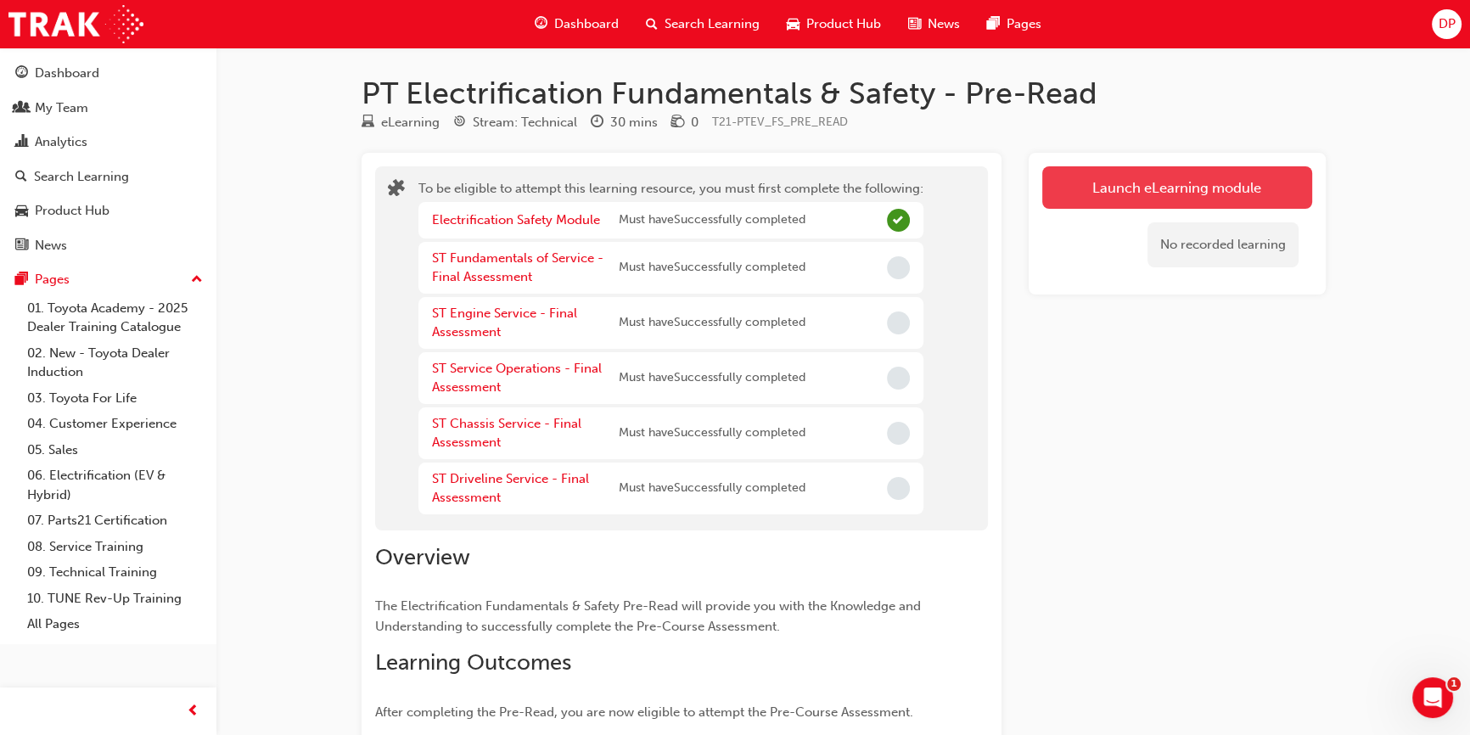
click at [1183, 185] on button "Launch eLearning module" at bounding box center [1177, 187] width 270 height 42
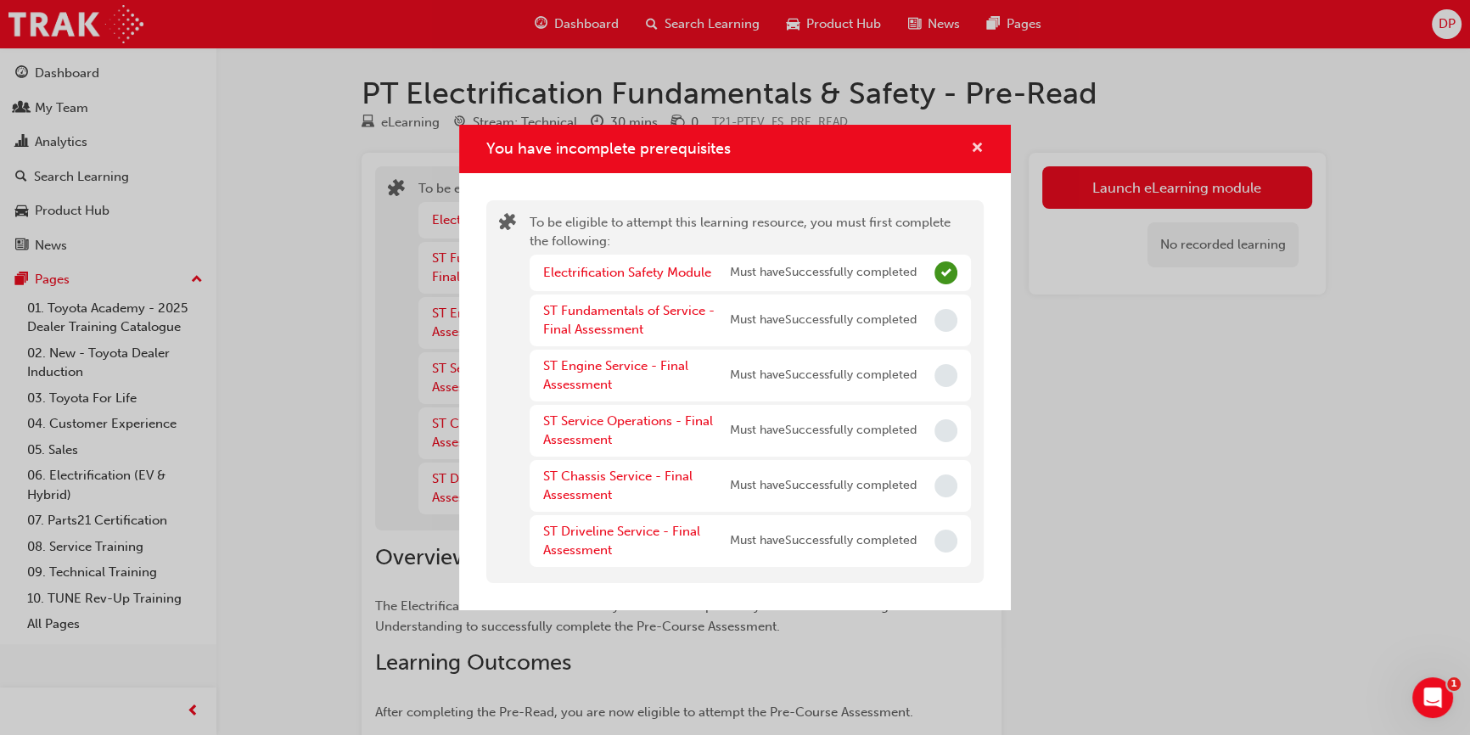
click at [980, 148] on span "cross-icon" at bounding box center [977, 149] width 13 height 15
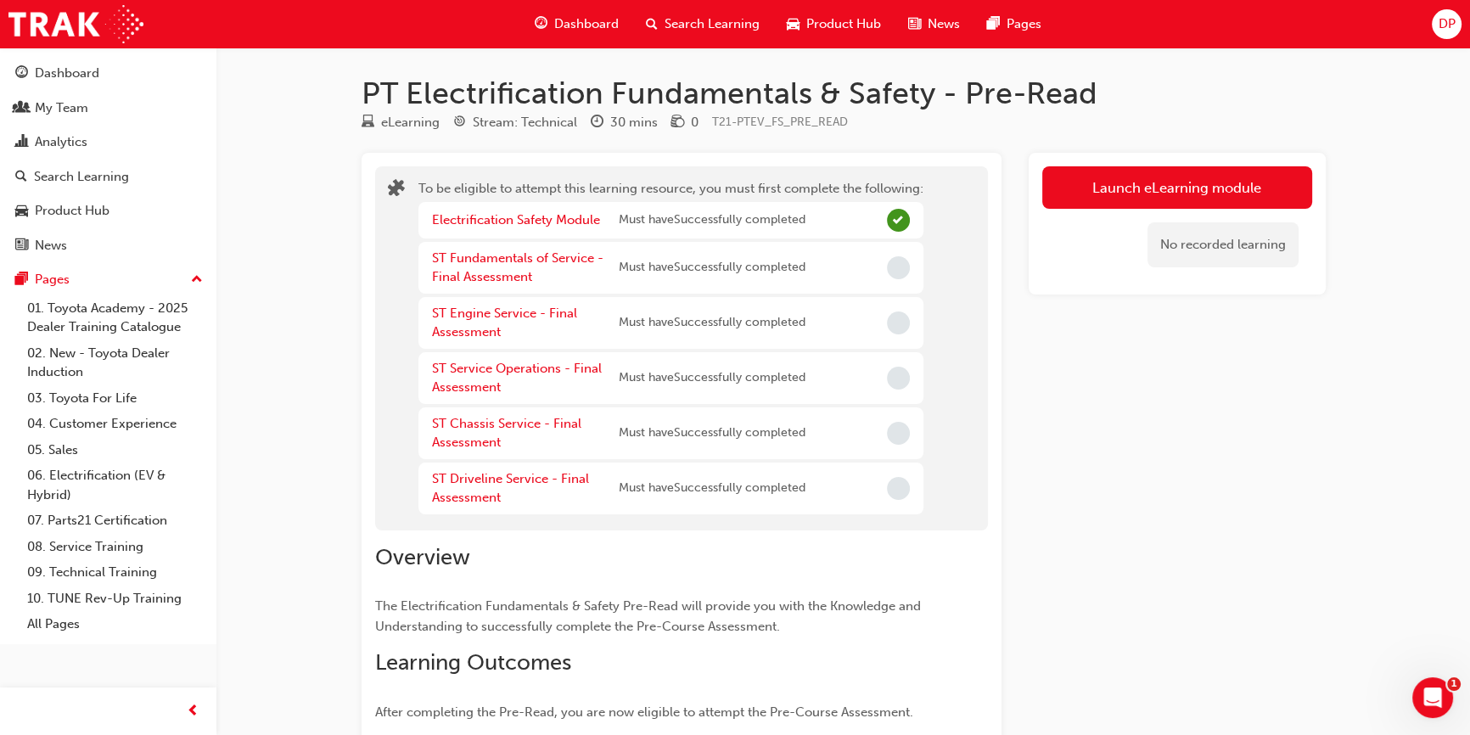
click at [699, 8] on div "Search Learning" at bounding box center [702, 24] width 141 height 35
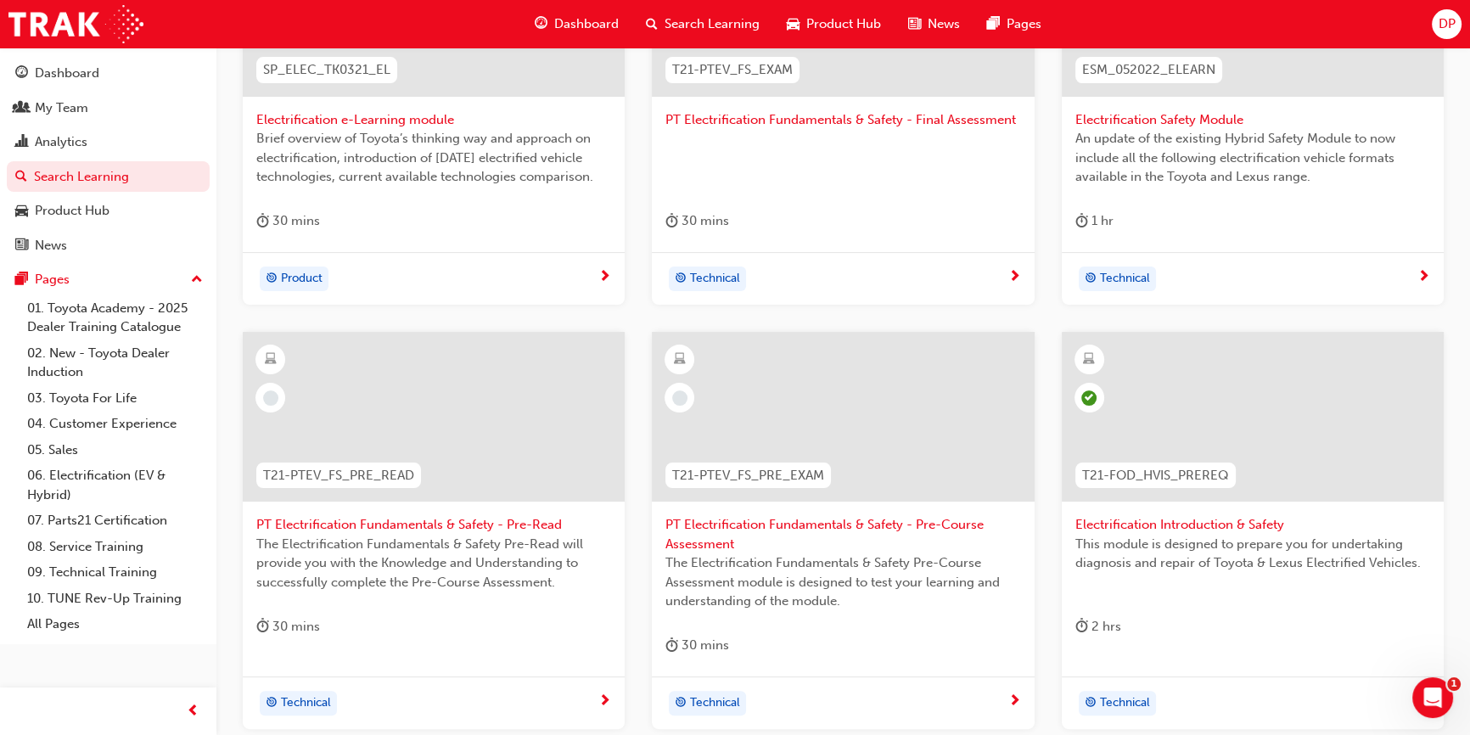
scroll to position [617, 0]
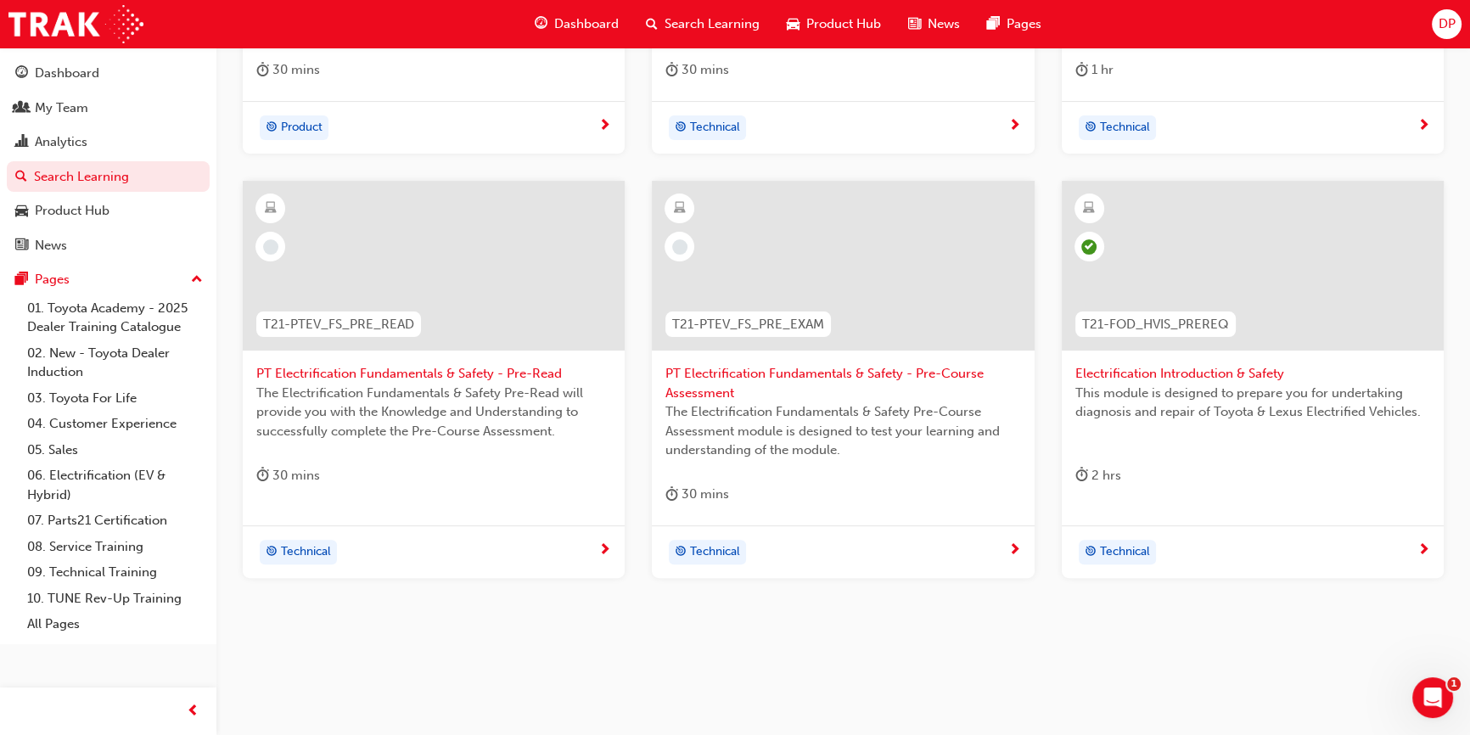
click at [1145, 373] on span "Electrification Introduction & Safety" at bounding box center [1252, 374] width 355 height 20
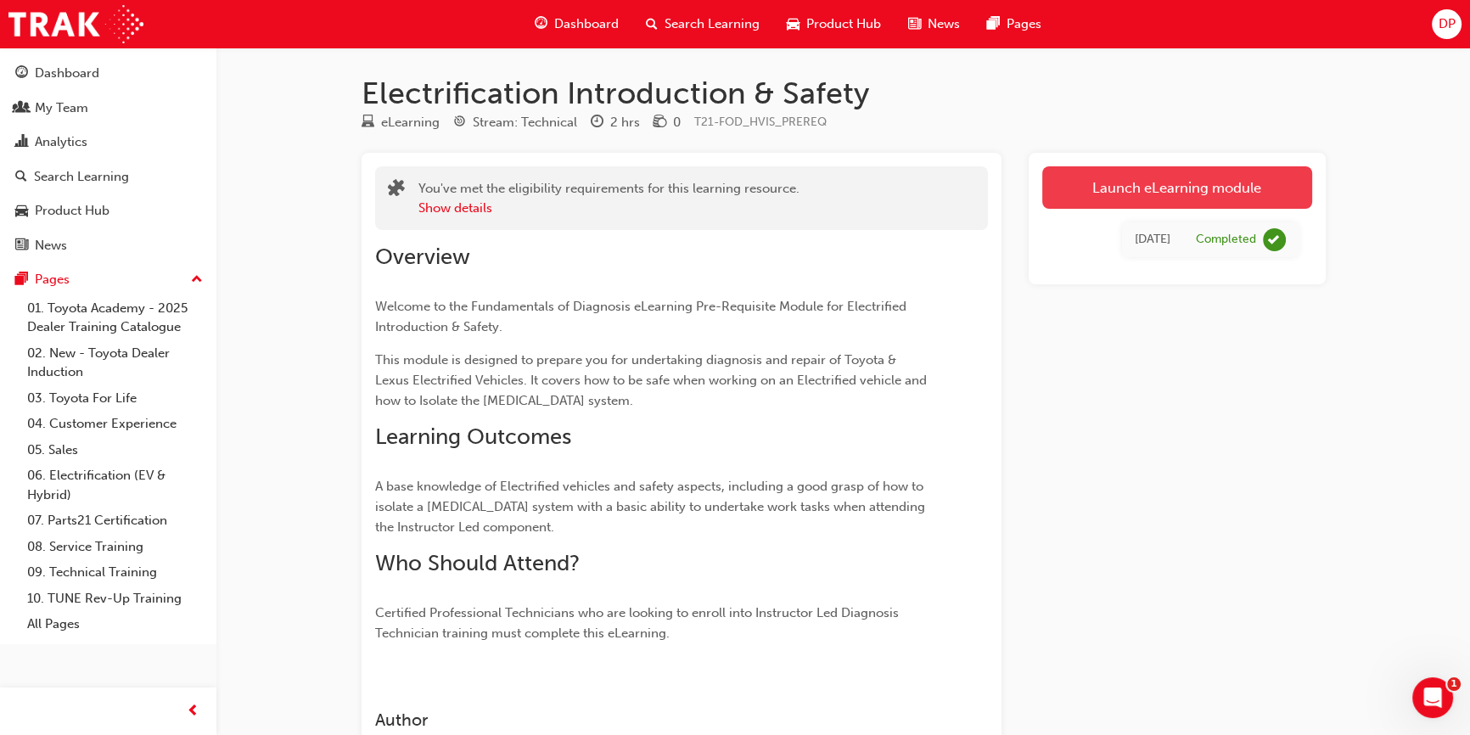
click at [1159, 188] on link "Launch eLearning module" at bounding box center [1177, 187] width 270 height 42
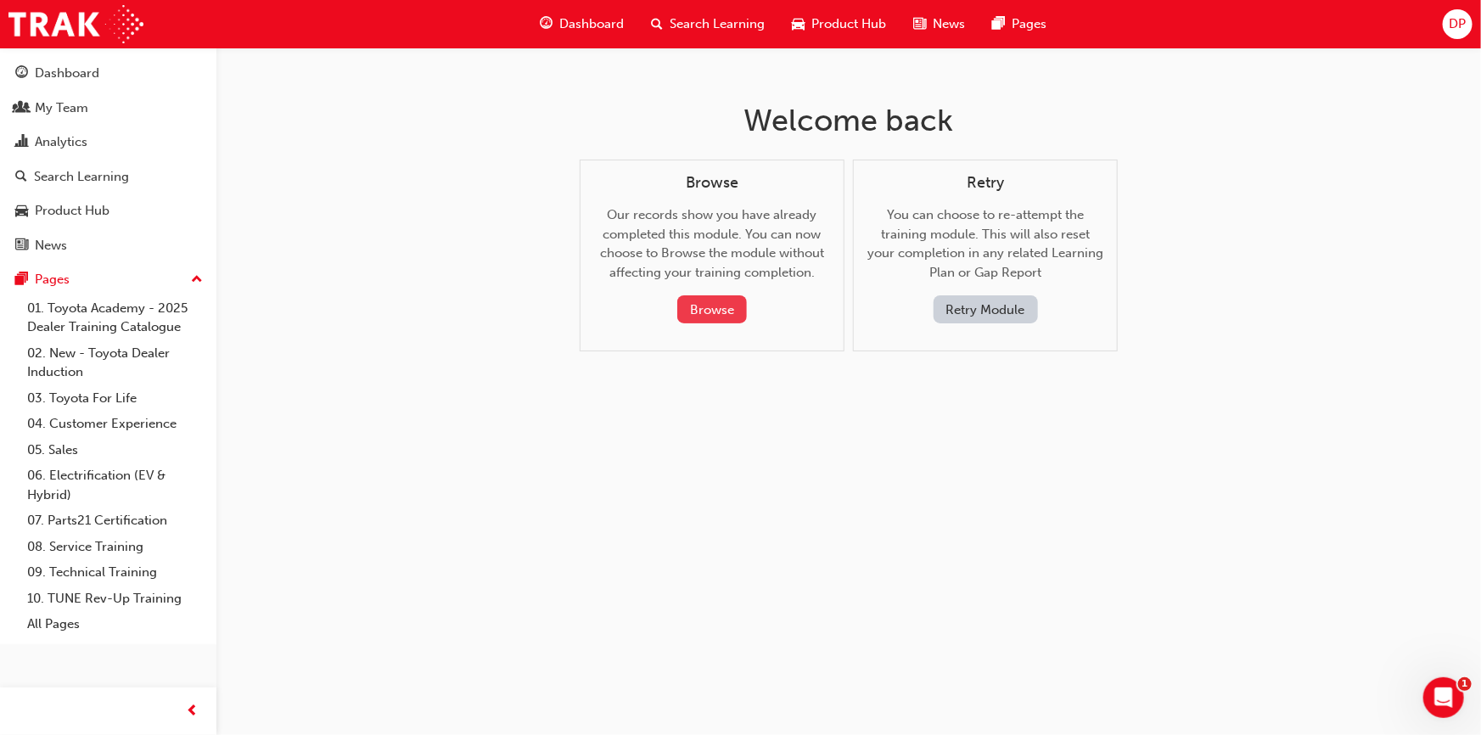
click at [710, 308] on button "Browse" at bounding box center [712, 309] width 70 height 28
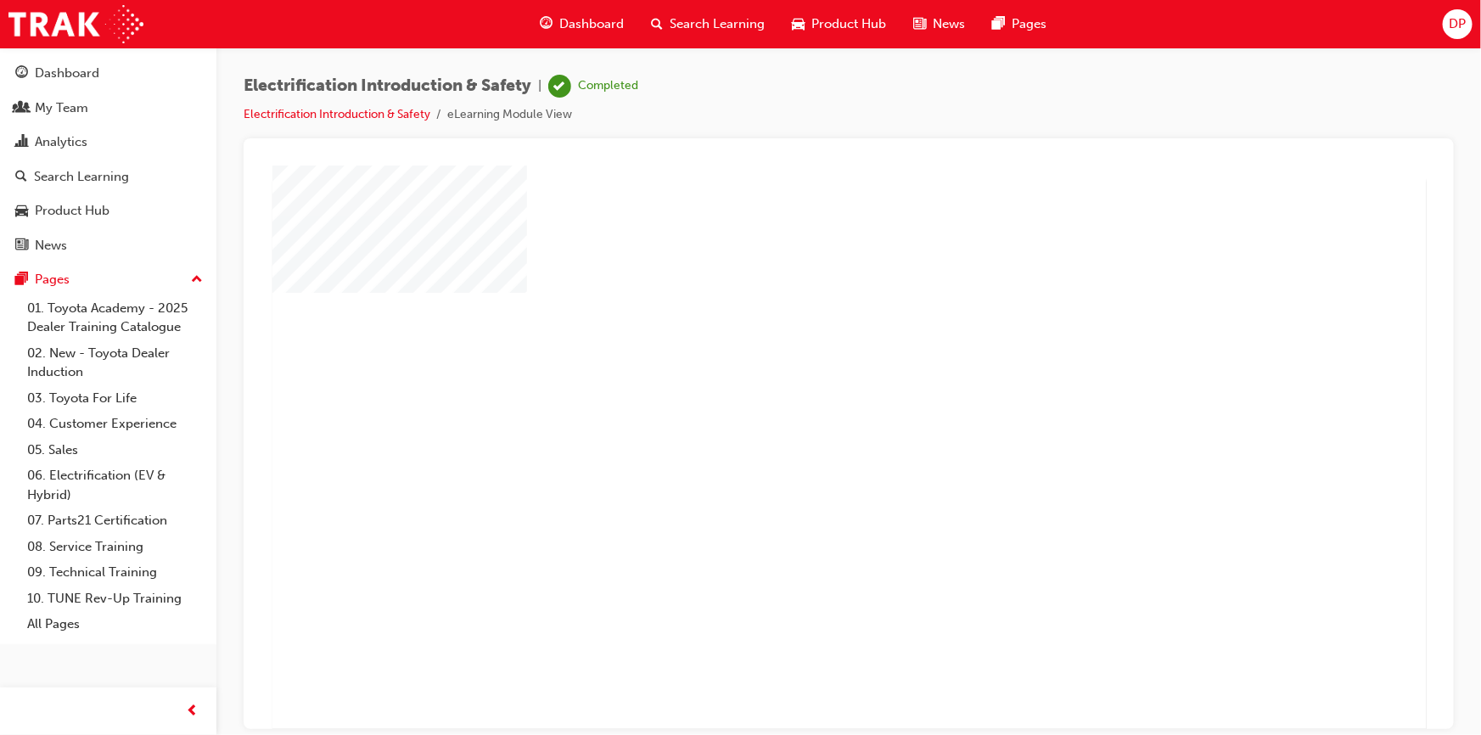
click at [800, 398] on div "play" at bounding box center [800, 398] width 0 height 0
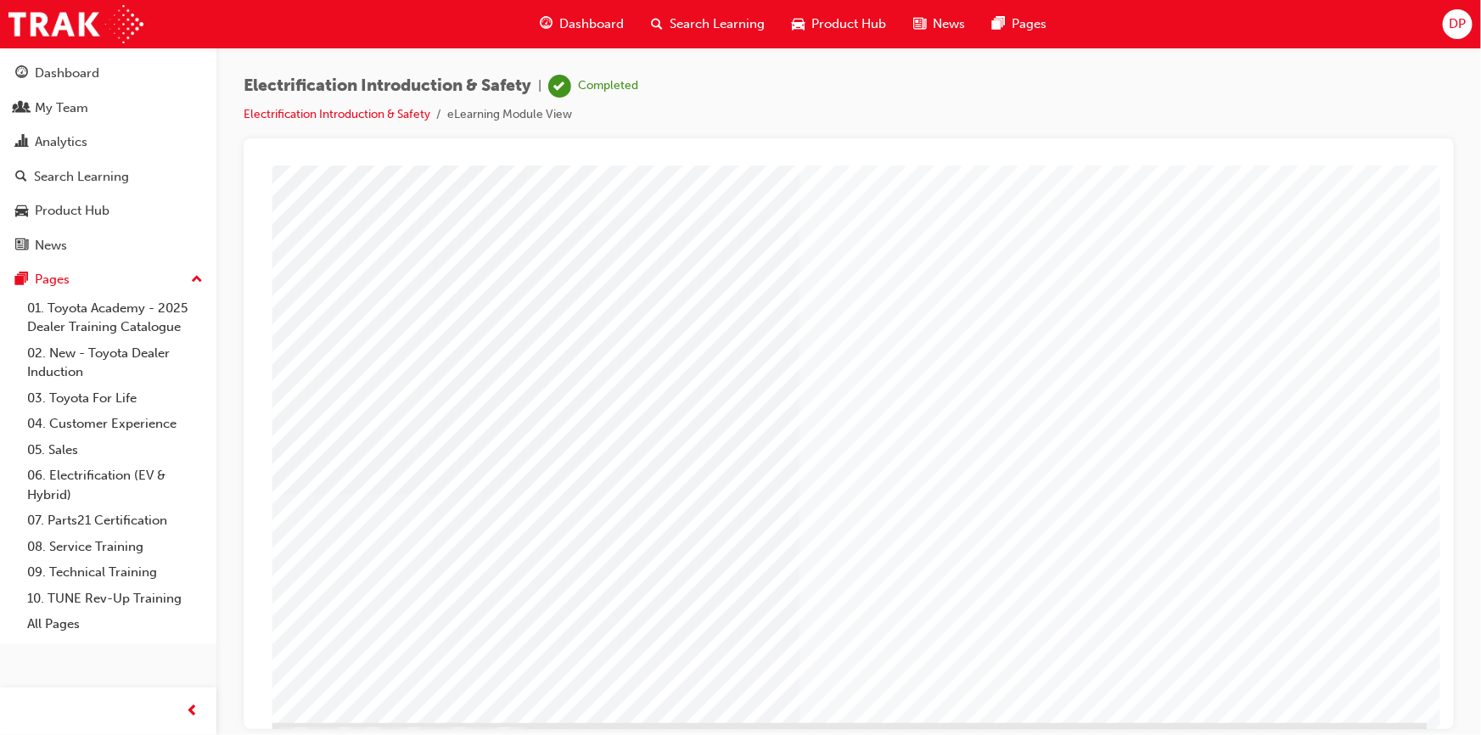
scroll to position [85, 0]
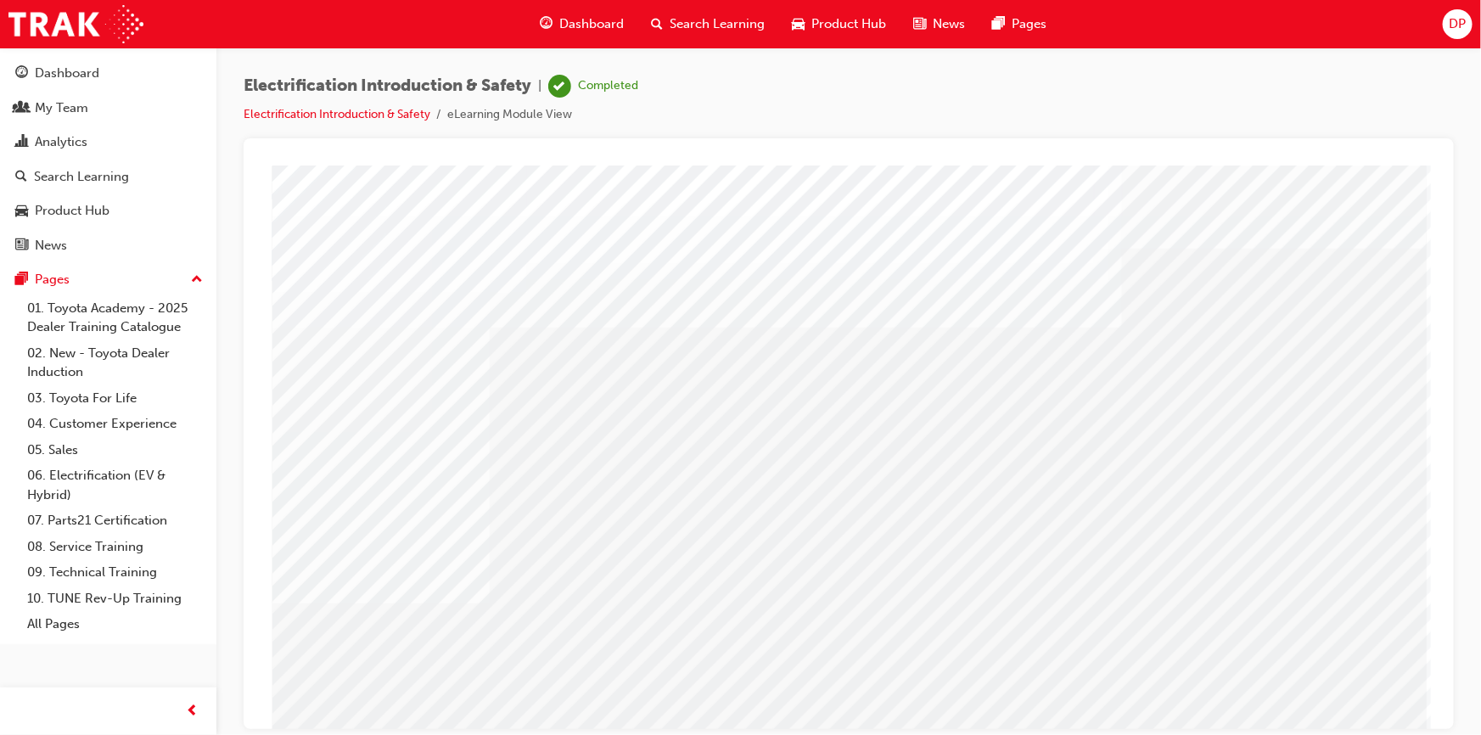
drag, startPoint x: 611, startPoint y: 455, endPoint x: 642, endPoint y: 457, distance: 30.6
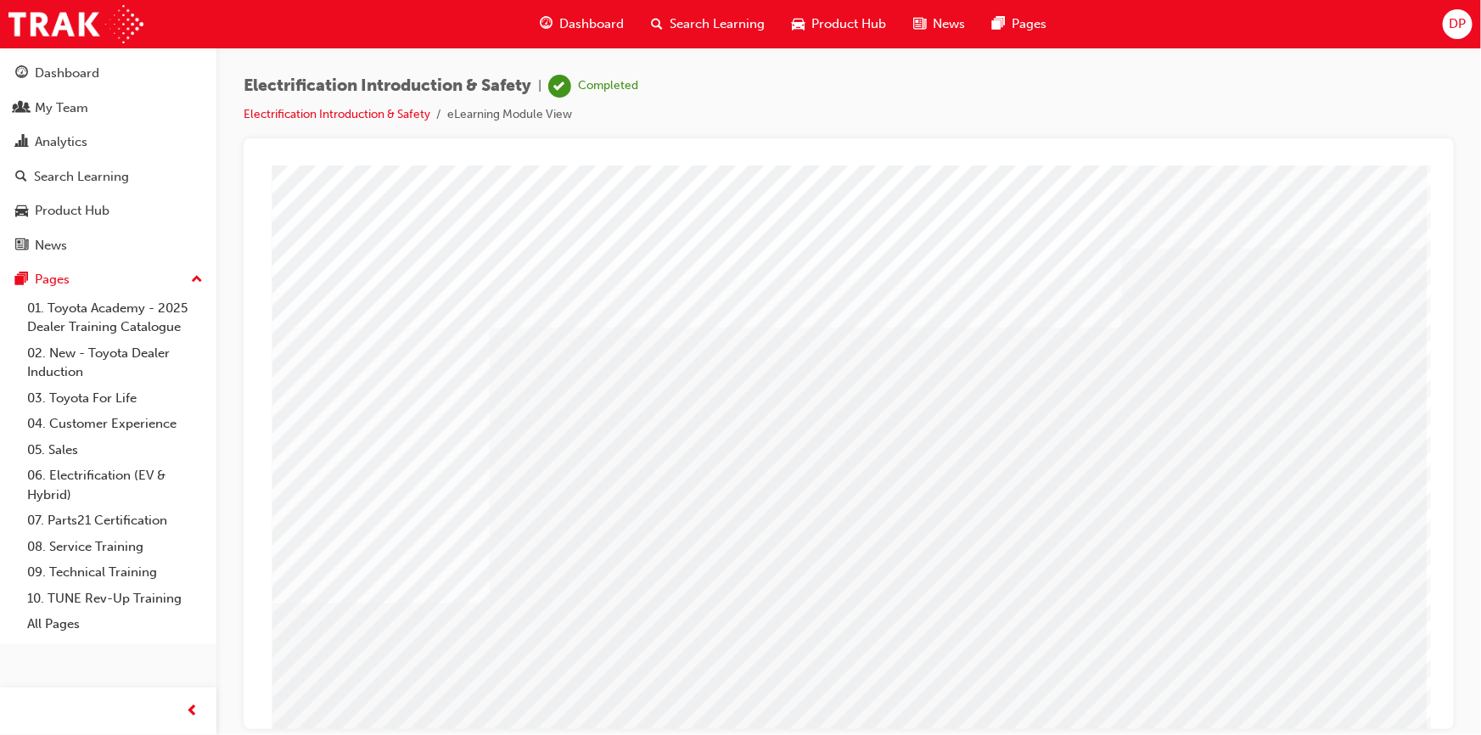
drag, startPoint x: 715, startPoint y: 462, endPoint x: 727, endPoint y: 463, distance: 12.8
drag, startPoint x: 824, startPoint y: 463, endPoint x: 876, endPoint y: 464, distance: 51.8
drag, startPoint x: 951, startPoint y: 464, endPoint x: 975, endPoint y: 467, distance: 24.7
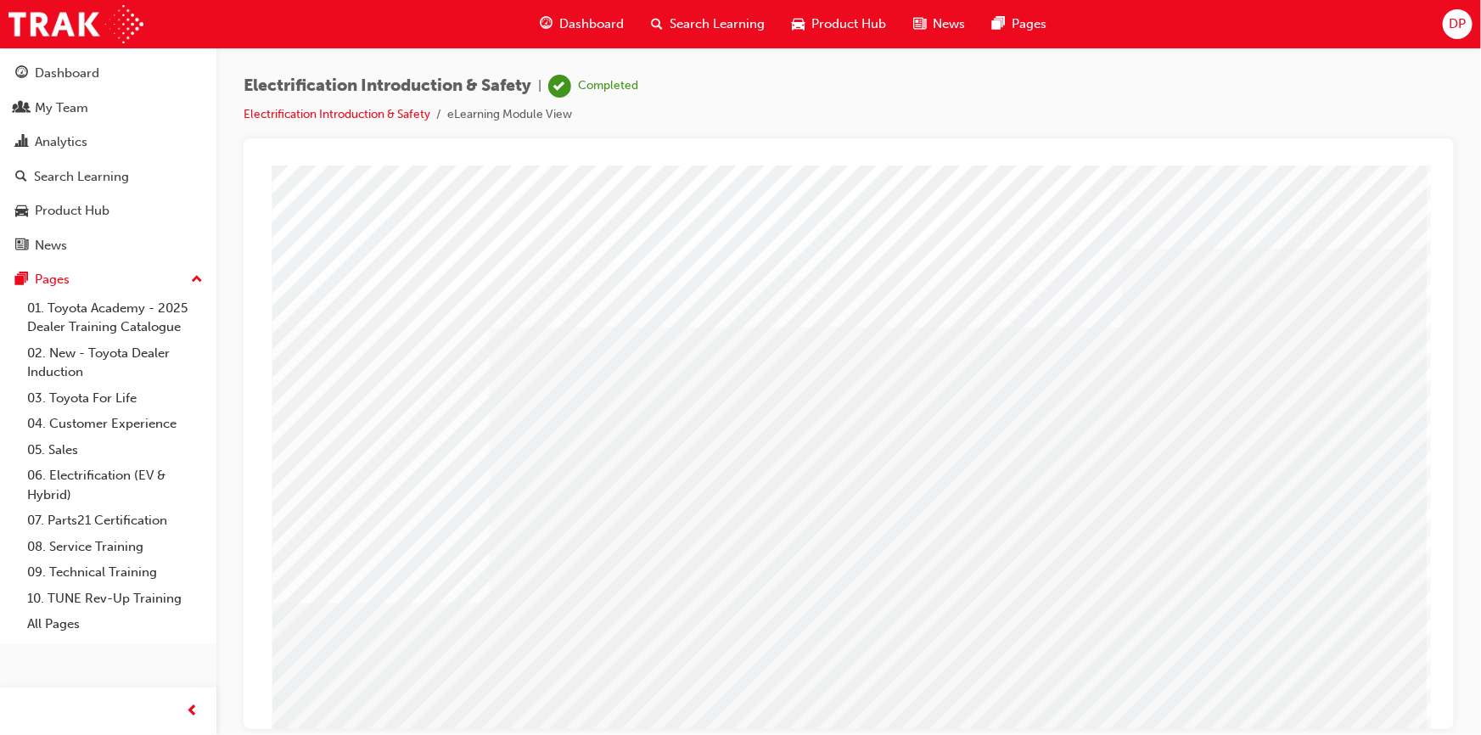
drag, startPoint x: 1066, startPoint y: 469, endPoint x: 1104, endPoint y: 472, distance: 38.3
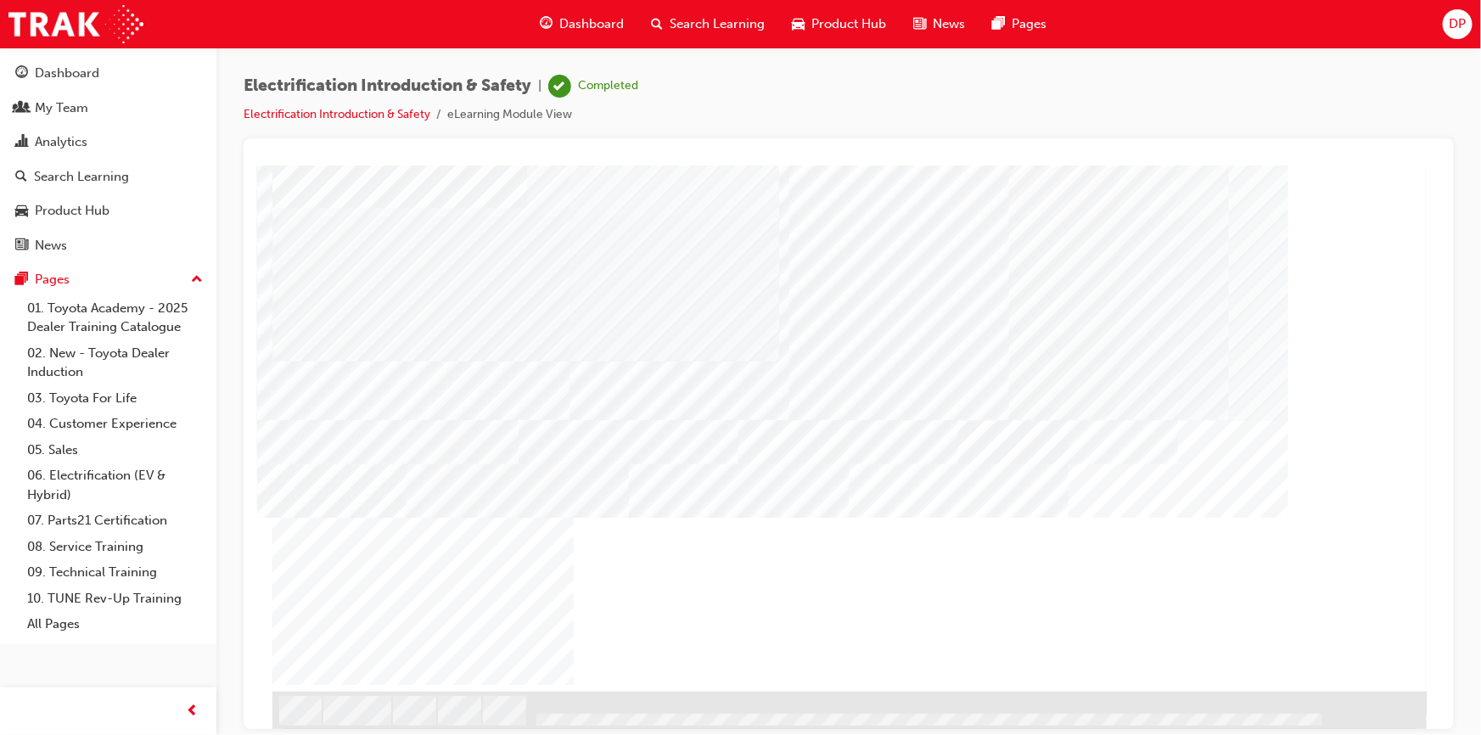
click at [379, 722] on div "NEXT Trigger this button to go to the next slide" at bounding box center [325, 737] width 107 height 31
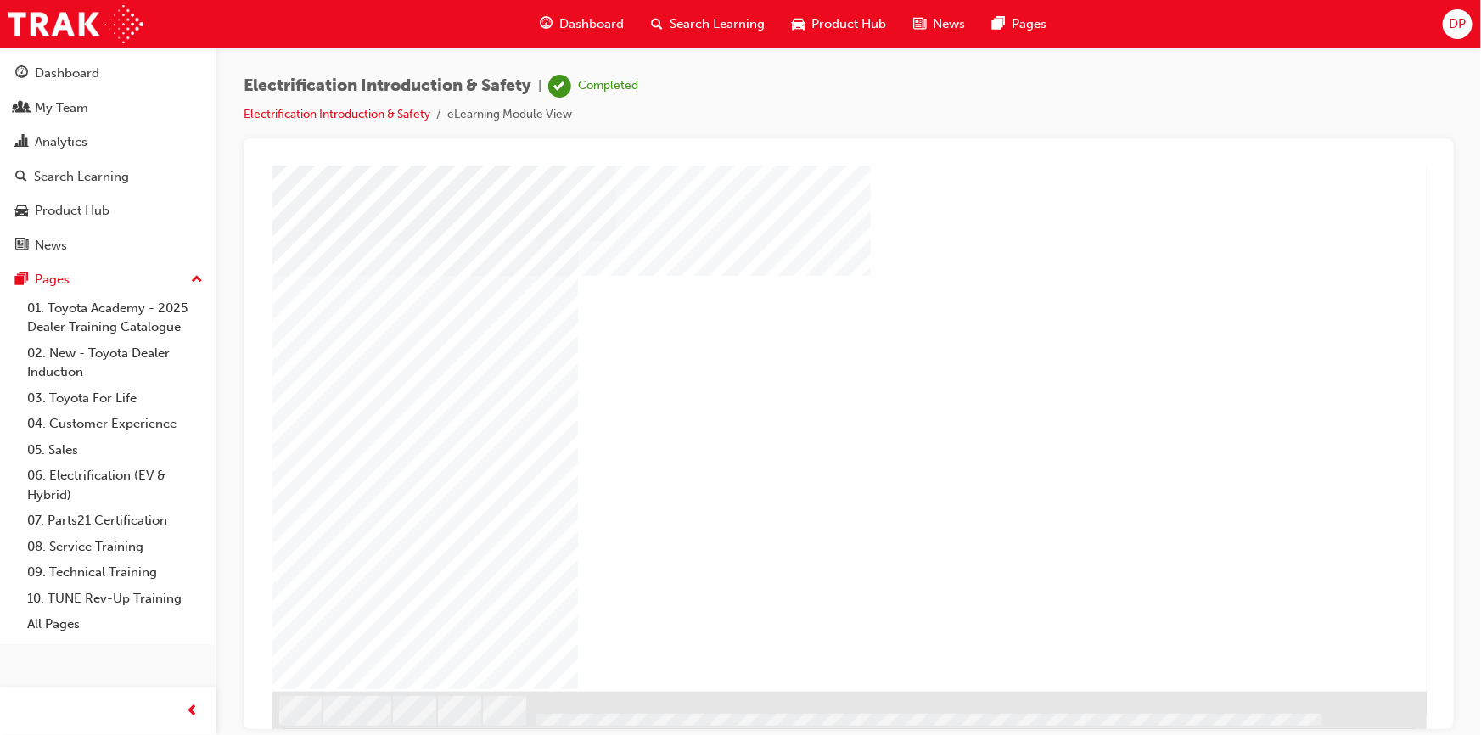
drag, startPoint x: 722, startPoint y: 592, endPoint x: 751, endPoint y: 592, distance: 29.7
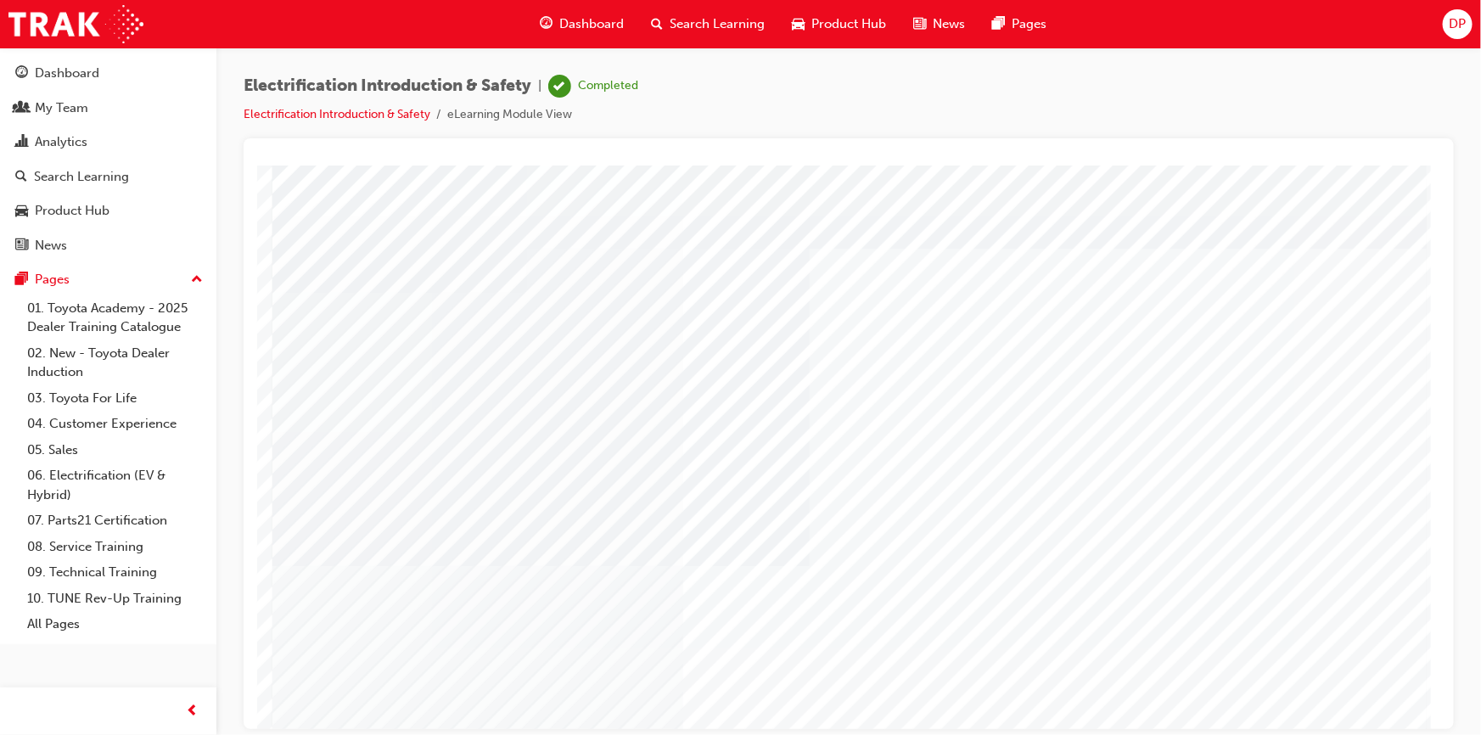
click at [340, 279] on div at bounding box center [849, 470] width 1154 height 611
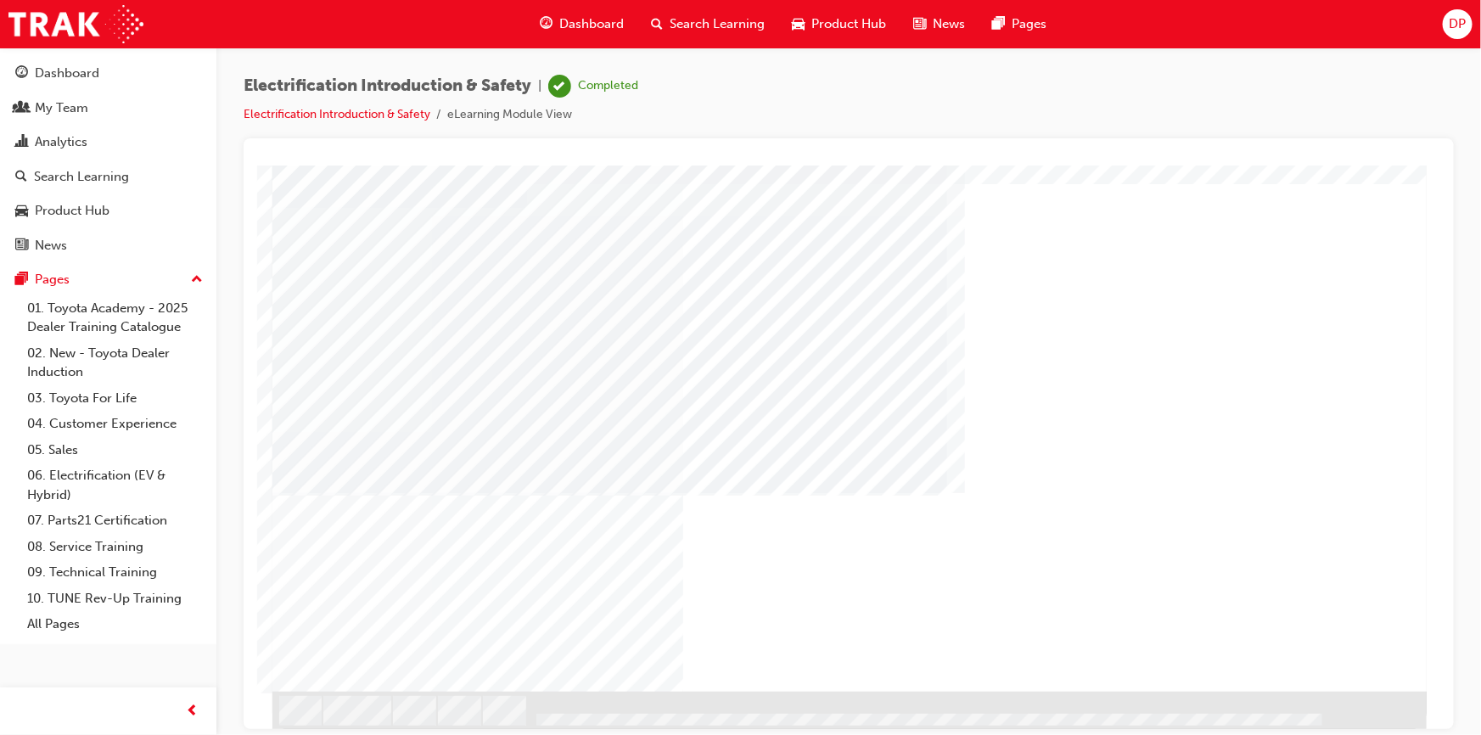
scroll to position [0, 0]
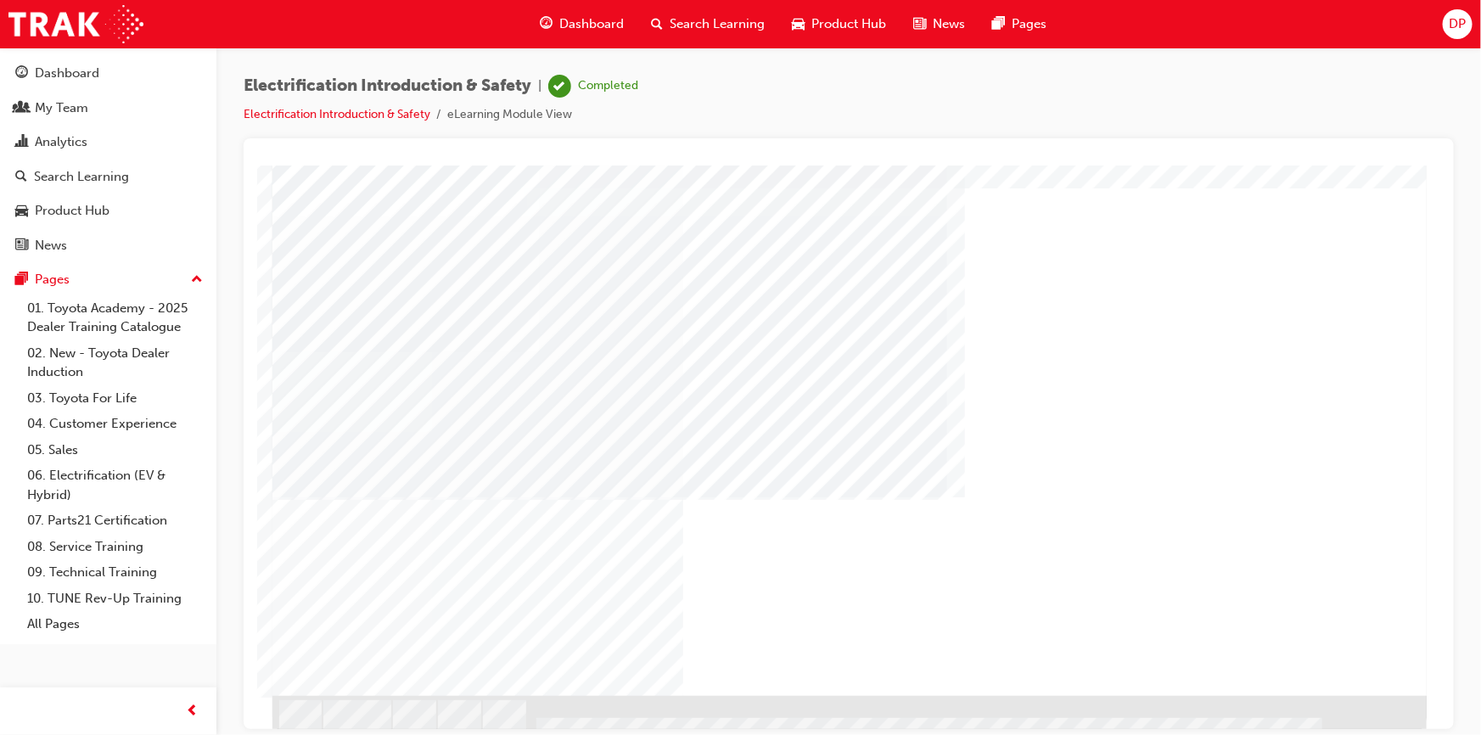
scroll to position [85, 0]
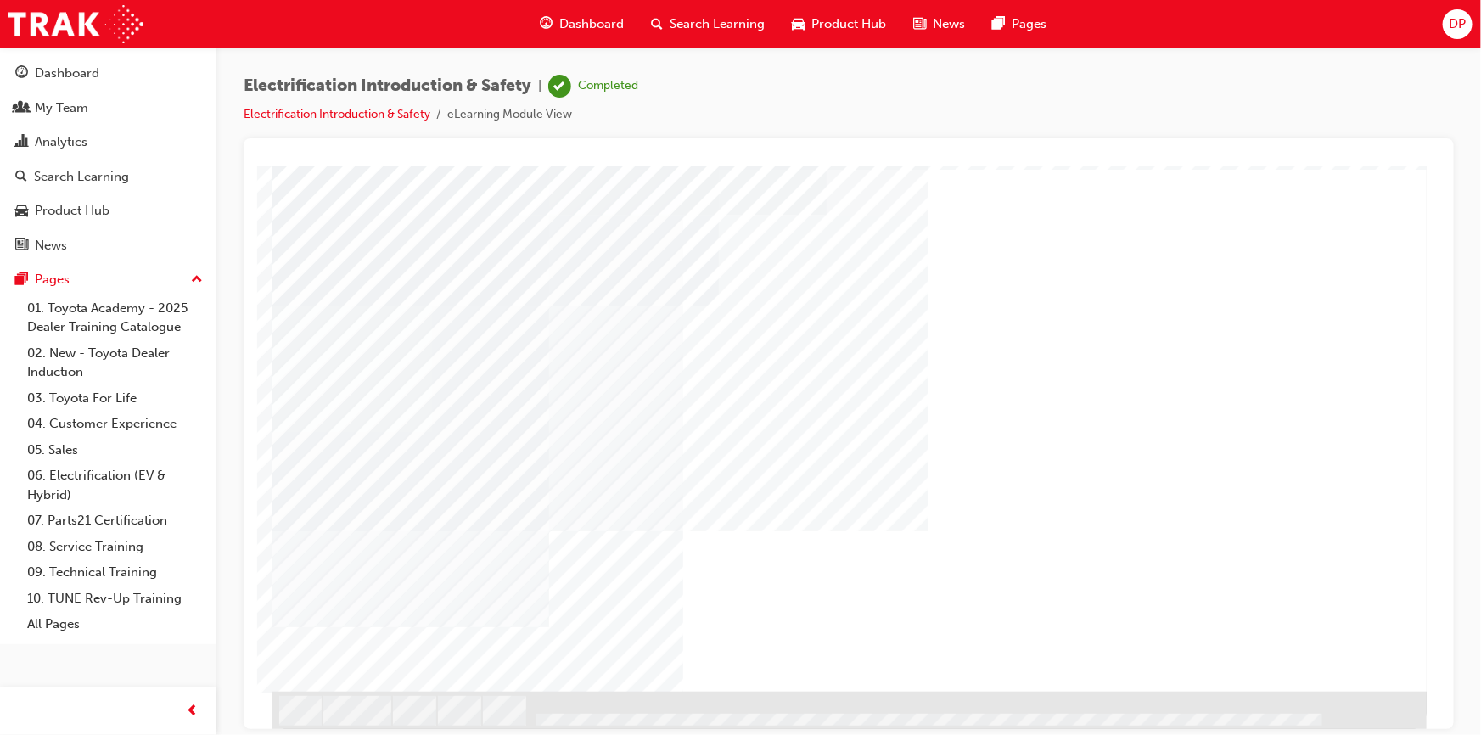
click at [758, 132] on div "Electrification Introduction & Safety | Completed Electrification Introduction …" at bounding box center [849, 107] width 1210 height 64
click at [379, 722] on div "NEXT Trigger this button to go to the next slide" at bounding box center [325, 737] width 107 height 31
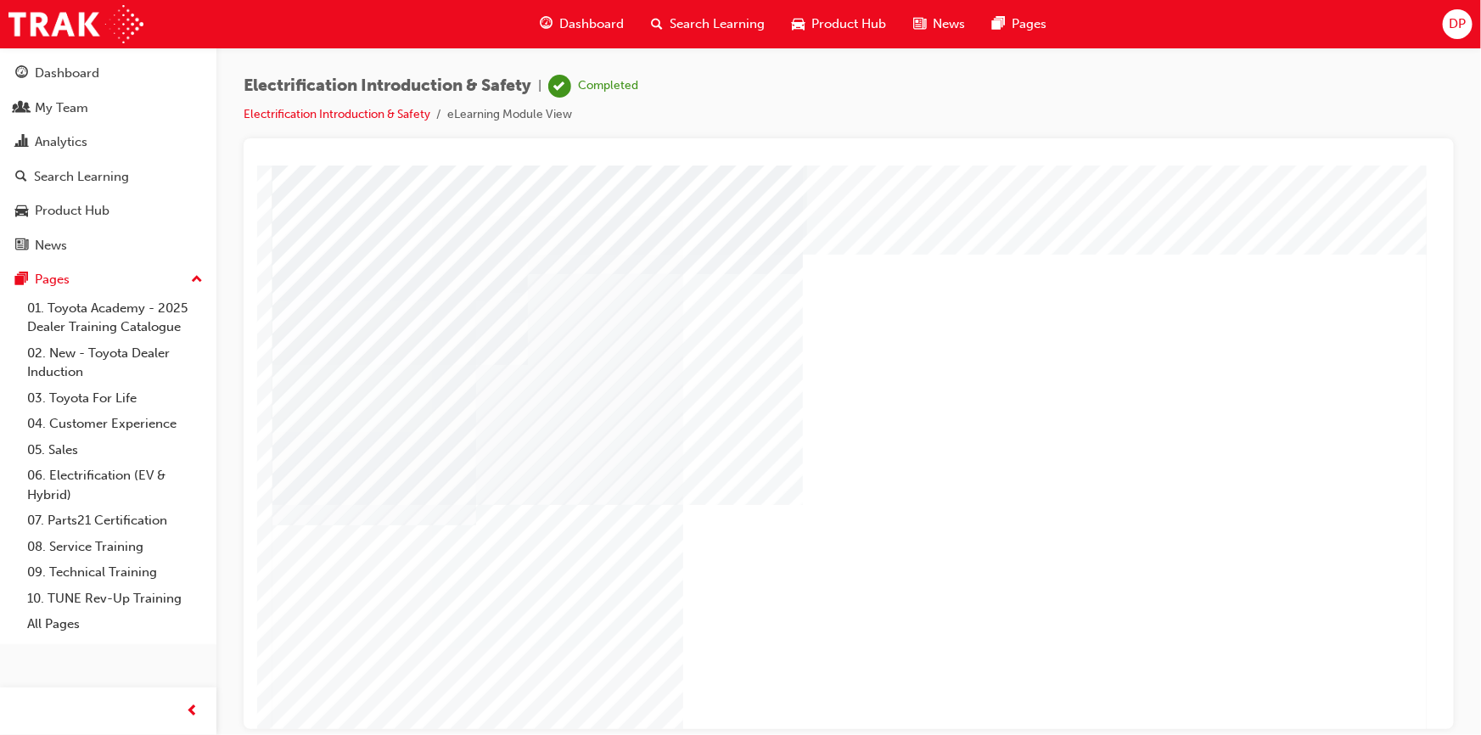
drag, startPoint x: 855, startPoint y: 450, endPoint x: 777, endPoint y: 446, distance: 78.2
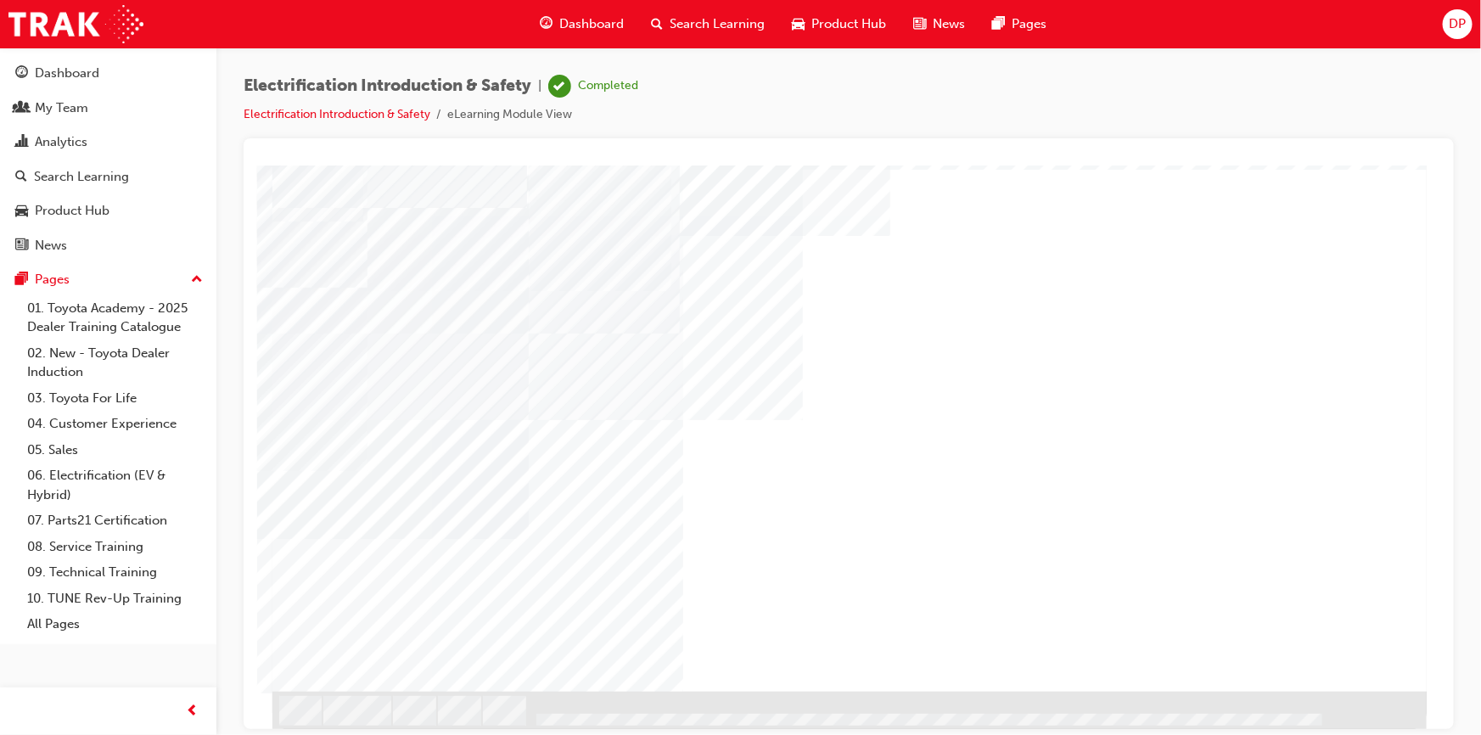
click at [379, 722] on div "NEXT Trigger this button to go to the next slide" at bounding box center [325, 737] width 107 height 31
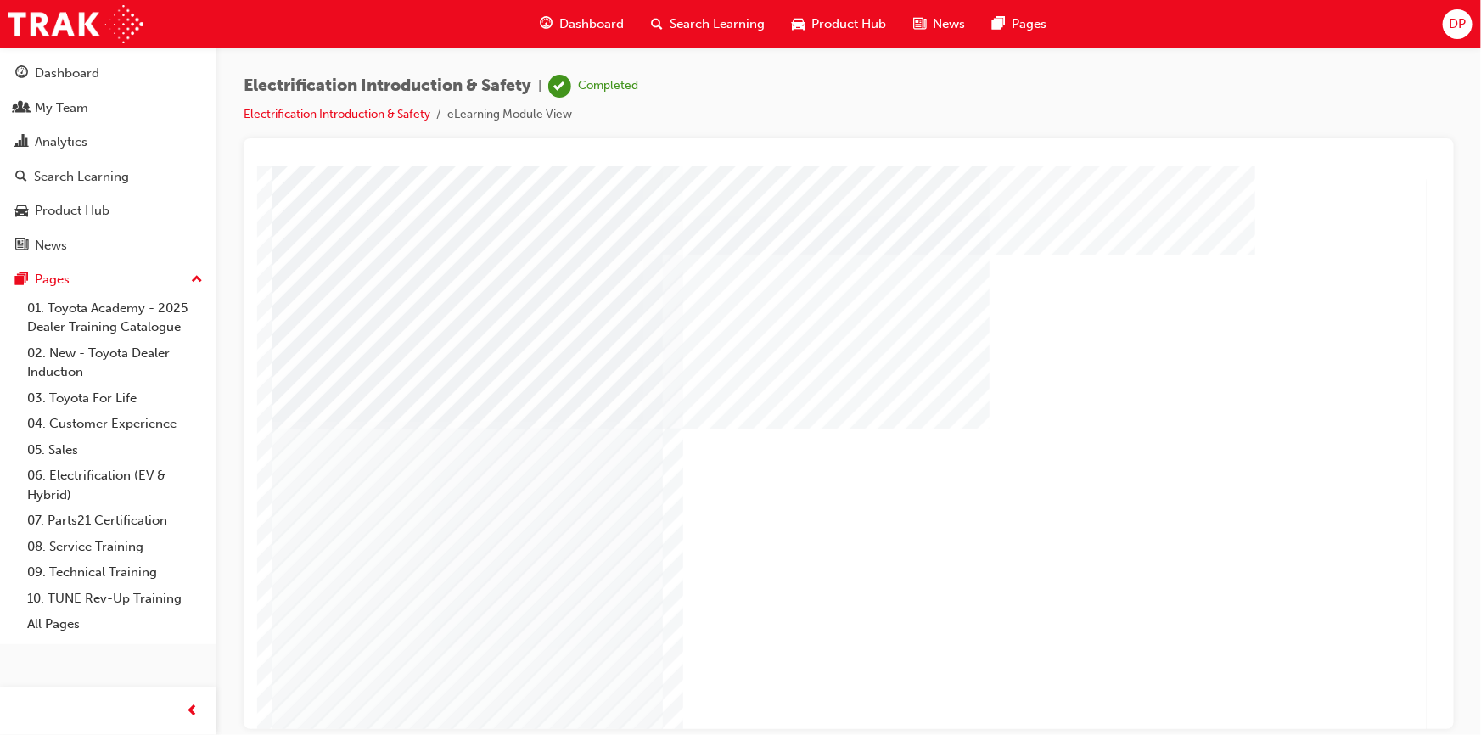
click at [898, 652] on div at bounding box center [901, 653] width 47 height 41
click at [1392, 113] on div "Electrification Introduction & Safety | Completed Electrification Introduction …" at bounding box center [849, 107] width 1210 height 64
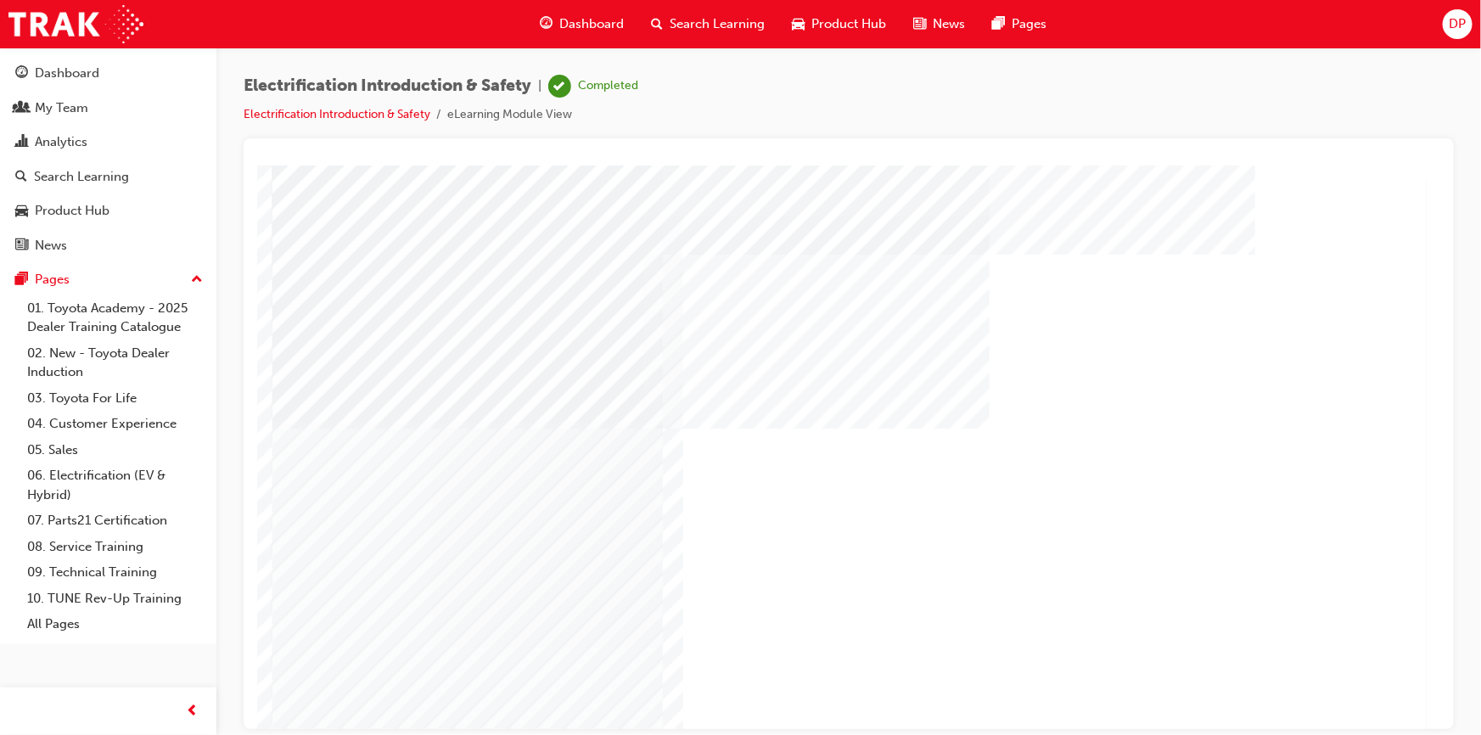
drag, startPoint x: 840, startPoint y: 669, endPoint x: 817, endPoint y: 650, distance: 28.9
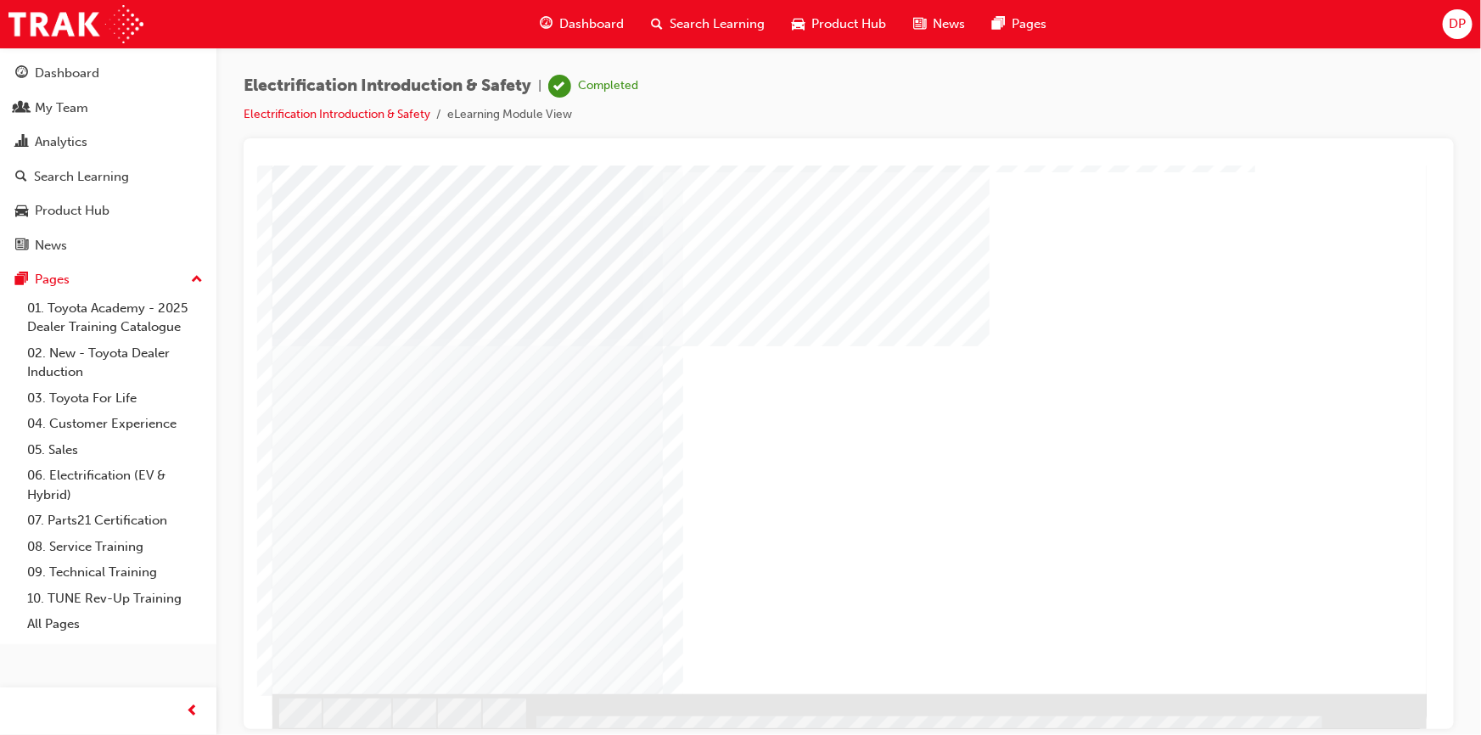
scroll to position [85, 0]
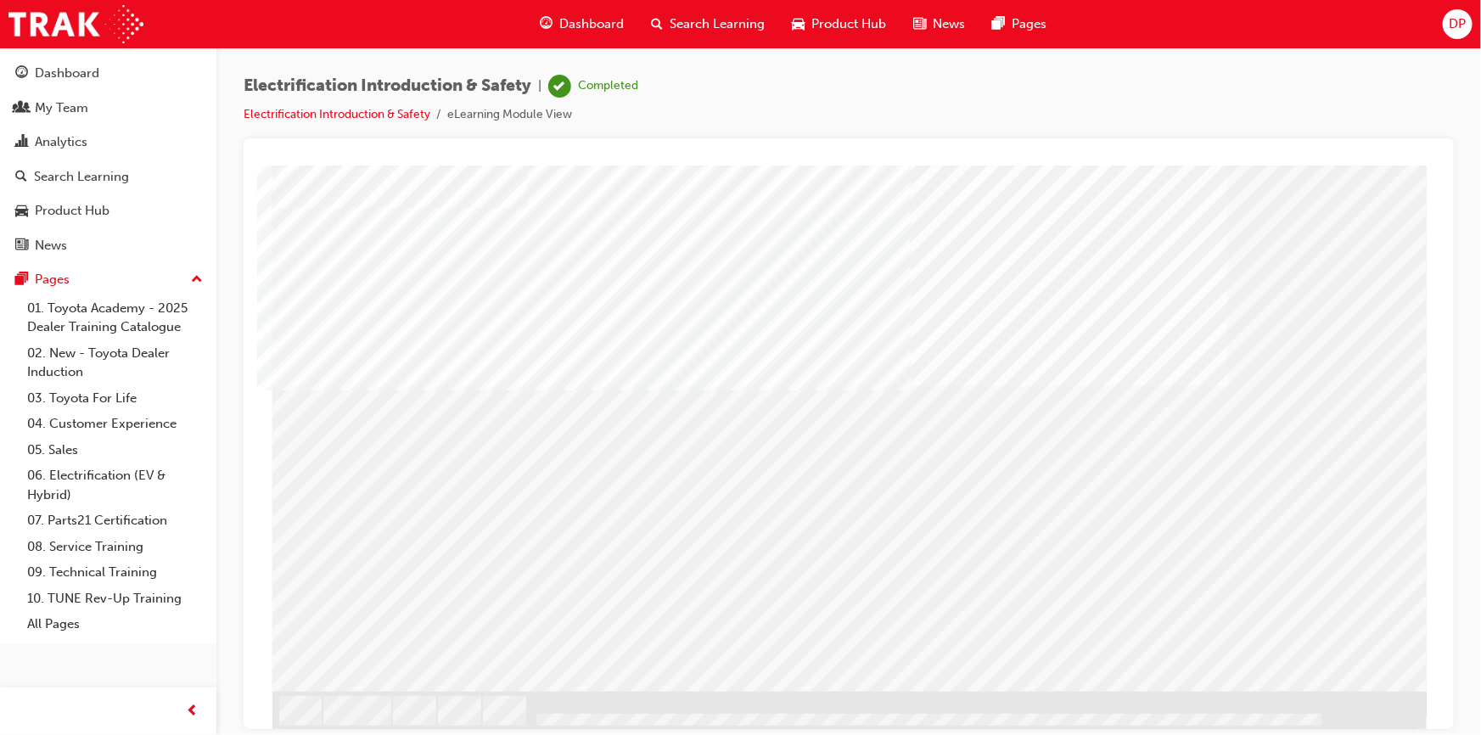
click at [719, 21] on span "Search Learning" at bounding box center [717, 24] width 95 height 20
